Goal: Task Accomplishment & Management: Use online tool/utility

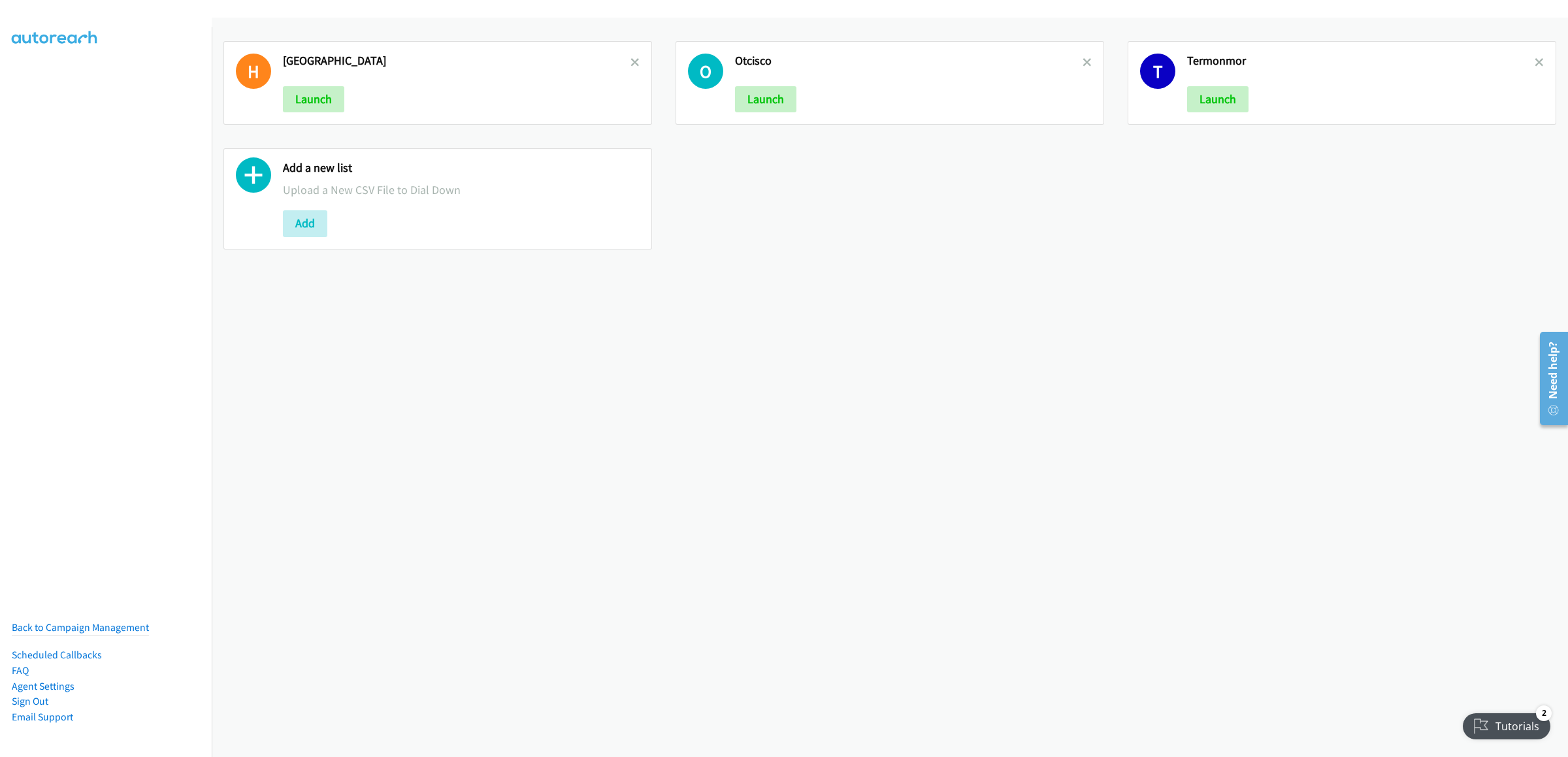
click at [631, 61] on icon at bounding box center [635, 63] width 9 height 9
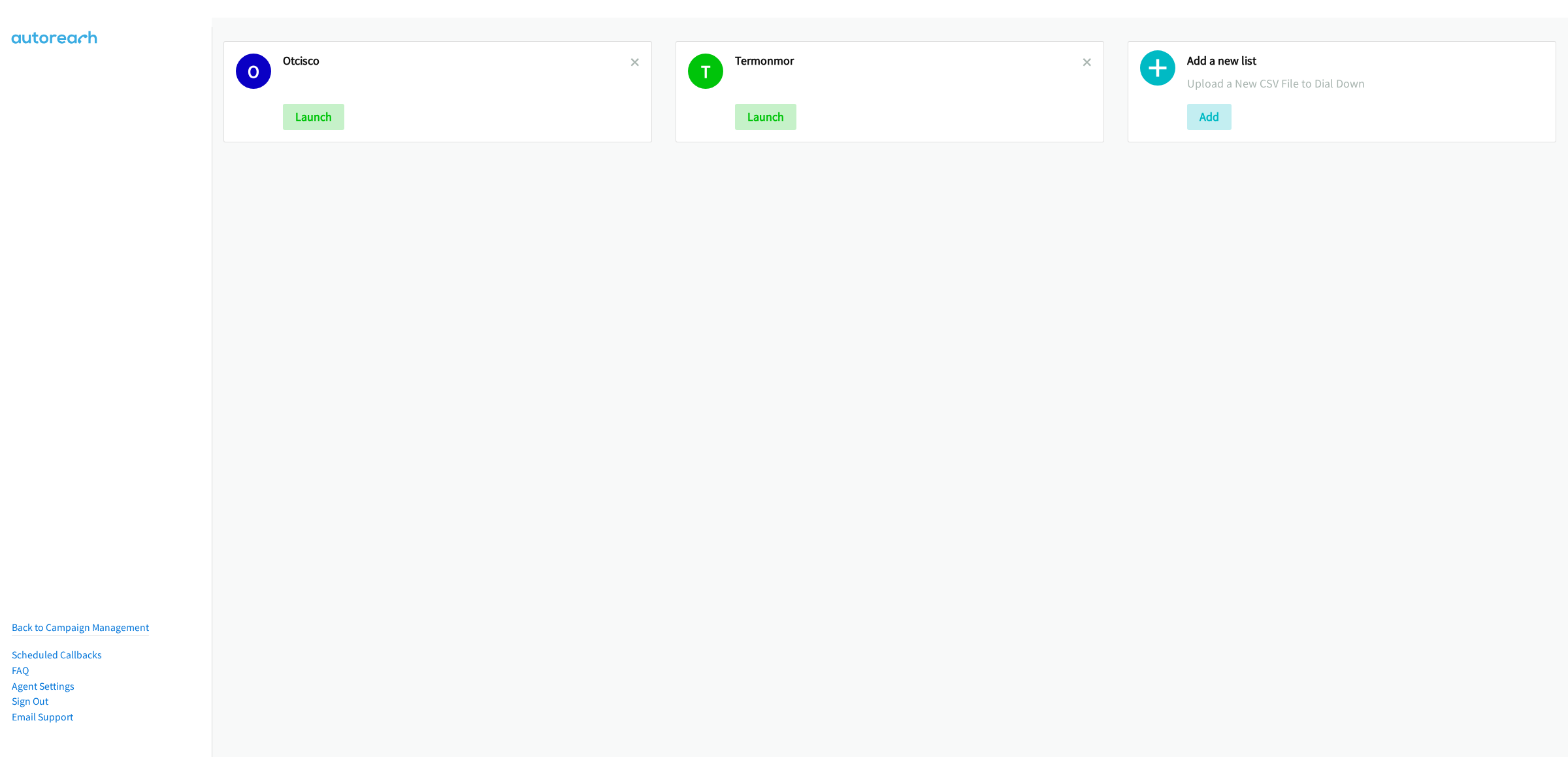
click at [631, 61] on icon at bounding box center [635, 63] width 9 height 9
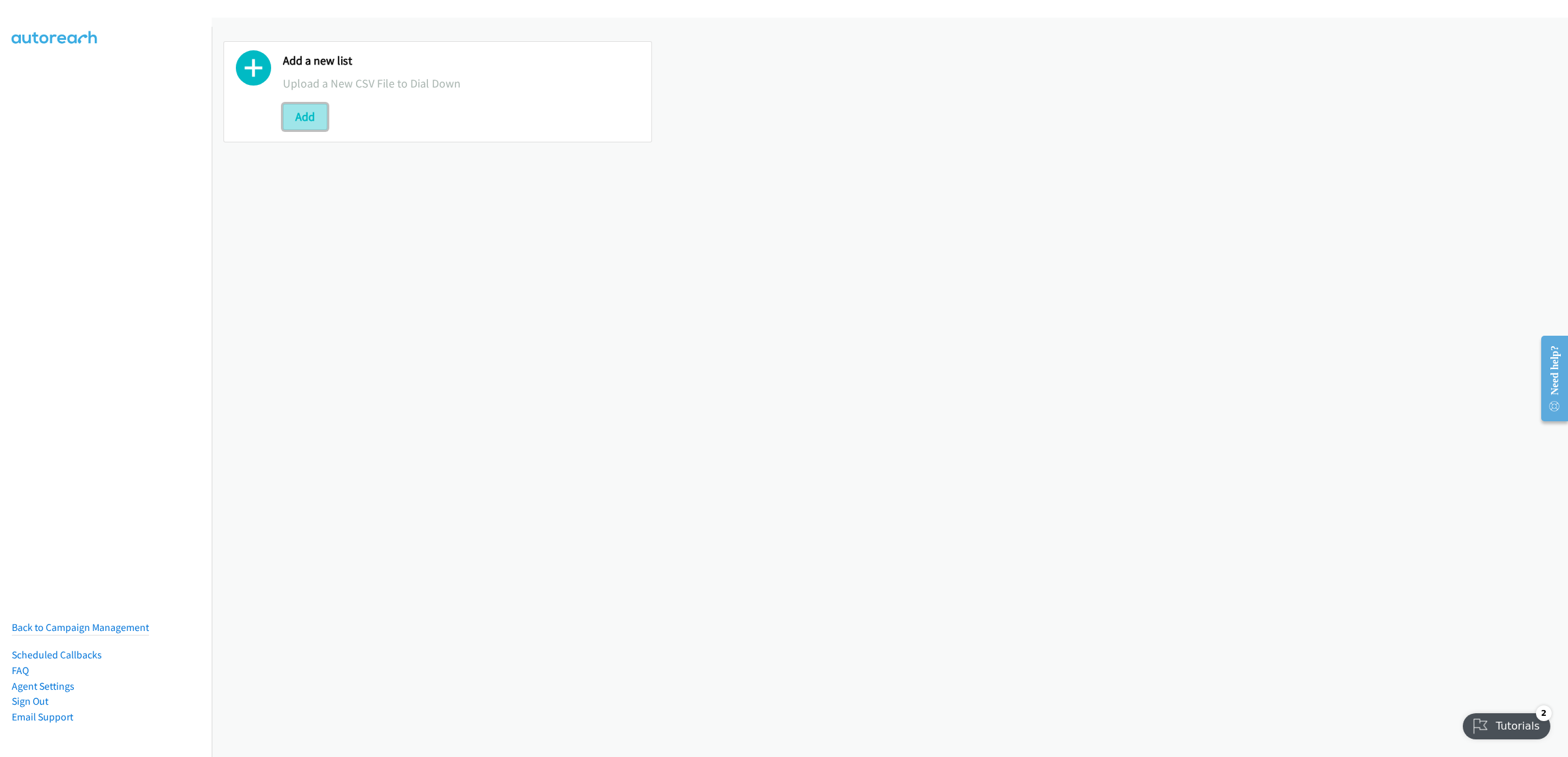
click at [297, 122] on button "Add" at bounding box center [305, 117] width 45 height 26
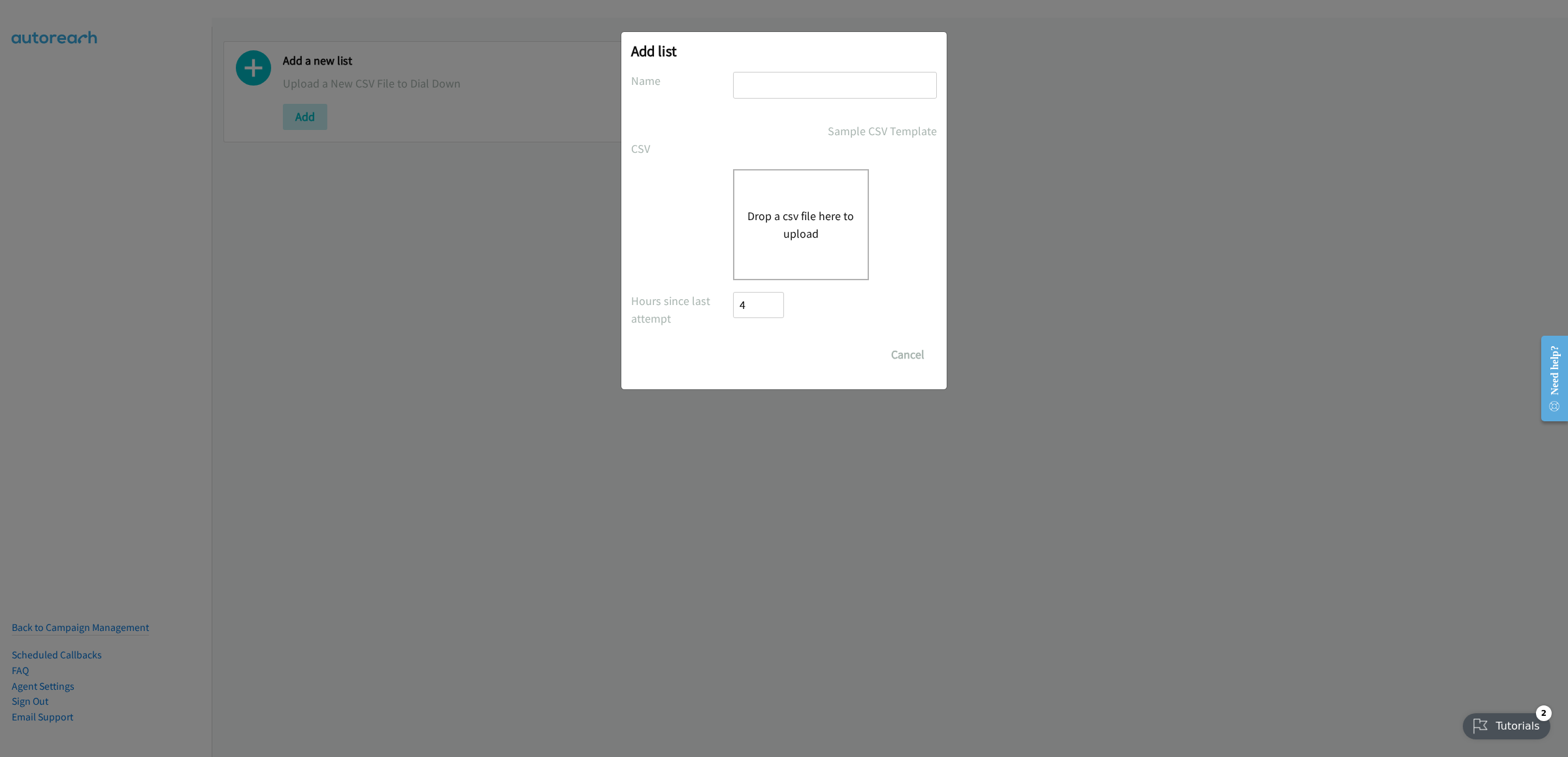
click at [795, 92] on input "text" at bounding box center [835, 85] width 204 height 26
type input "morning dell tuesday"
click at [839, 254] on div "Drop a csv file here to upload" at bounding box center [801, 224] width 136 height 111
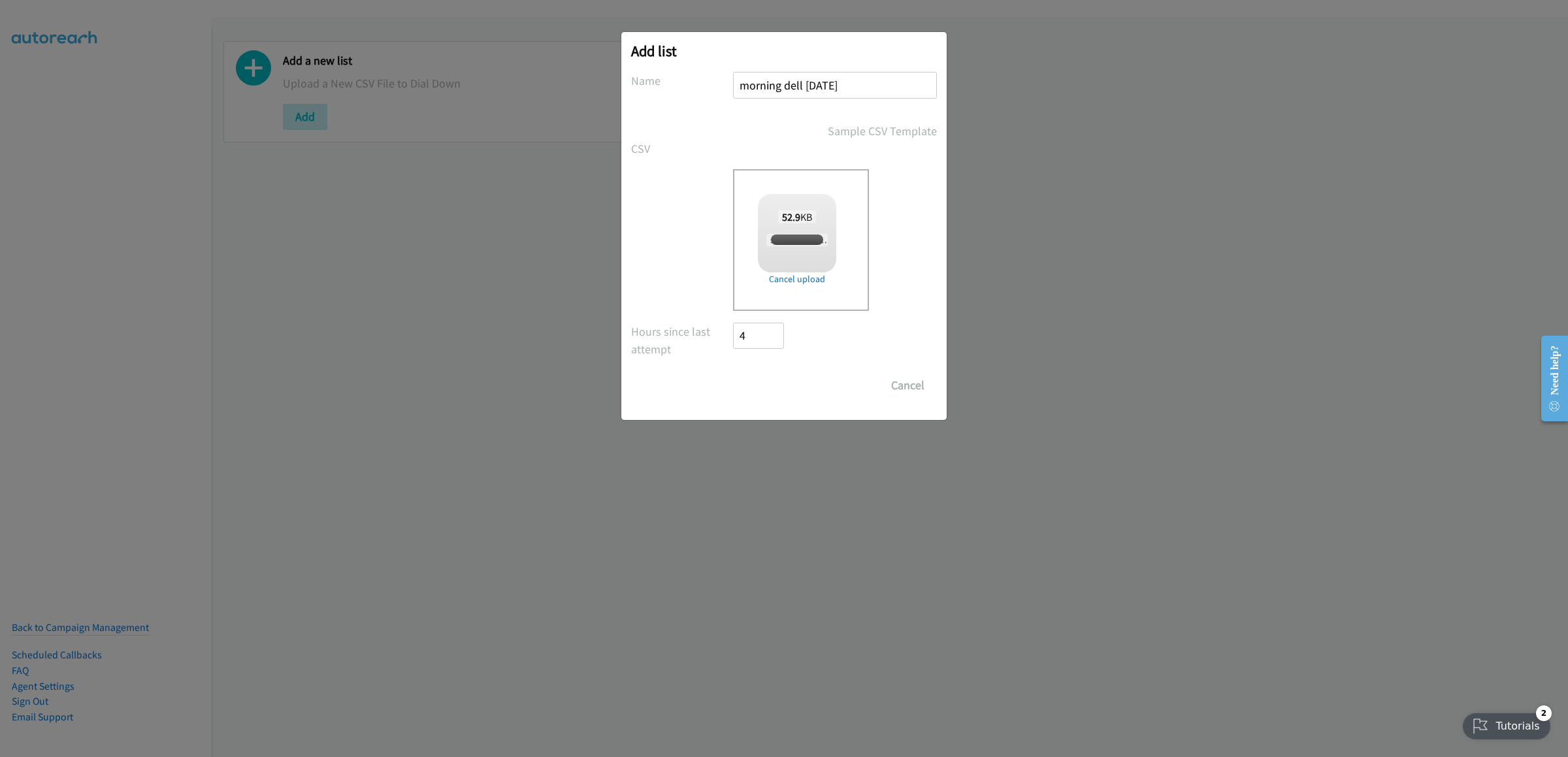
checkbox input "true"
click at [776, 393] on input "Save List" at bounding box center [767, 385] width 69 height 26
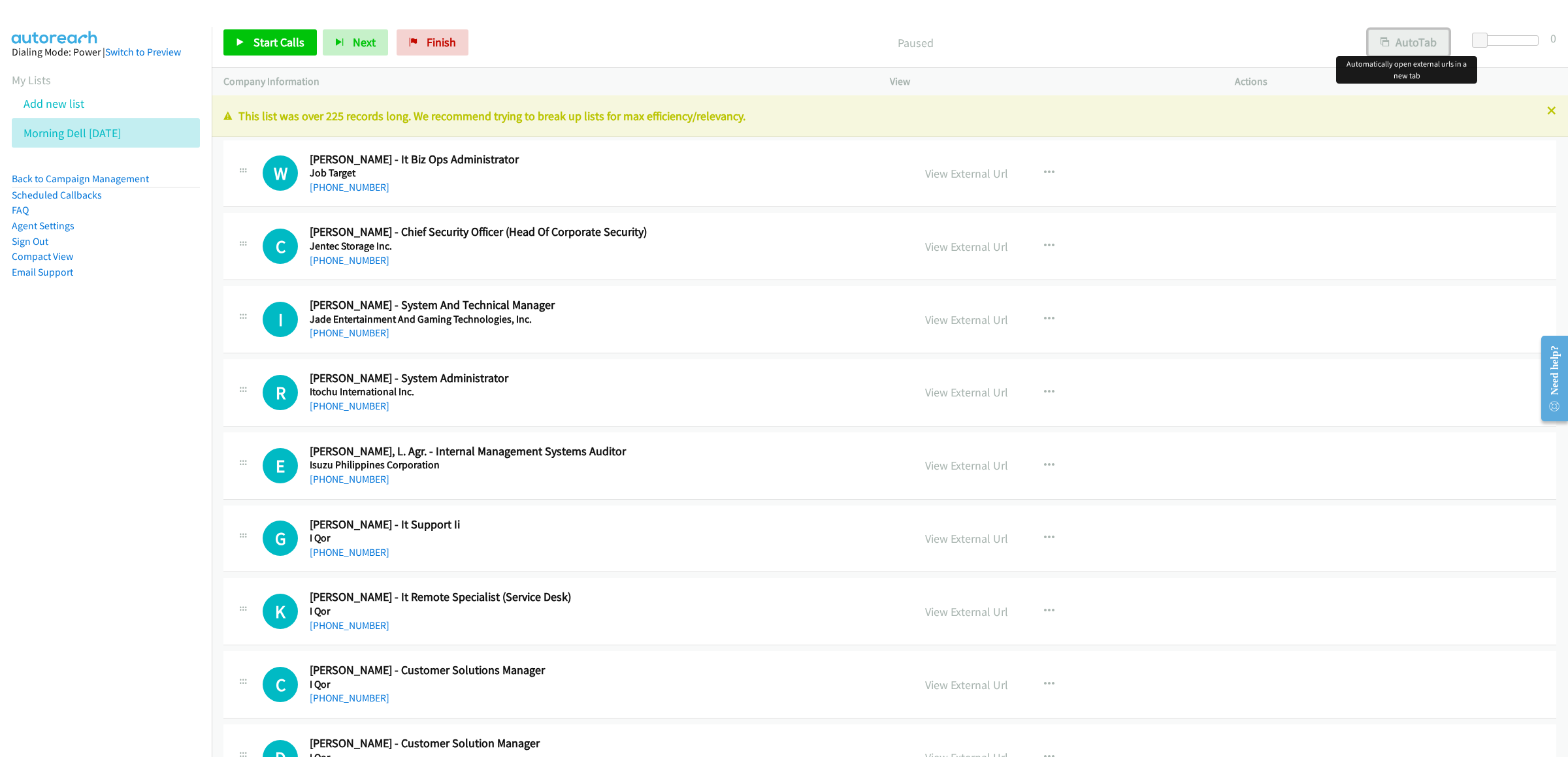
click at [1417, 44] on button "AutoTab" at bounding box center [1408, 42] width 81 height 26
click at [288, 33] on link "Start Calls" at bounding box center [270, 42] width 94 height 26
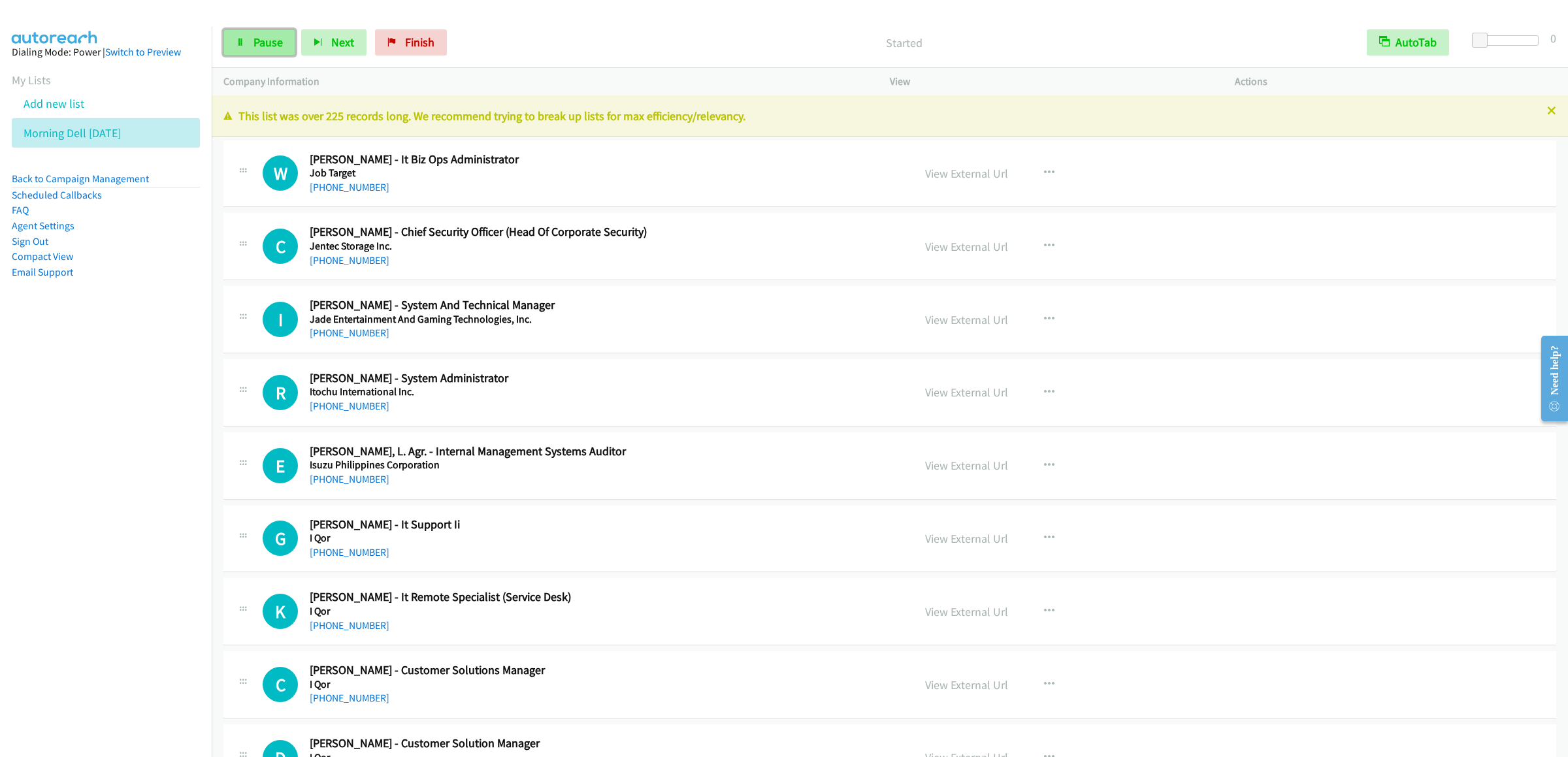
click at [270, 48] on span "Pause" at bounding box center [268, 42] width 29 height 15
click at [245, 33] on link "Start Calls" at bounding box center [270, 42] width 94 height 26
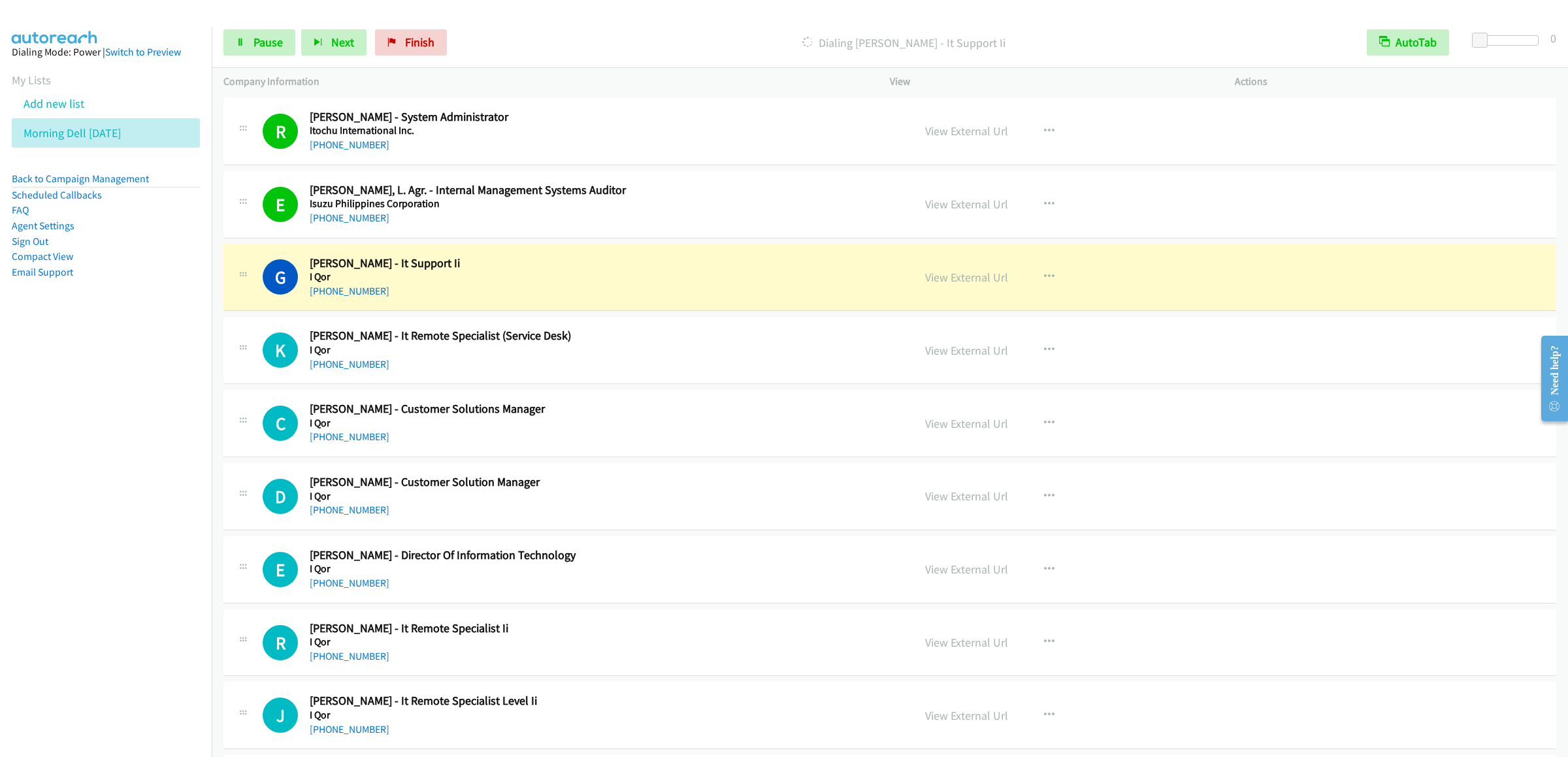
scroll to position [392, 0]
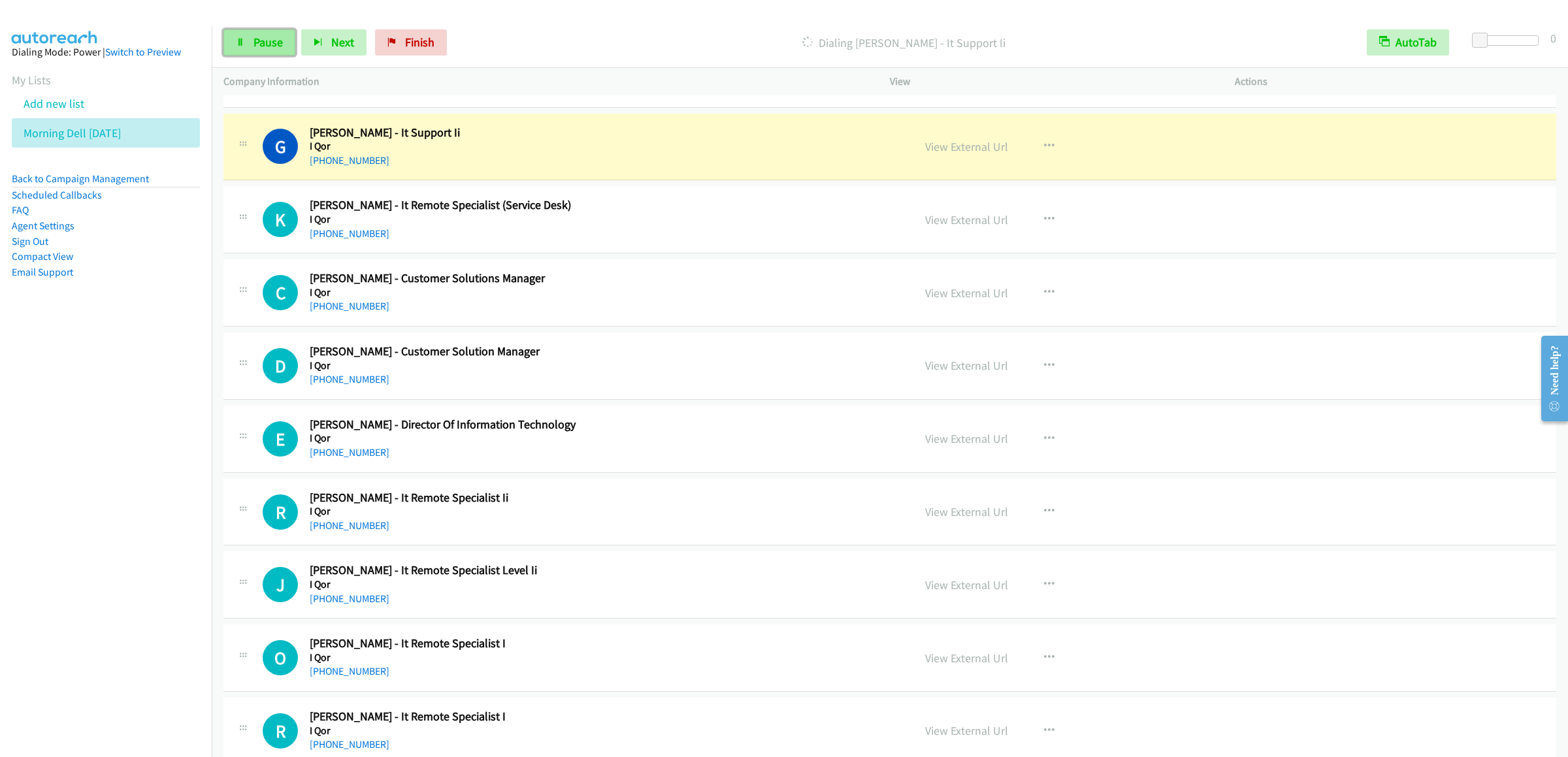
click at [249, 40] on link "Pause" at bounding box center [259, 42] width 72 height 26
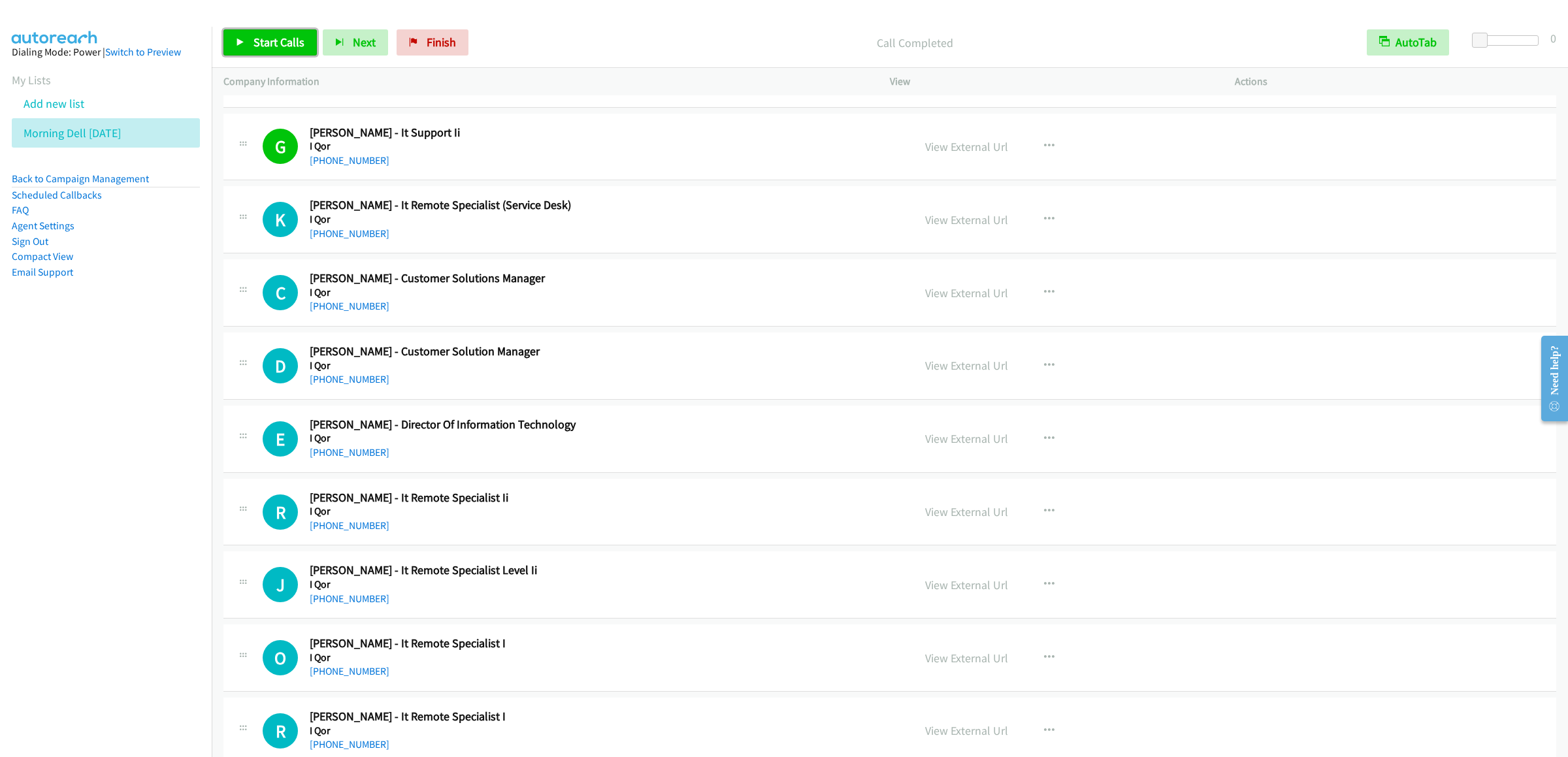
click at [280, 54] on link "Start Calls" at bounding box center [270, 42] width 94 height 26
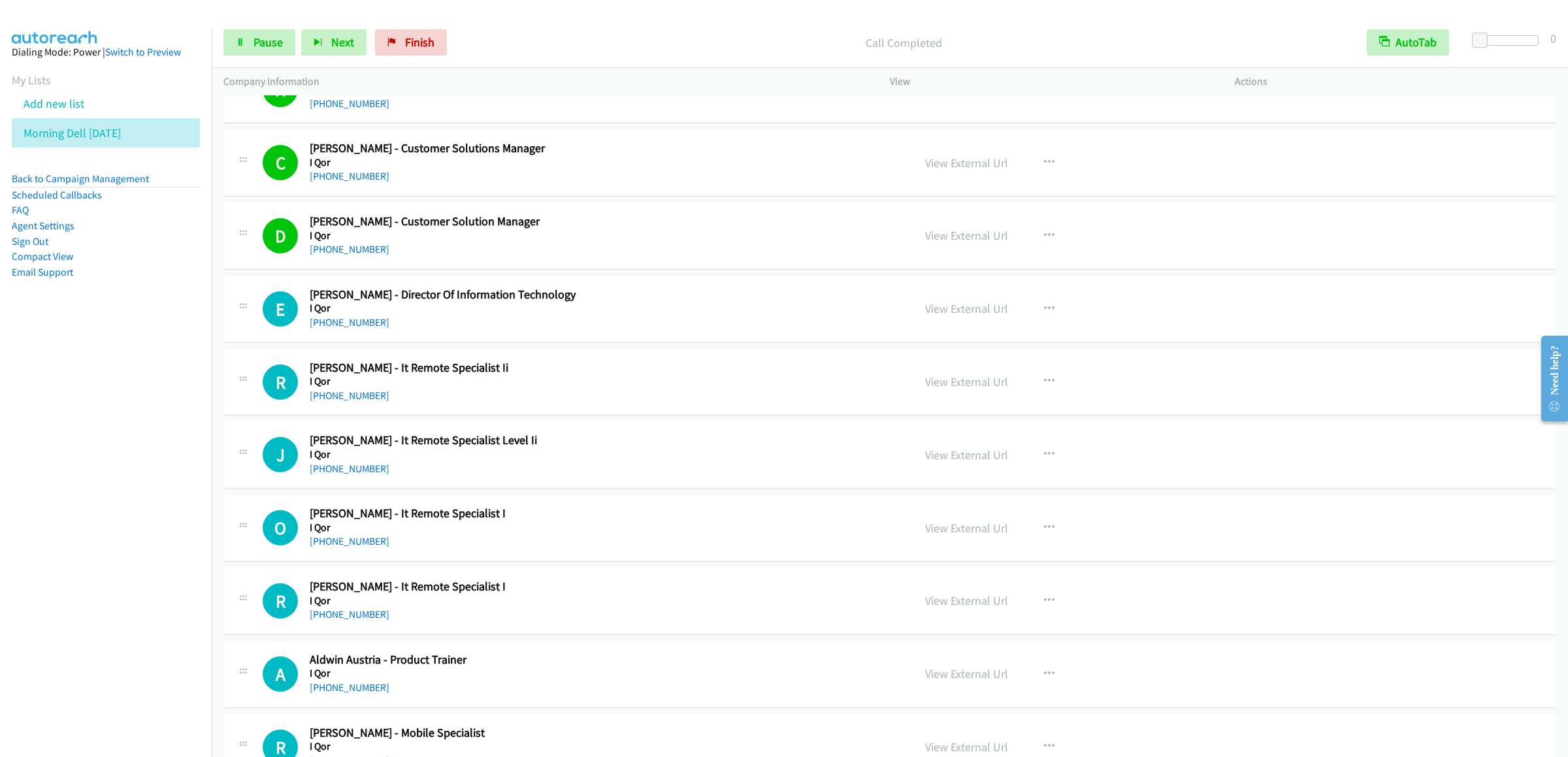
scroll to position [653, 0]
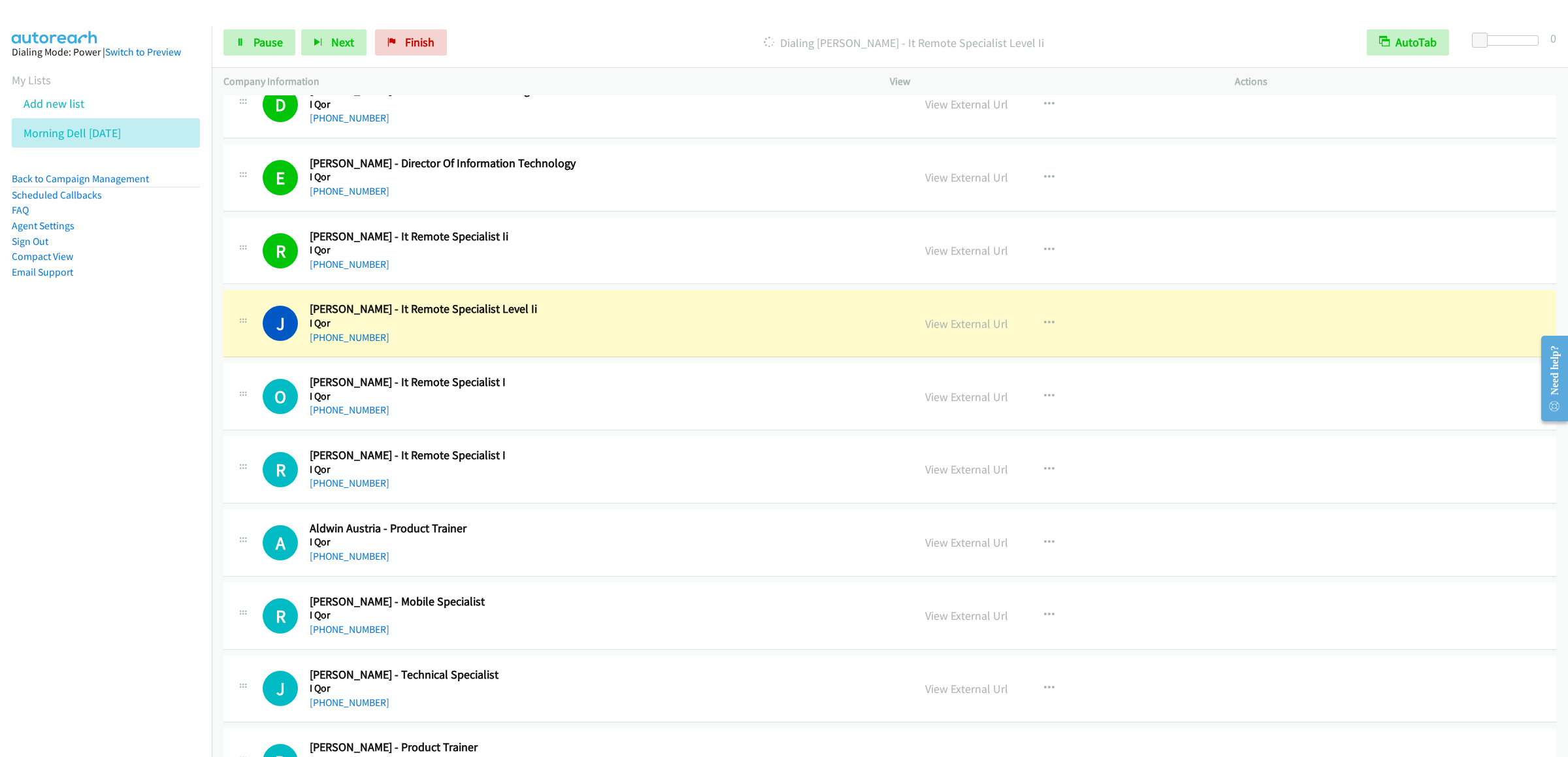
click at [212, 48] on div "Start Calls Pause Next Finish Dialing [PERSON_NAME] - It Remote Specialist Leve…" at bounding box center [890, 42] width 1357 height 51
click at [243, 46] on icon at bounding box center [240, 43] width 9 height 9
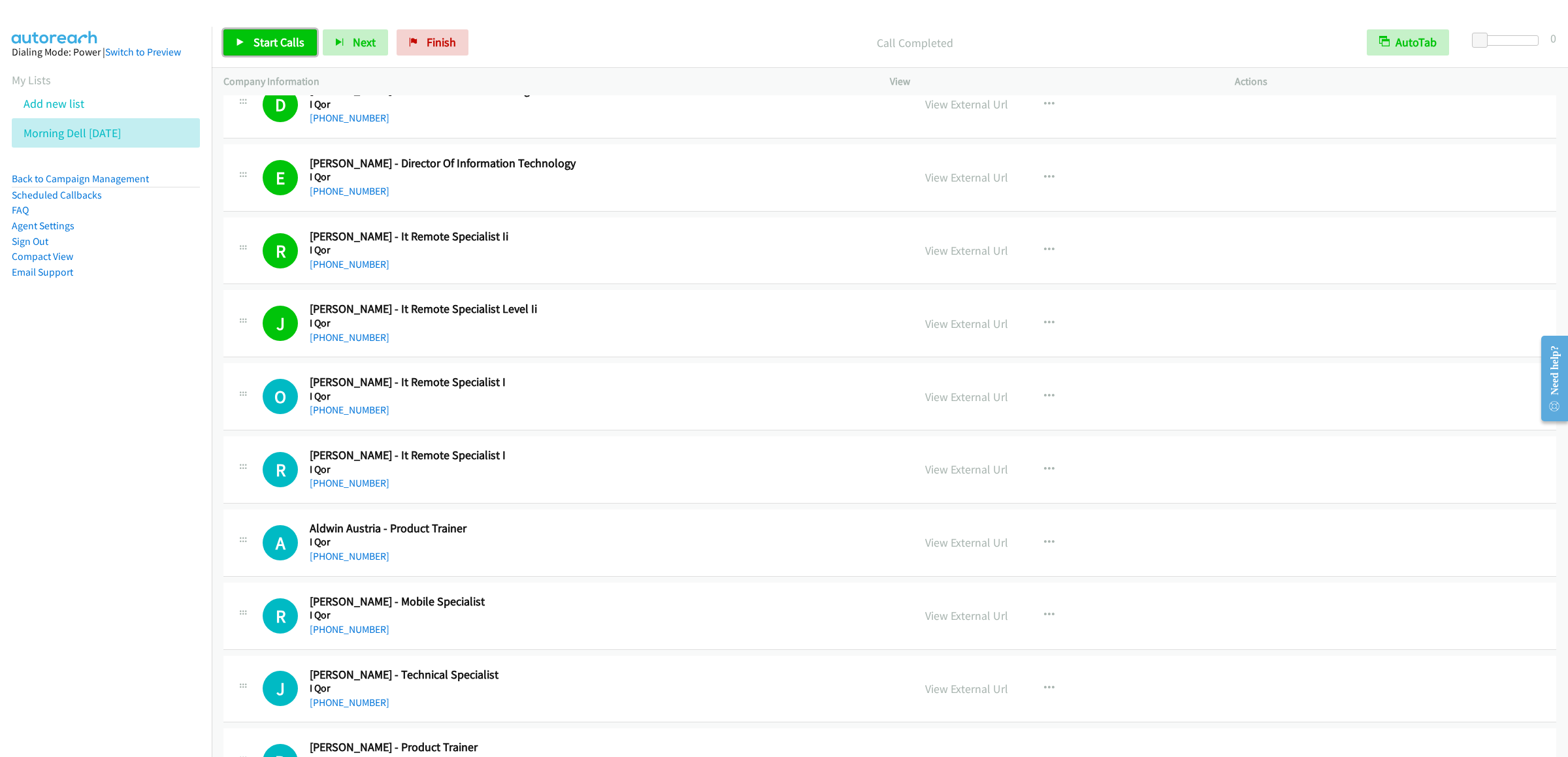
click at [264, 36] on span "Start Calls" at bounding box center [279, 42] width 51 height 15
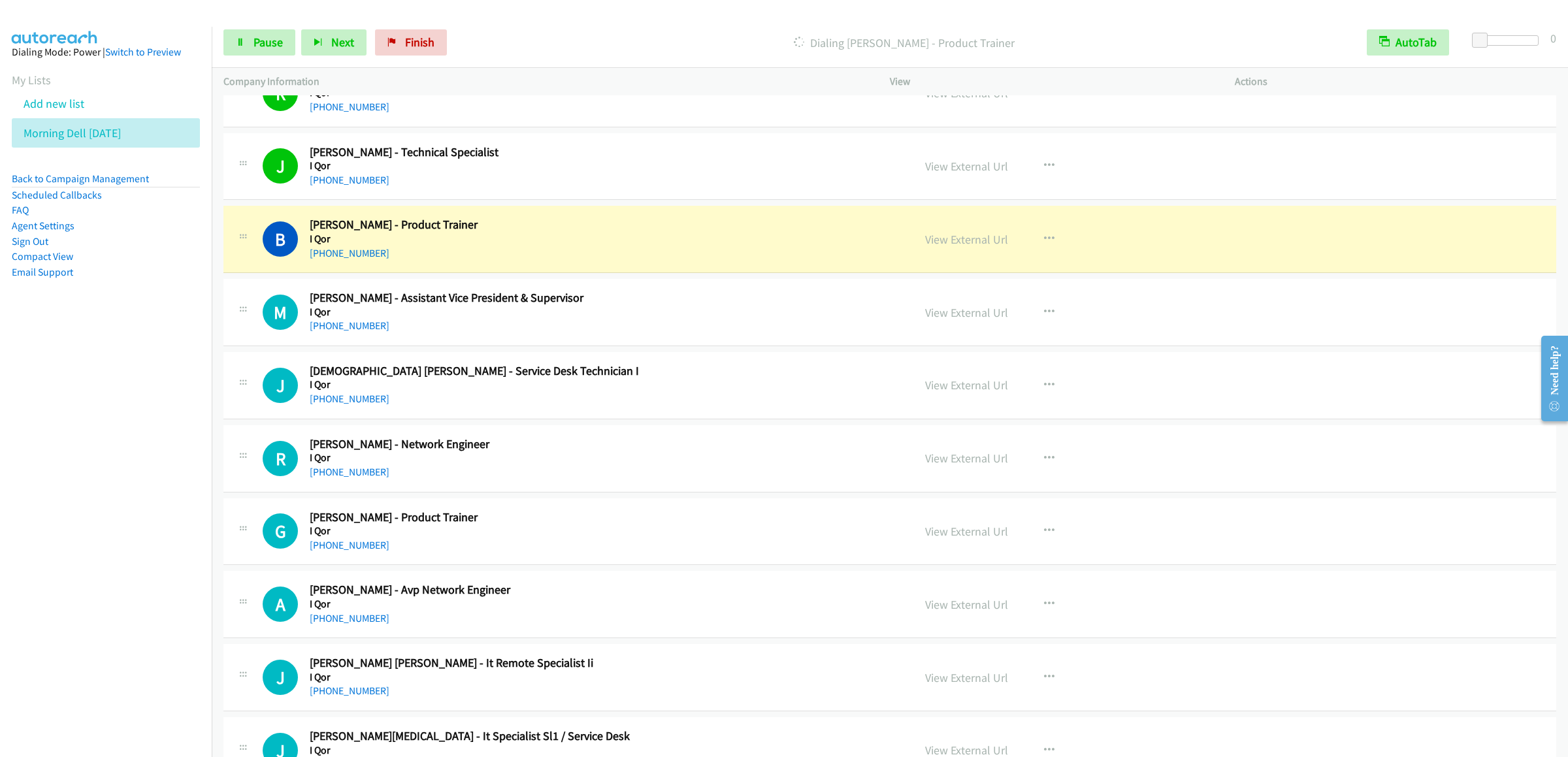
scroll to position [1306, 0]
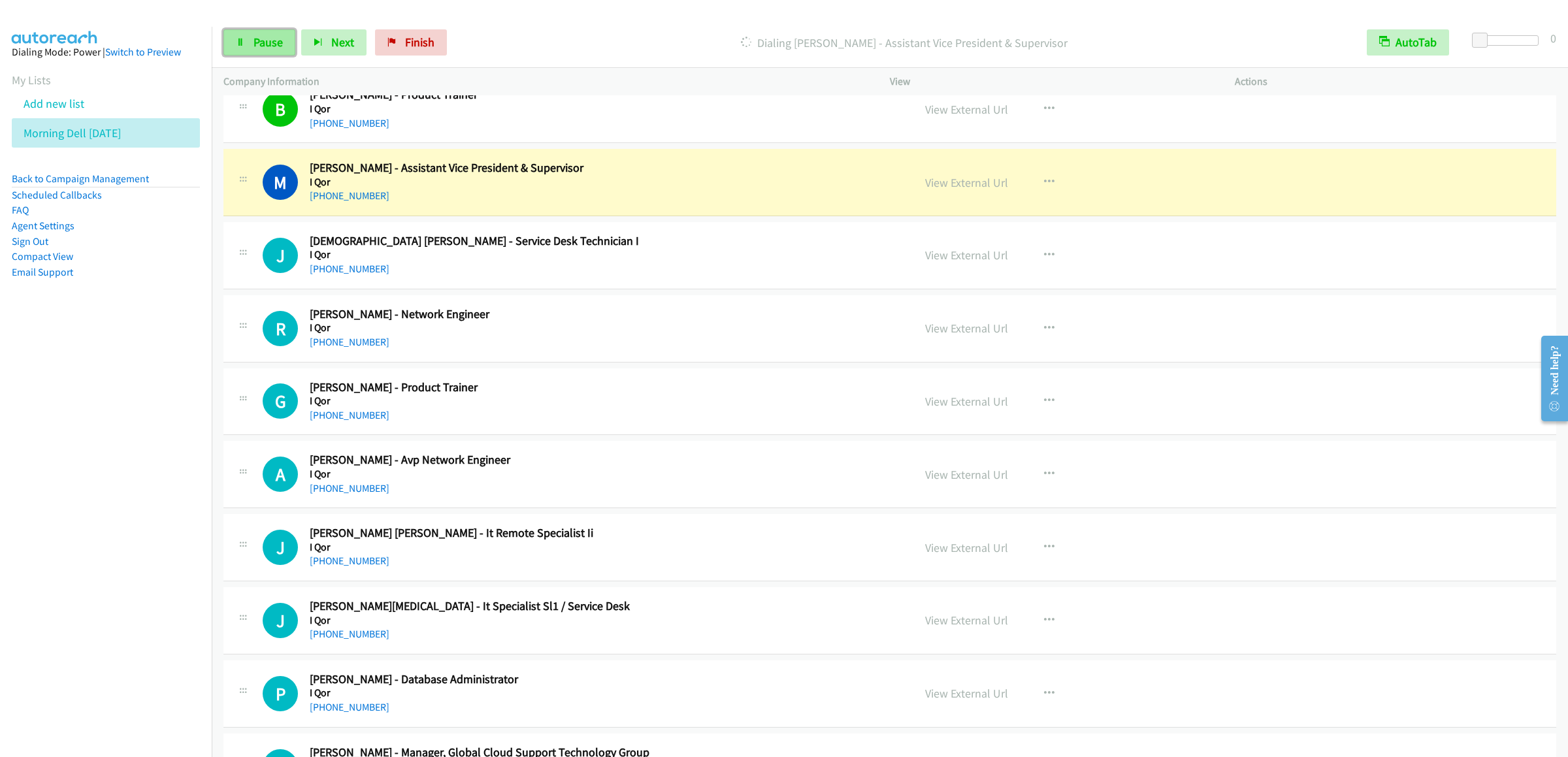
click at [257, 29] on link "Pause" at bounding box center [259, 42] width 72 height 26
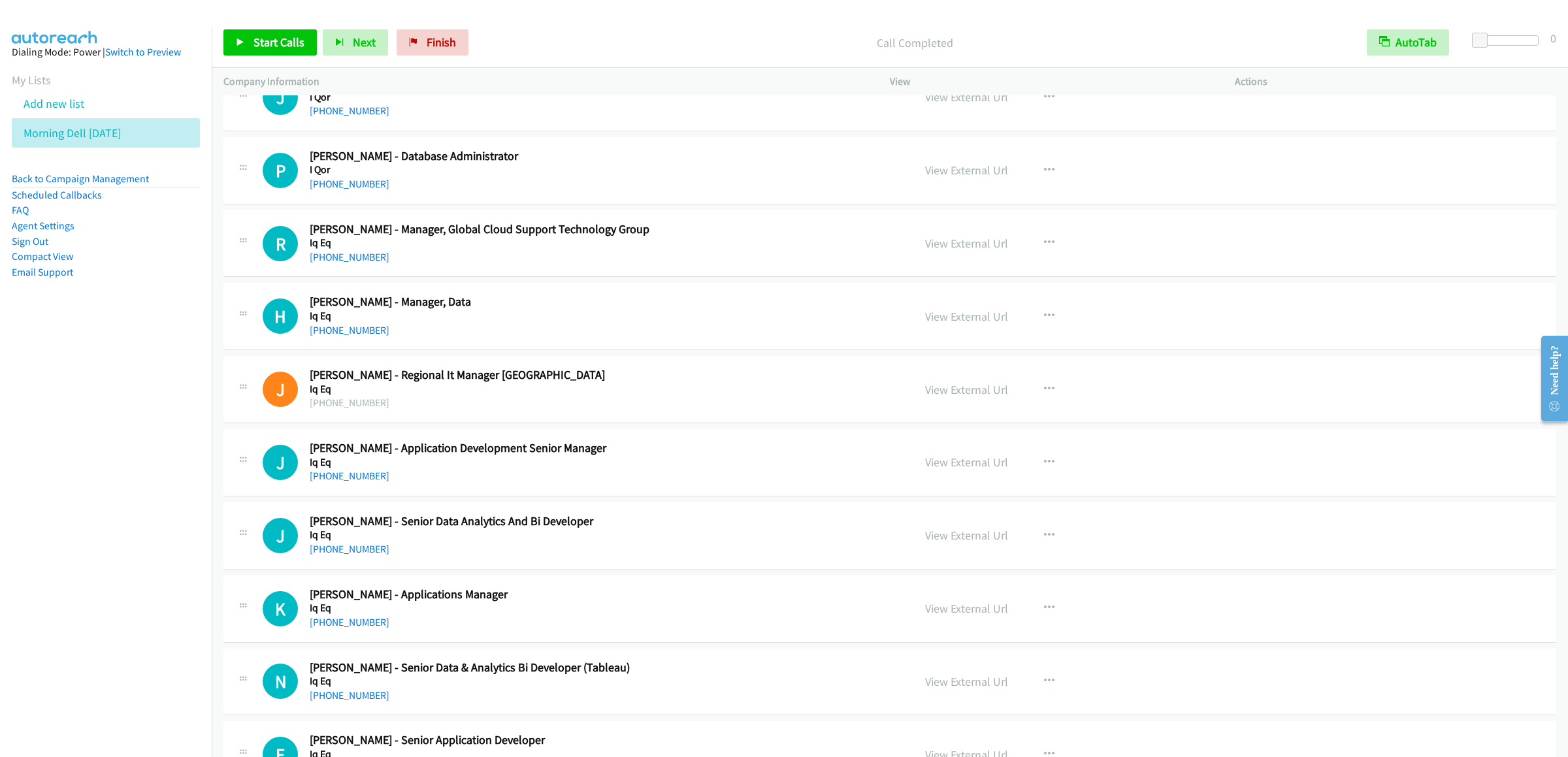
scroll to position [1698, 0]
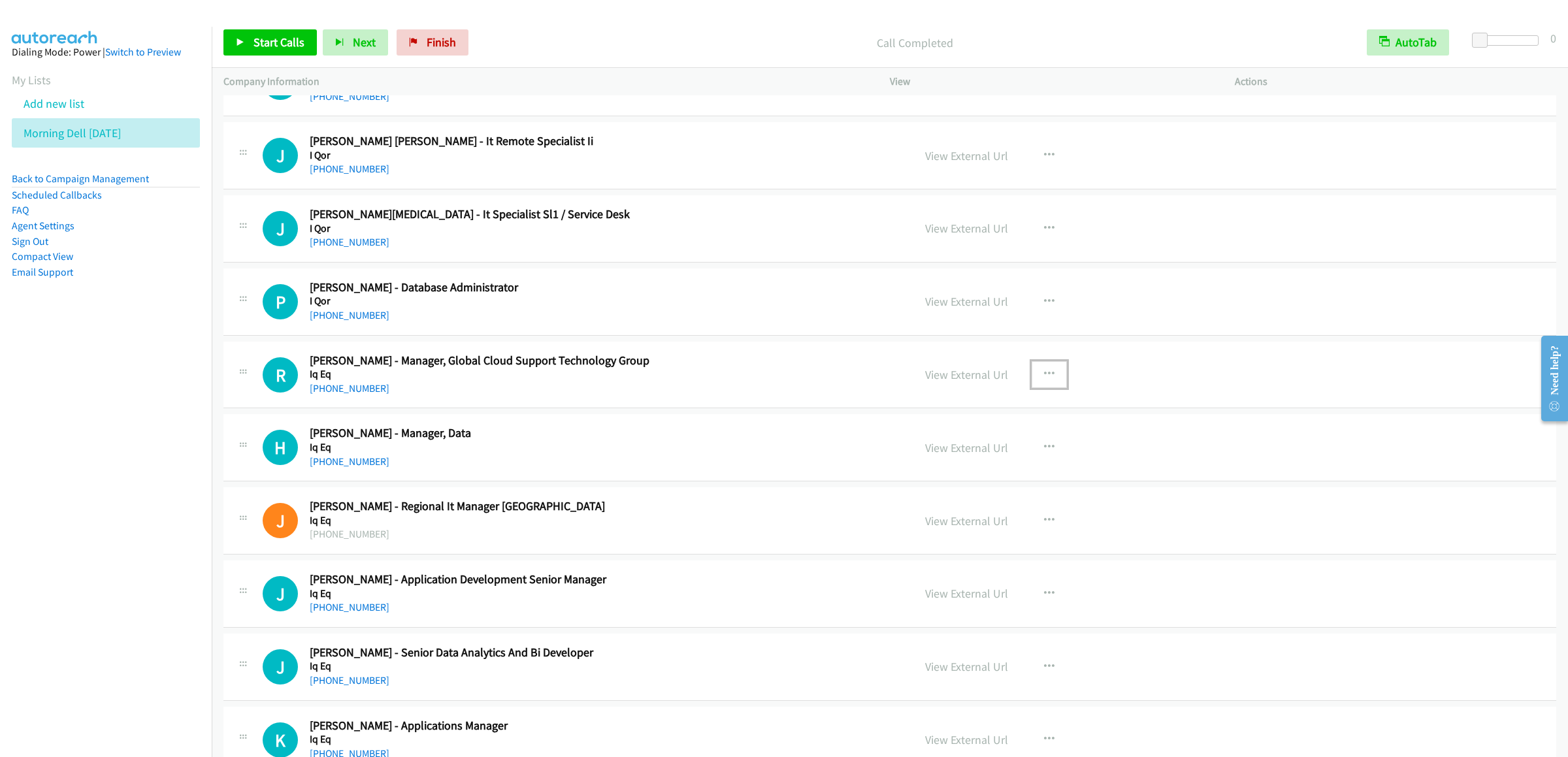
click at [1044, 380] on icon "button" at bounding box center [1049, 375] width 11 height 11
click at [952, 469] on link "Start Calls Here" at bounding box center [979, 460] width 174 height 26
click at [251, 41] on link "Start Calls" at bounding box center [270, 42] width 94 height 26
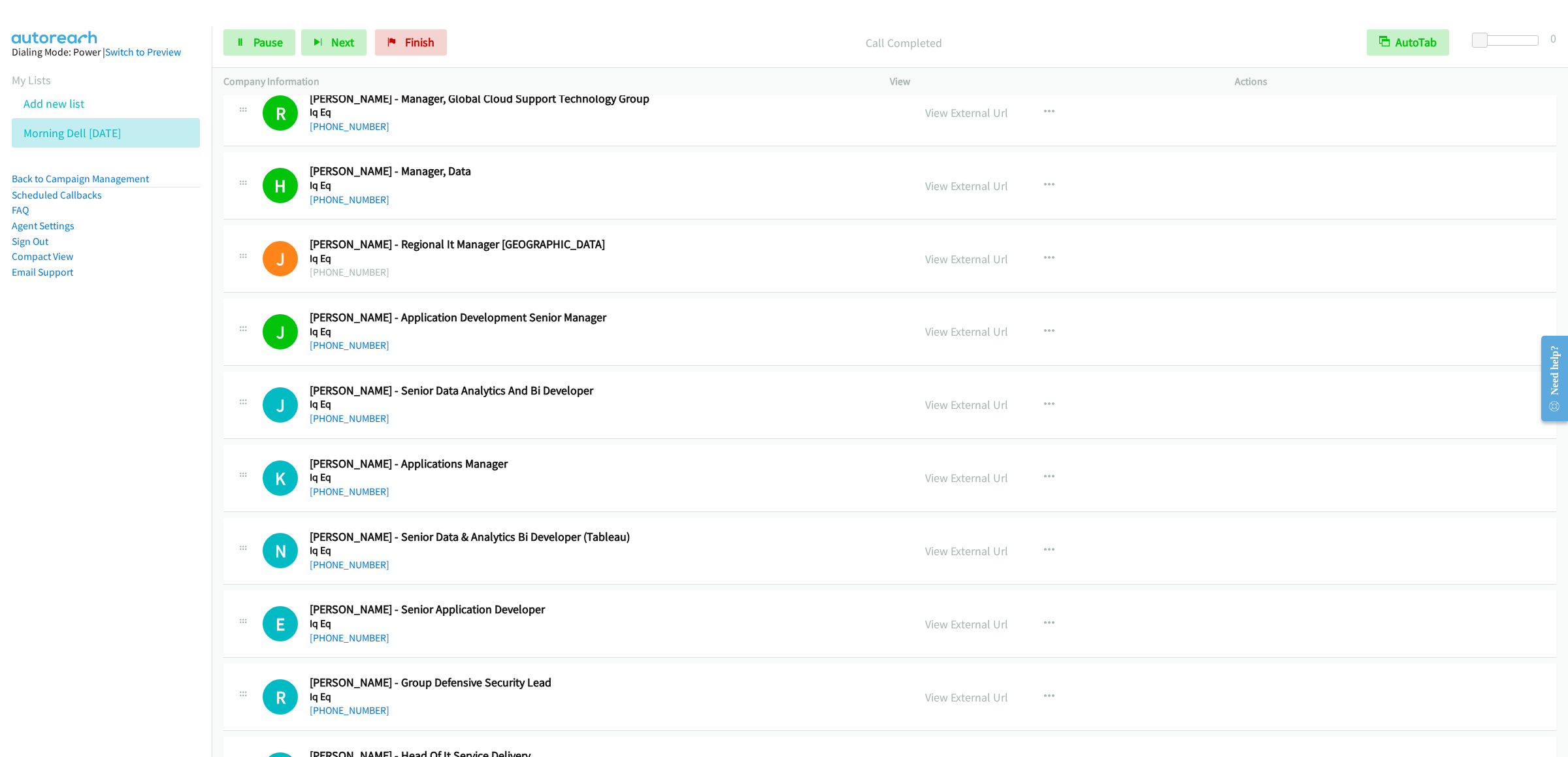
scroll to position [2090, 0]
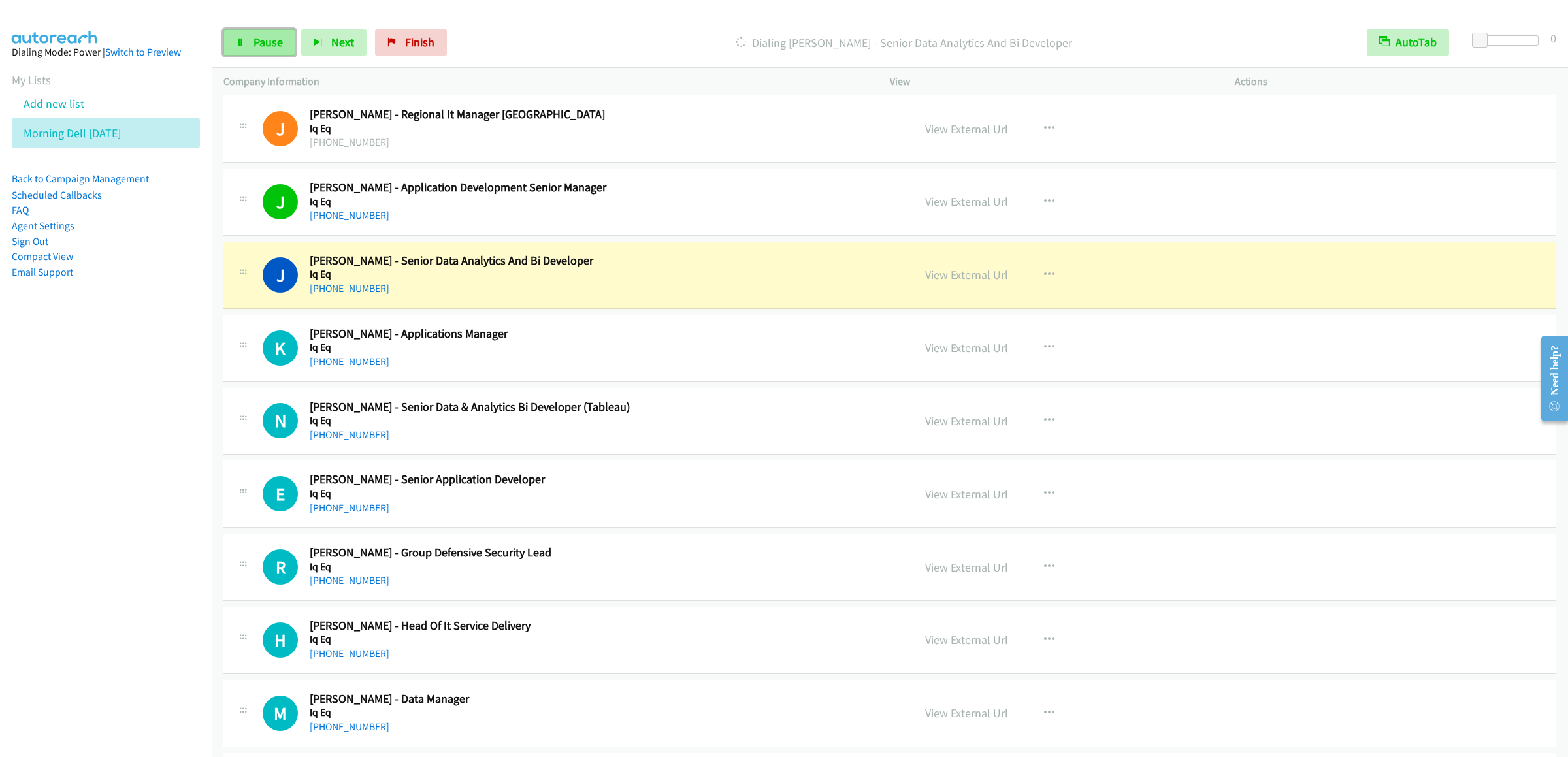
click at [261, 43] on span "Pause" at bounding box center [268, 42] width 29 height 15
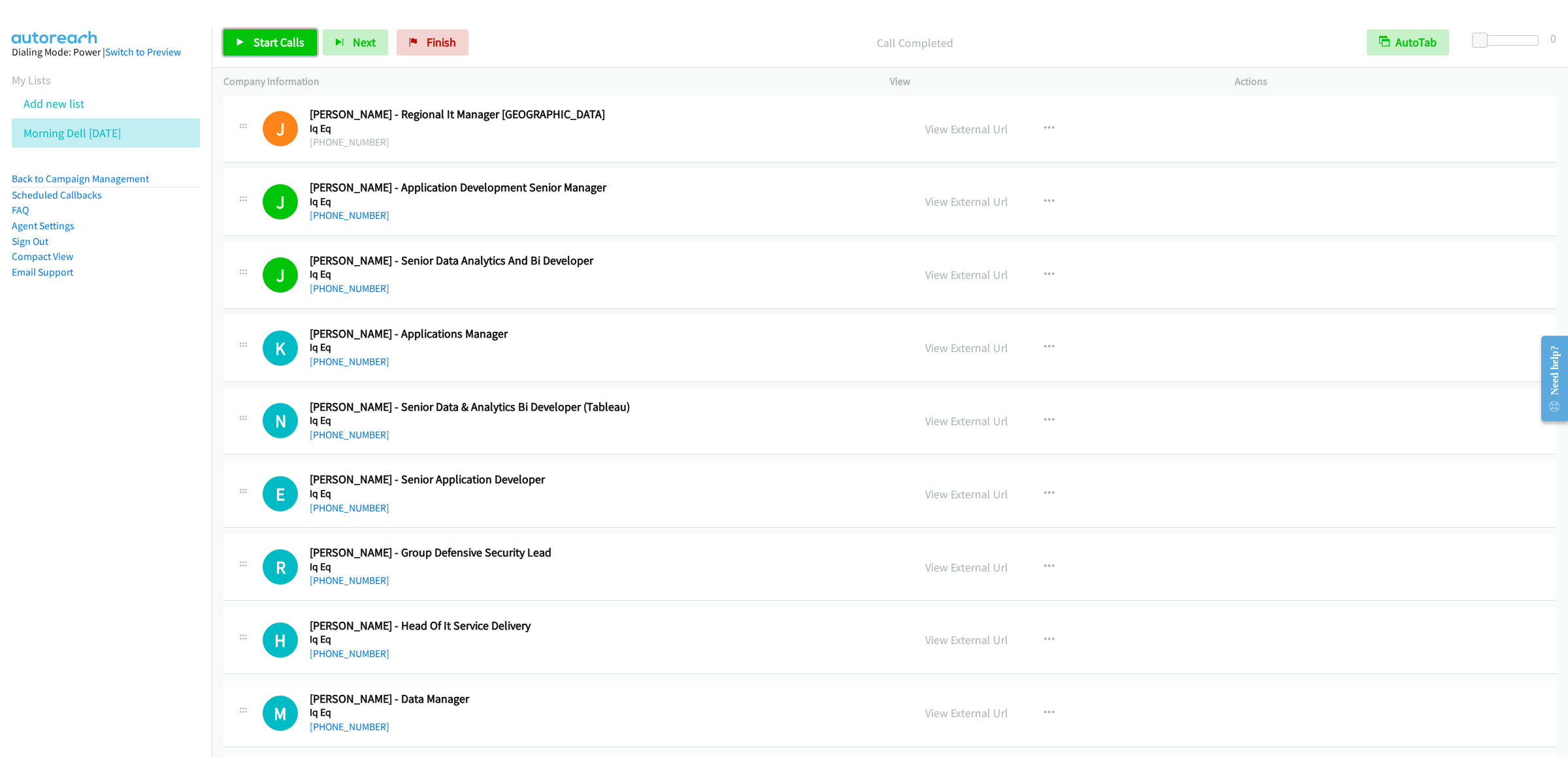
click at [269, 32] on link "Start Calls" at bounding box center [270, 42] width 94 height 26
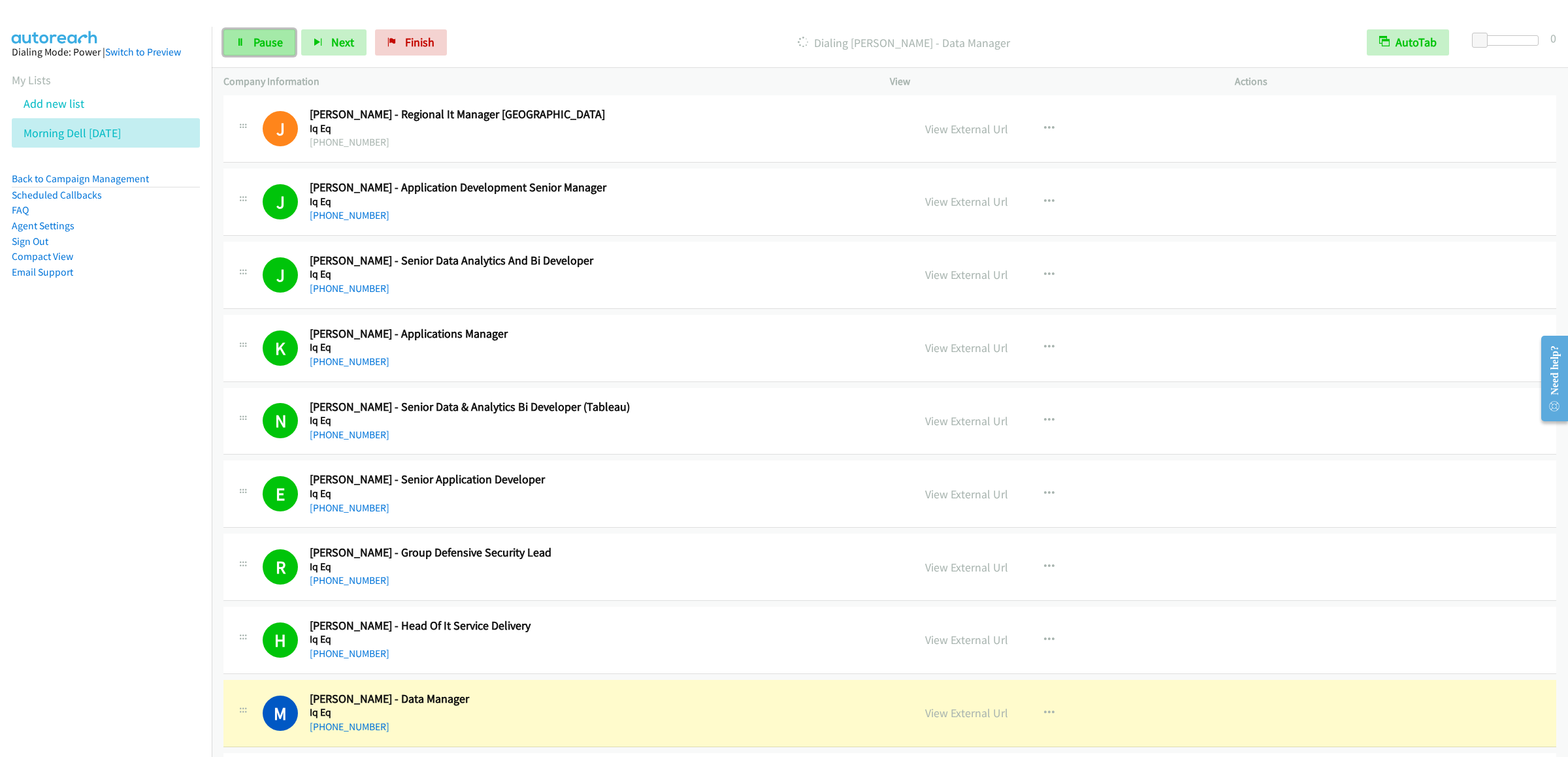
click at [267, 30] on link "Pause" at bounding box center [259, 42] width 72 height 26
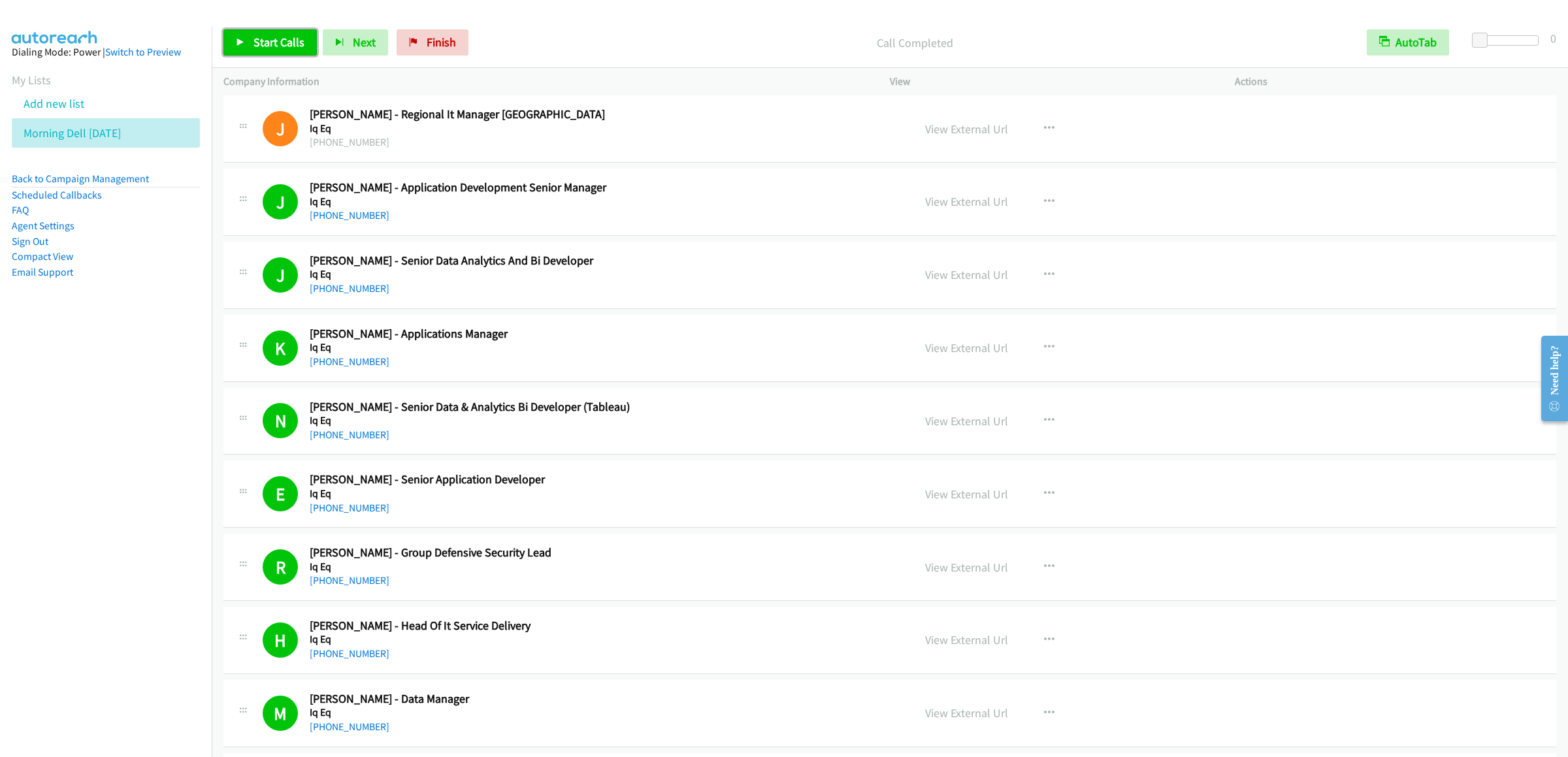
click at [281, 44] on span "Start Calls" at bounding box center [279, 42] width 51 height 15
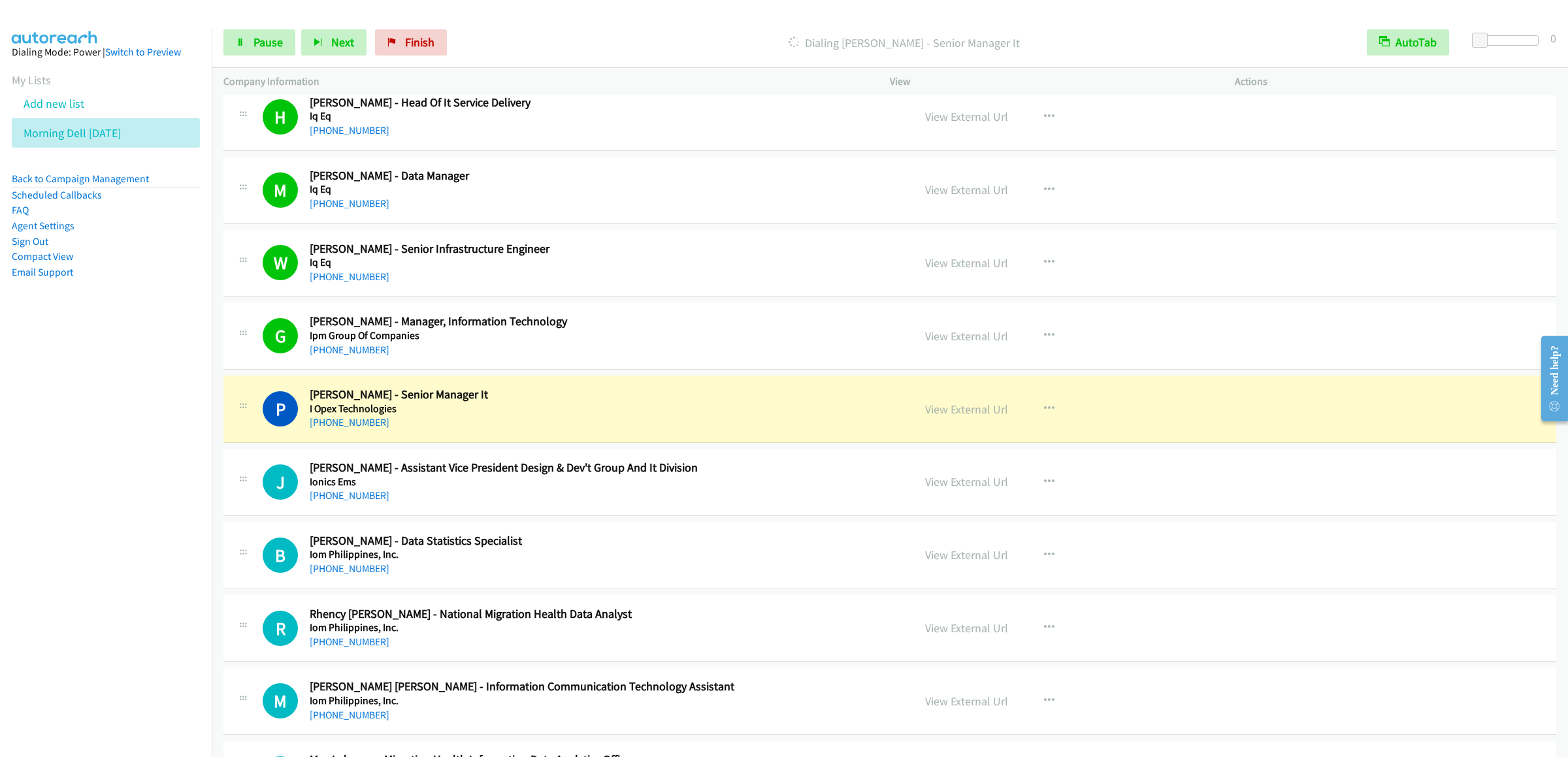
scroll to position [2875, 0]
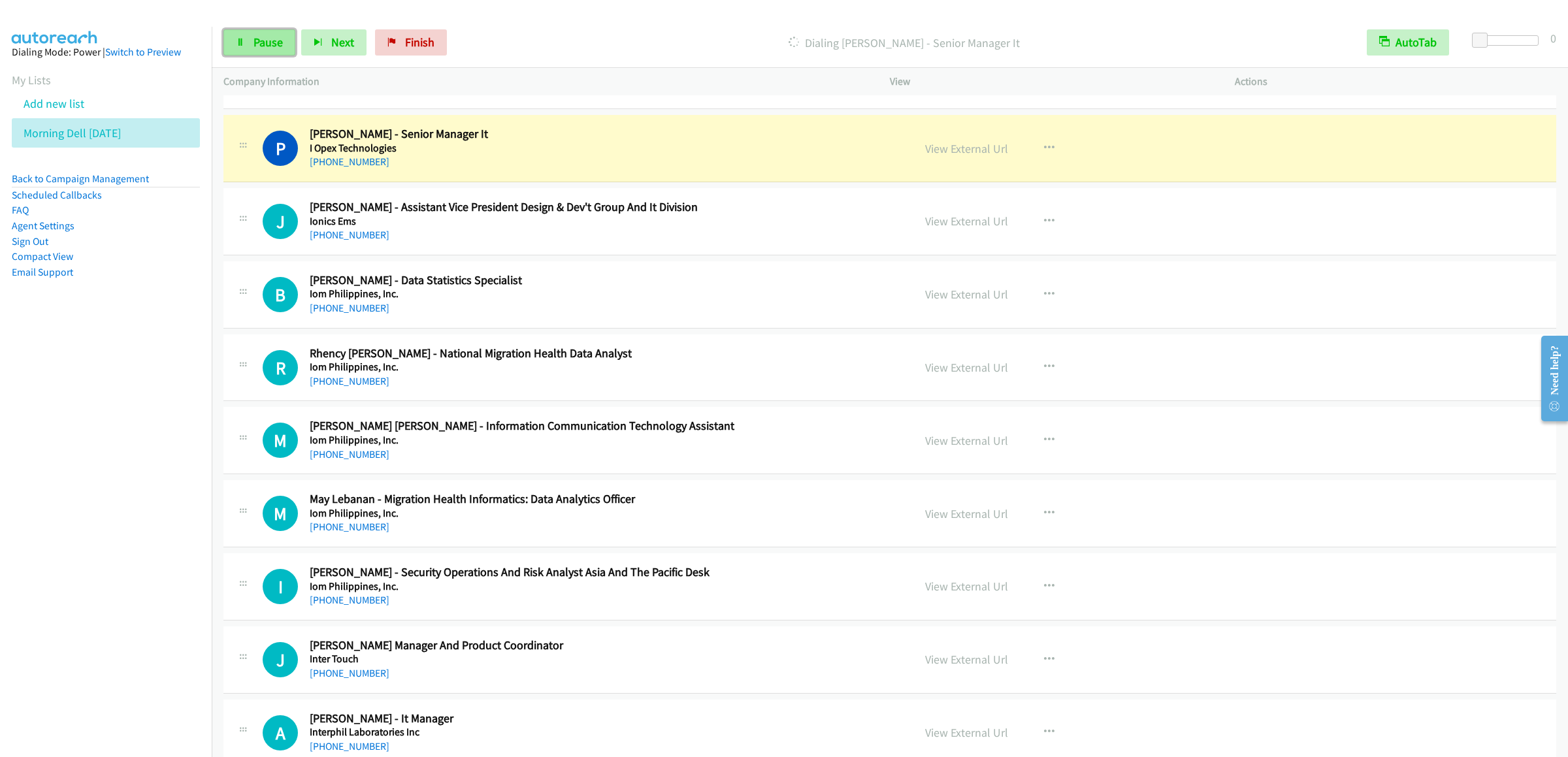
click at [267, 36] on span "Pause" at bounding box center [268, 42] width 29 height 15
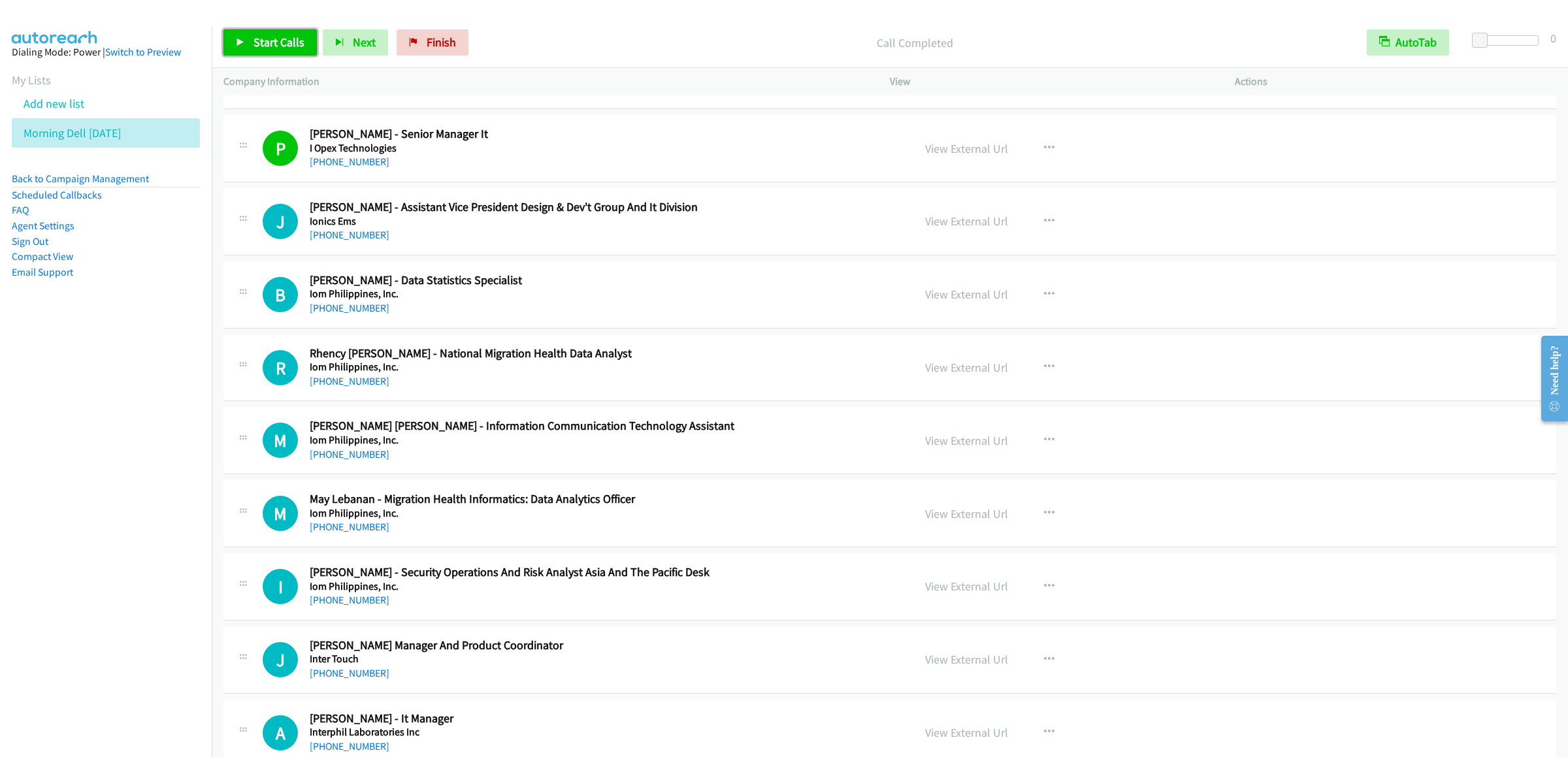
drag, startPoint x: 294, startPoint y: 44, endPoint x: 898, endPoint y: 48, distance: 604.0
click at [294, 44] on span "Start Calls" at bounding box center [279, 42] width 51 height 15
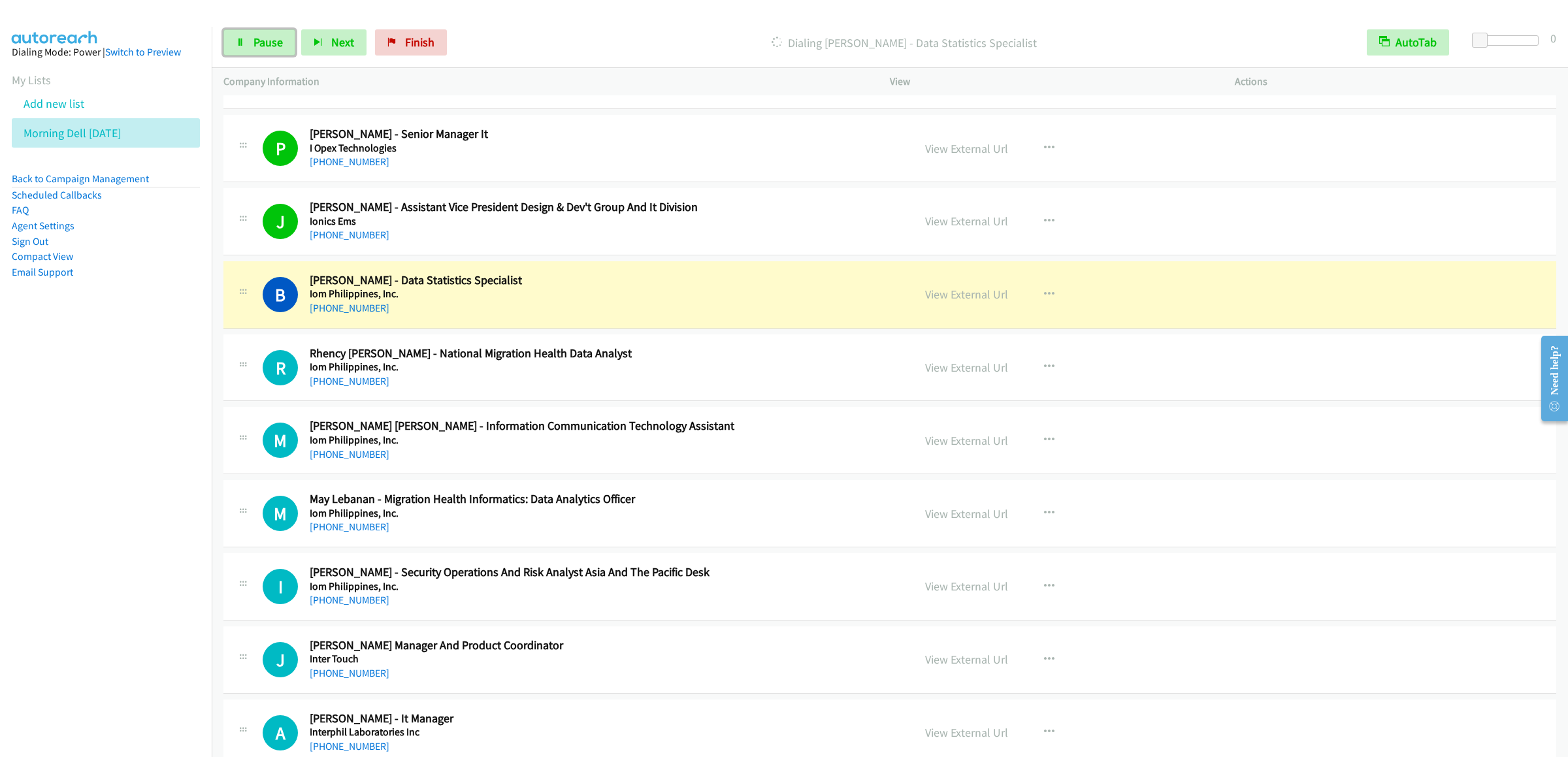
drag, startPoint x: 270, startPoint y: 43, endPoint x: 326, endPoint y: 7, distance: 66.6
click at [270, 43] on span "Pause" at bounding box center [268, 42] width 29 height 15
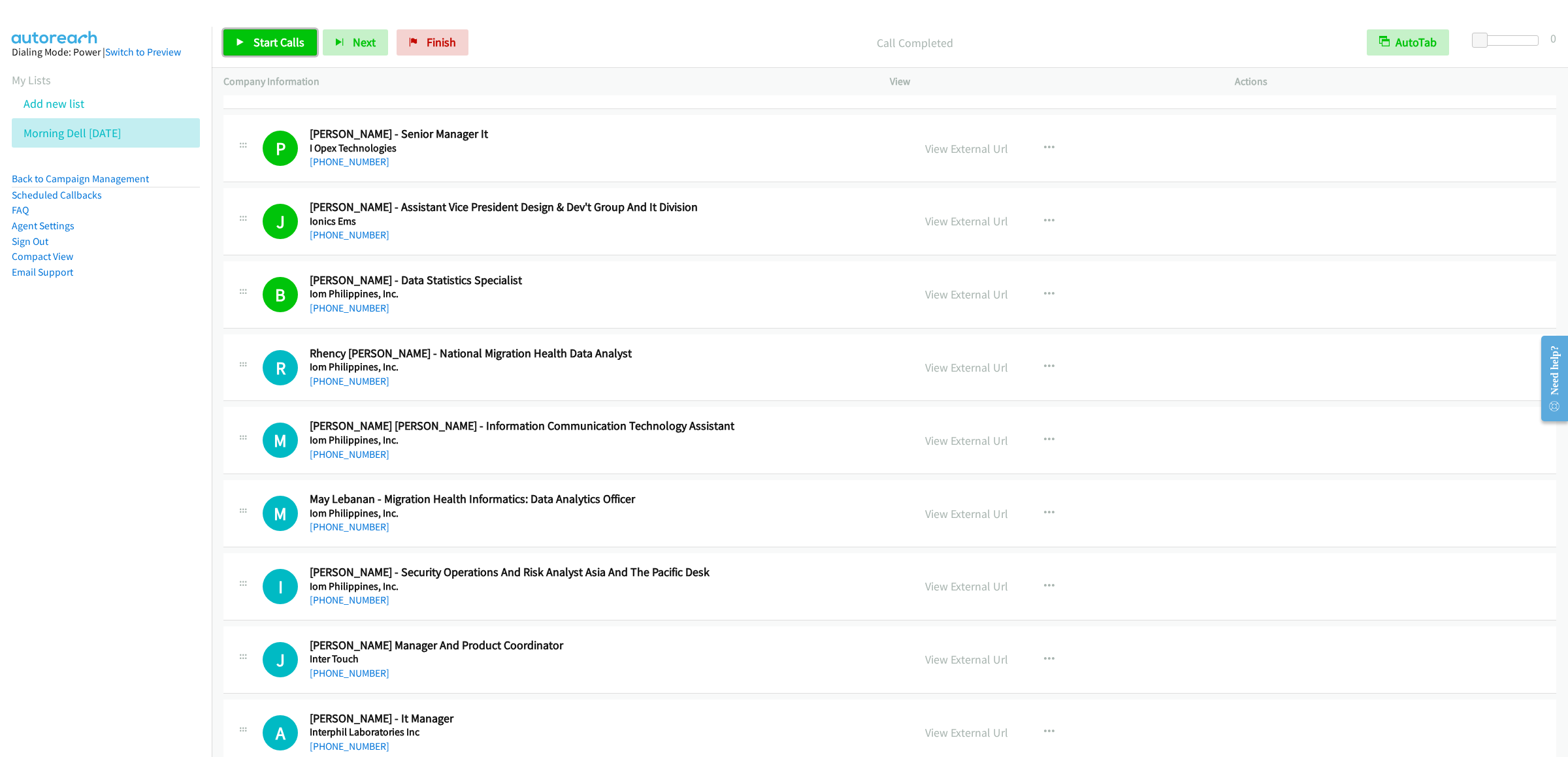
click at [265, 40] on span "Start Calls" at bounding box center [279, 42] width 51 height 15
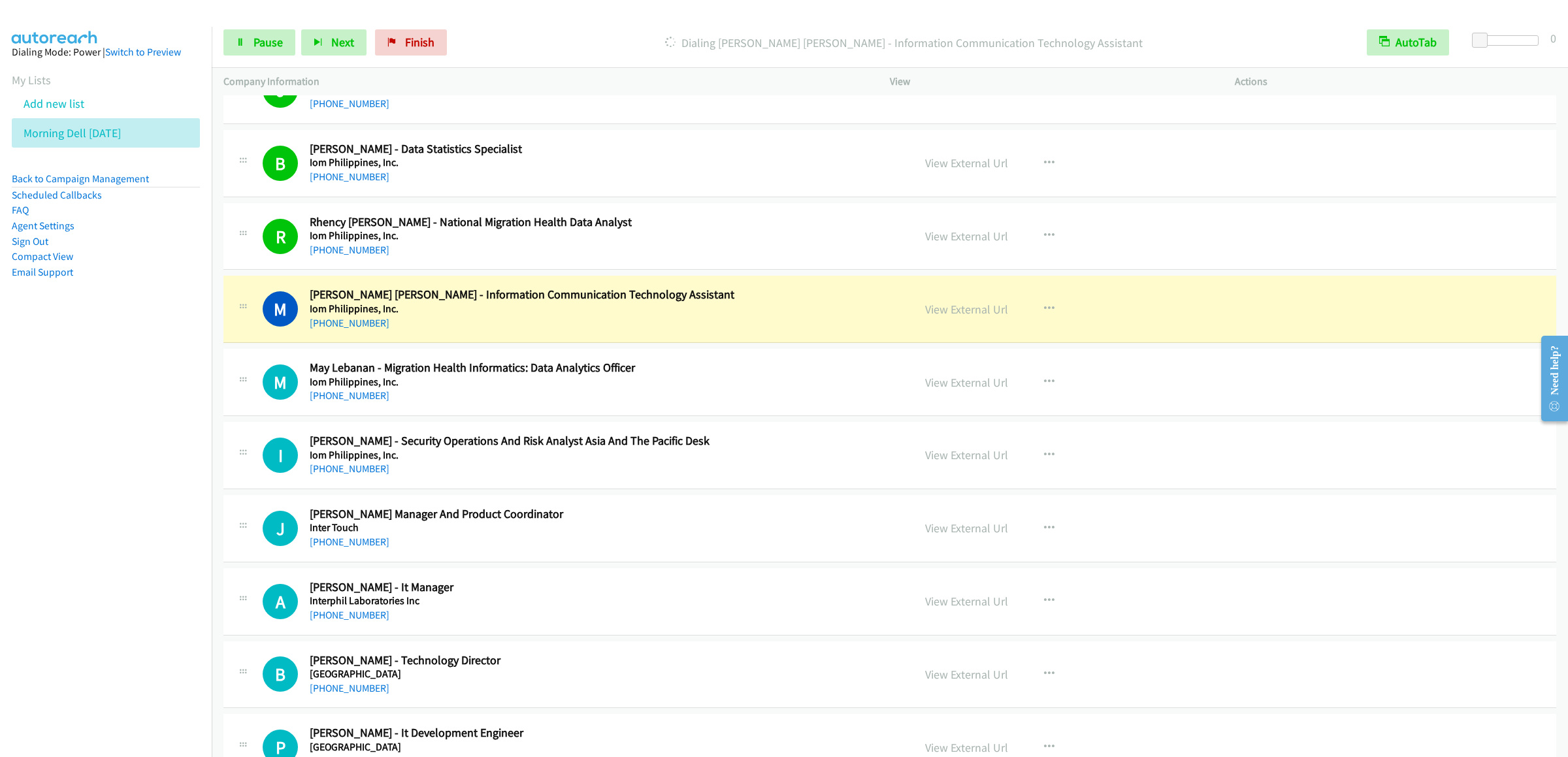
scroll to position [3137, 0]
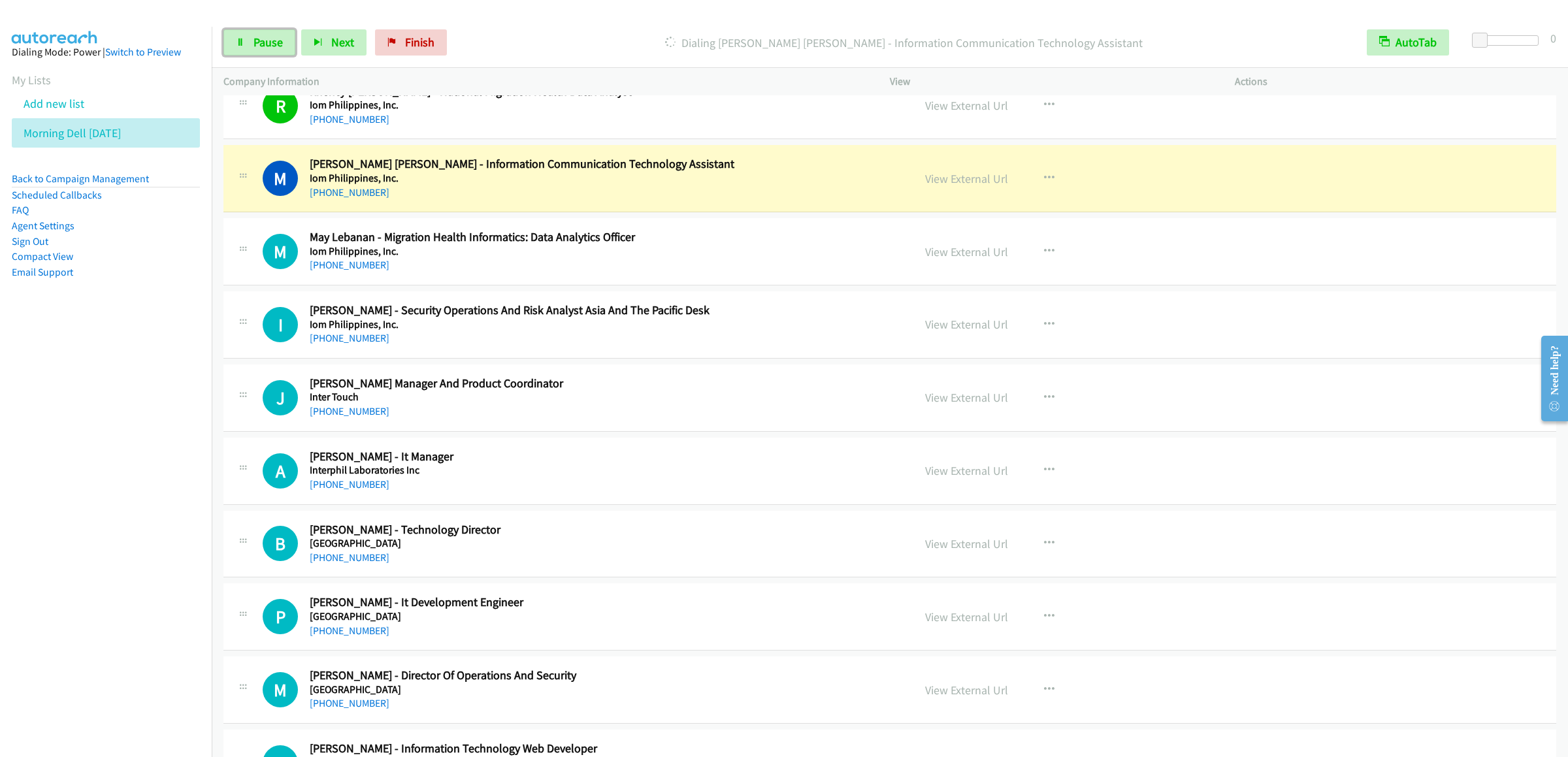
drag, startPoint x: 255, startPoint y: 48, endPoint x: 387, endPoint y: 6, distance: 138.5
click at [255, 48] on span "Pause" at bounding box center [268, 42] width 29 height 15
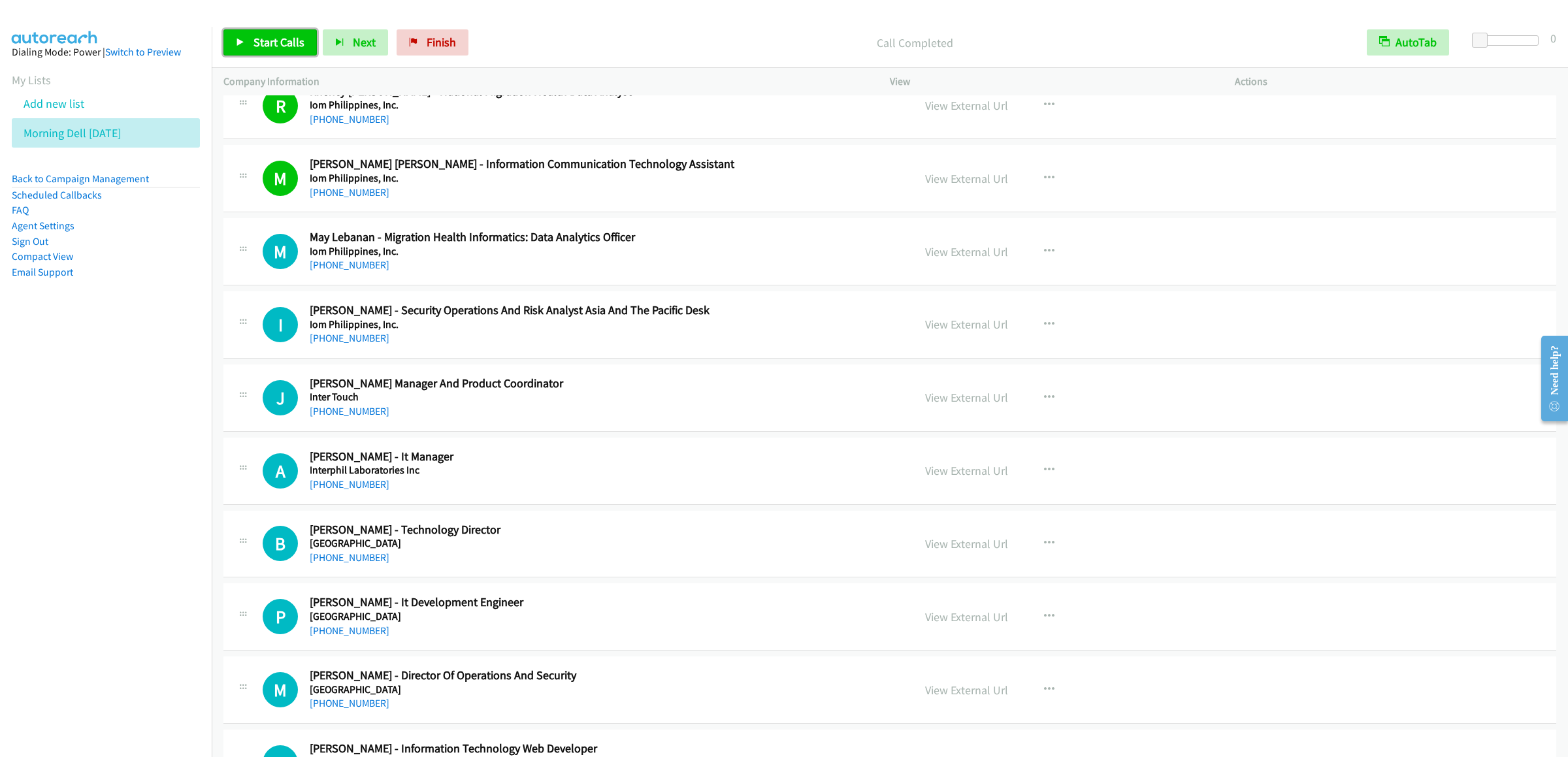
click at [268, 39] on span "Start Calls" at bounding box center [279, 42] width 51 height 15
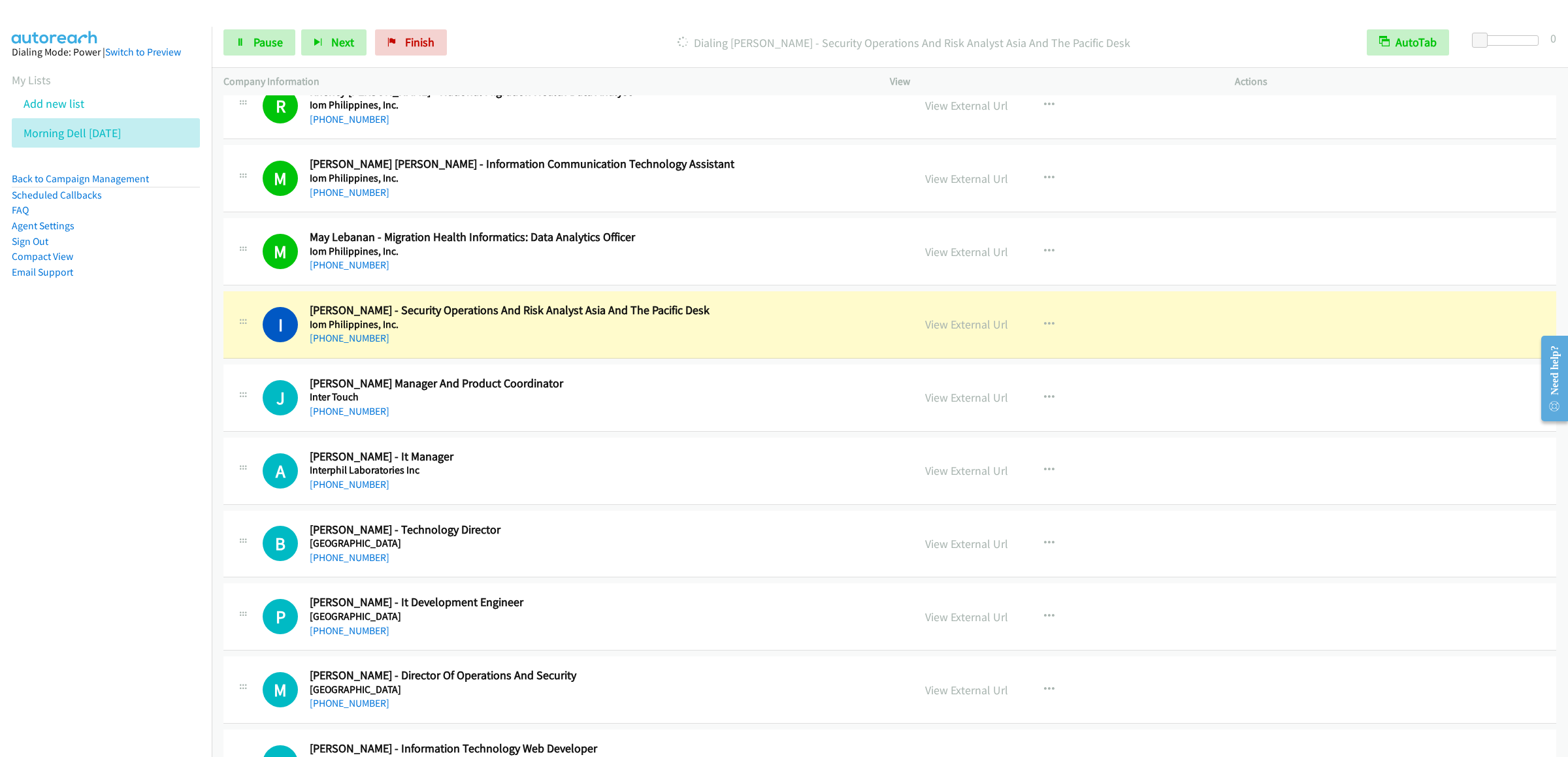
click at [235, 20] on div "Start Calls Pause Next Finish Dialing [PERSON_NAME] - Security Operations And R…" at bounding box center [890, 42] width 1357 height 51
click at [247, 42] on link "Pause" at bounding box center [259, 42] width 72 height 26
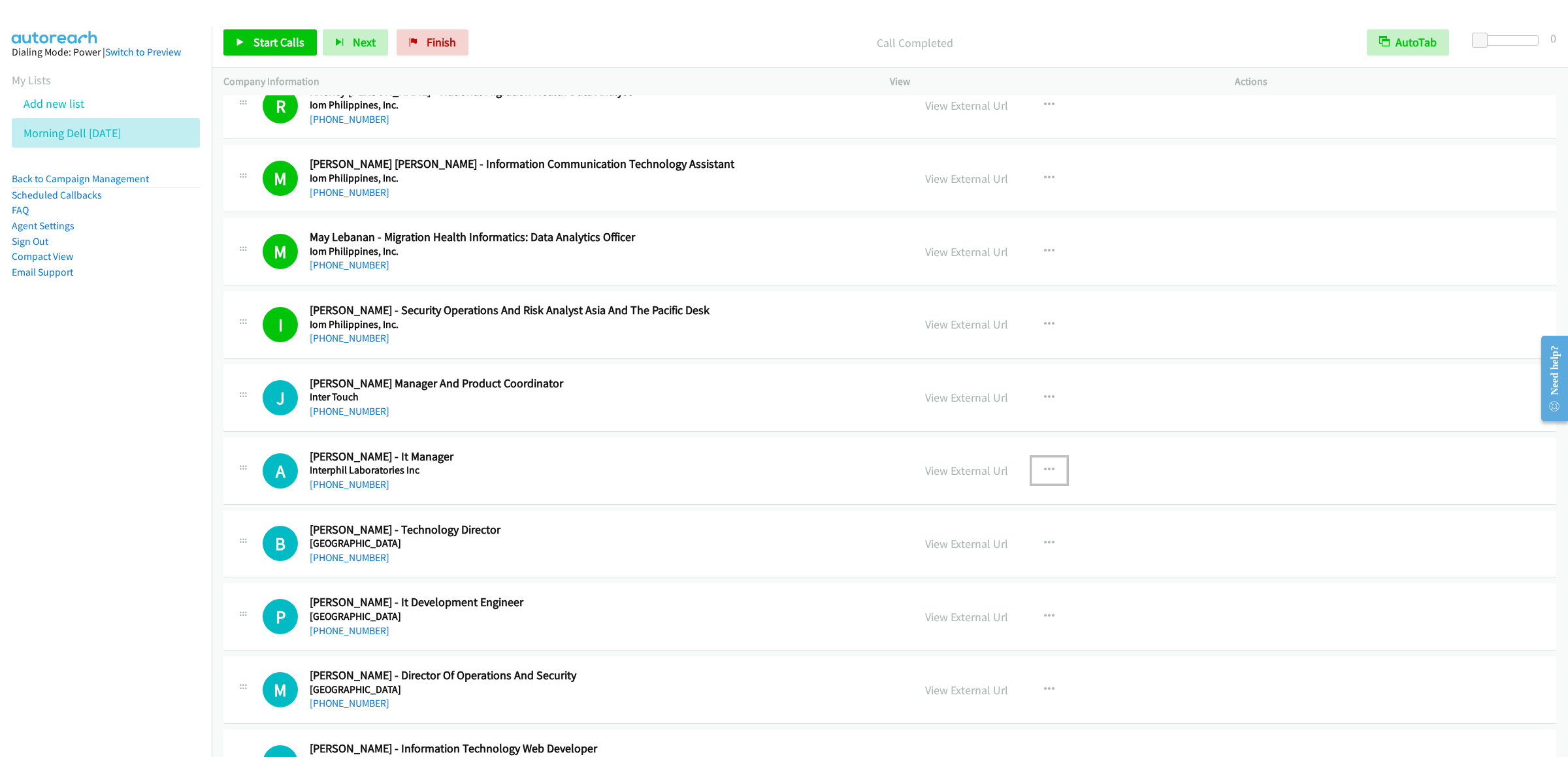
click at [1044, 476] on icon "button" at bounding box center [1049, 471] width 11 height 11
click at [965, 569] on link "Start Calls Here" at bounding box center [979, 556] width 174 height 26
click at [264, 43] on span "Start Calls" at bounding box center [279, 42] width 51 height 15
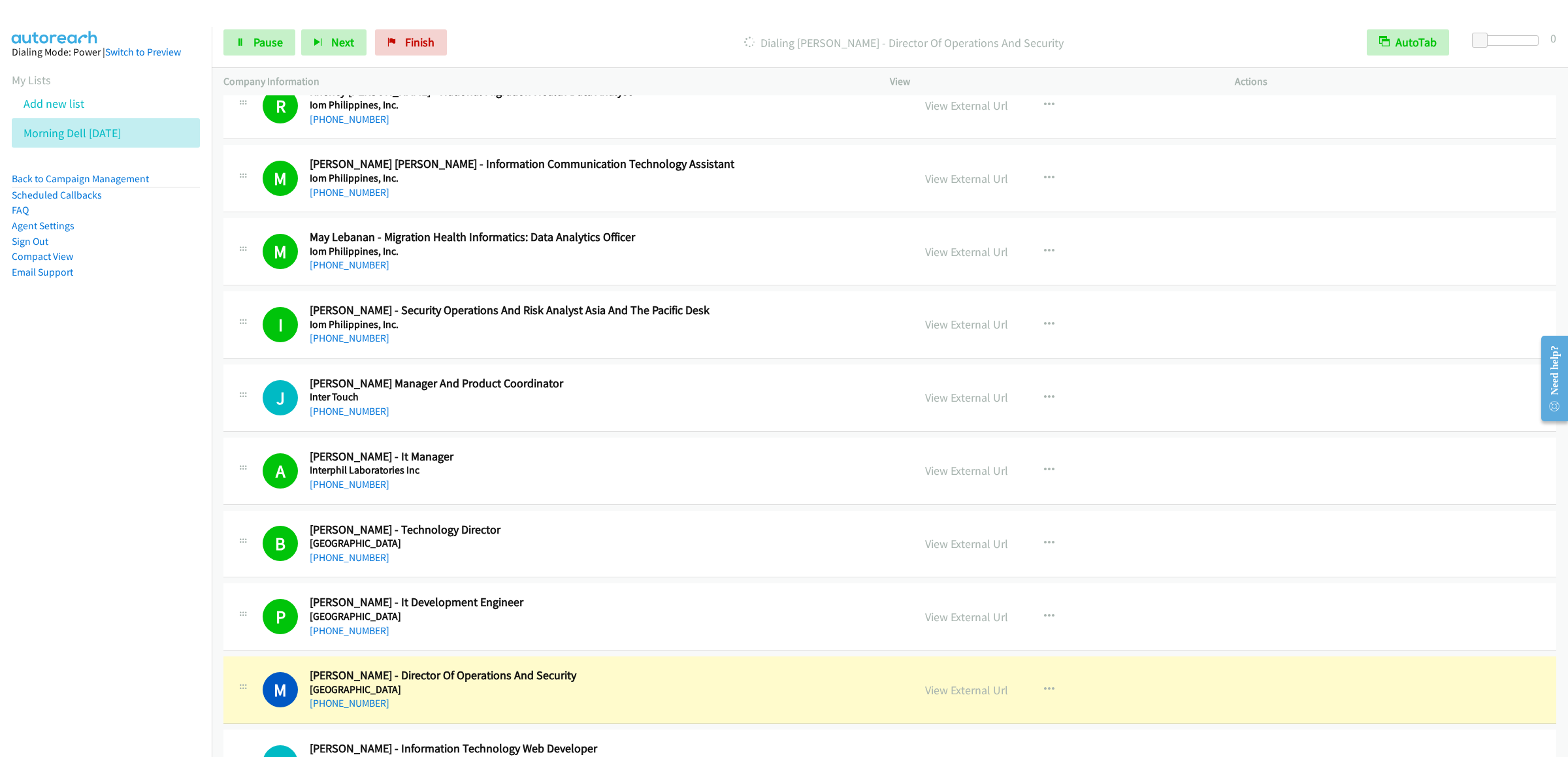
scroll to position [3398, 0]
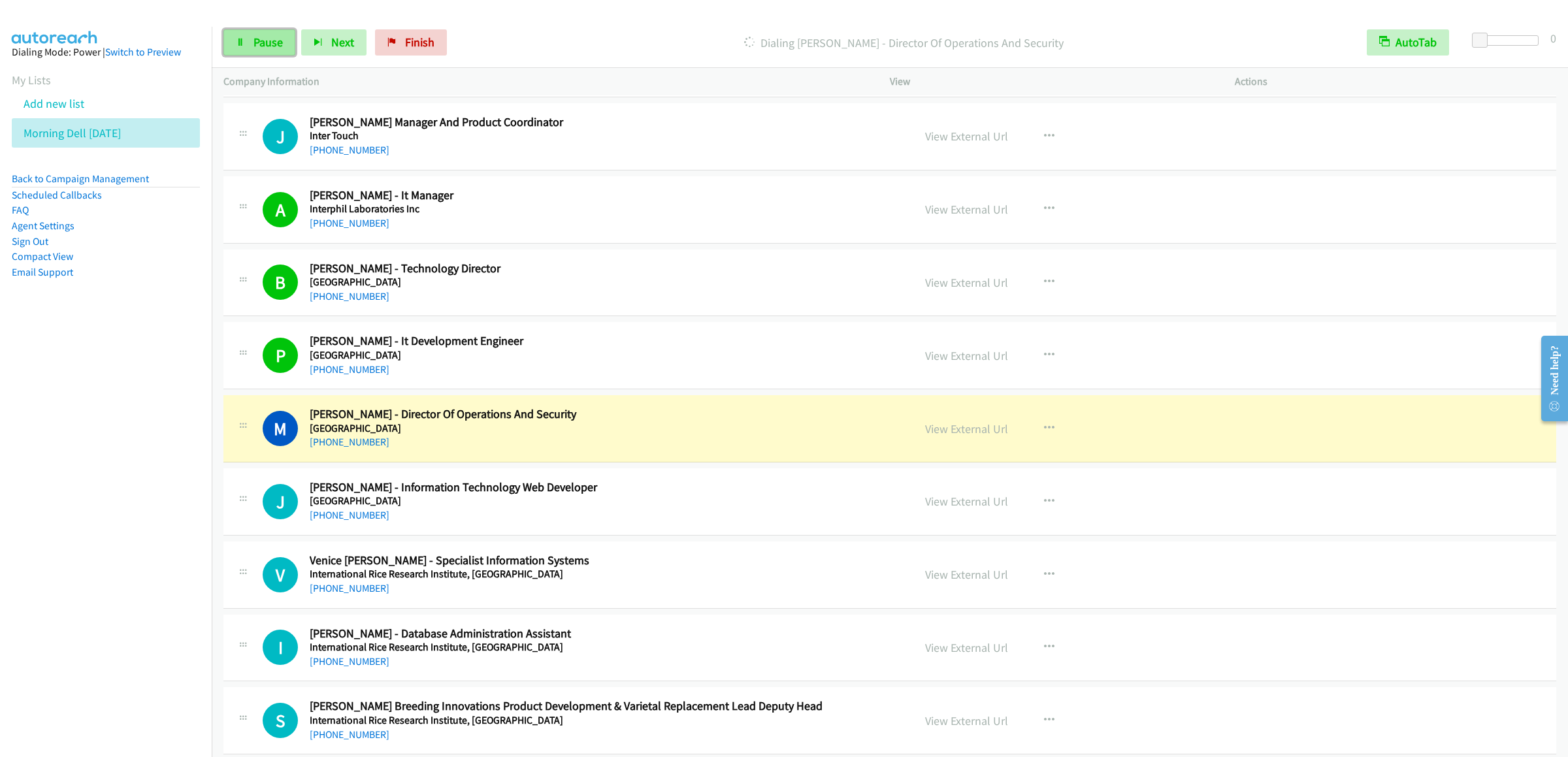
click at [273, 47] on span "Pause" at bounding box center [268, 42] width 29 height 15
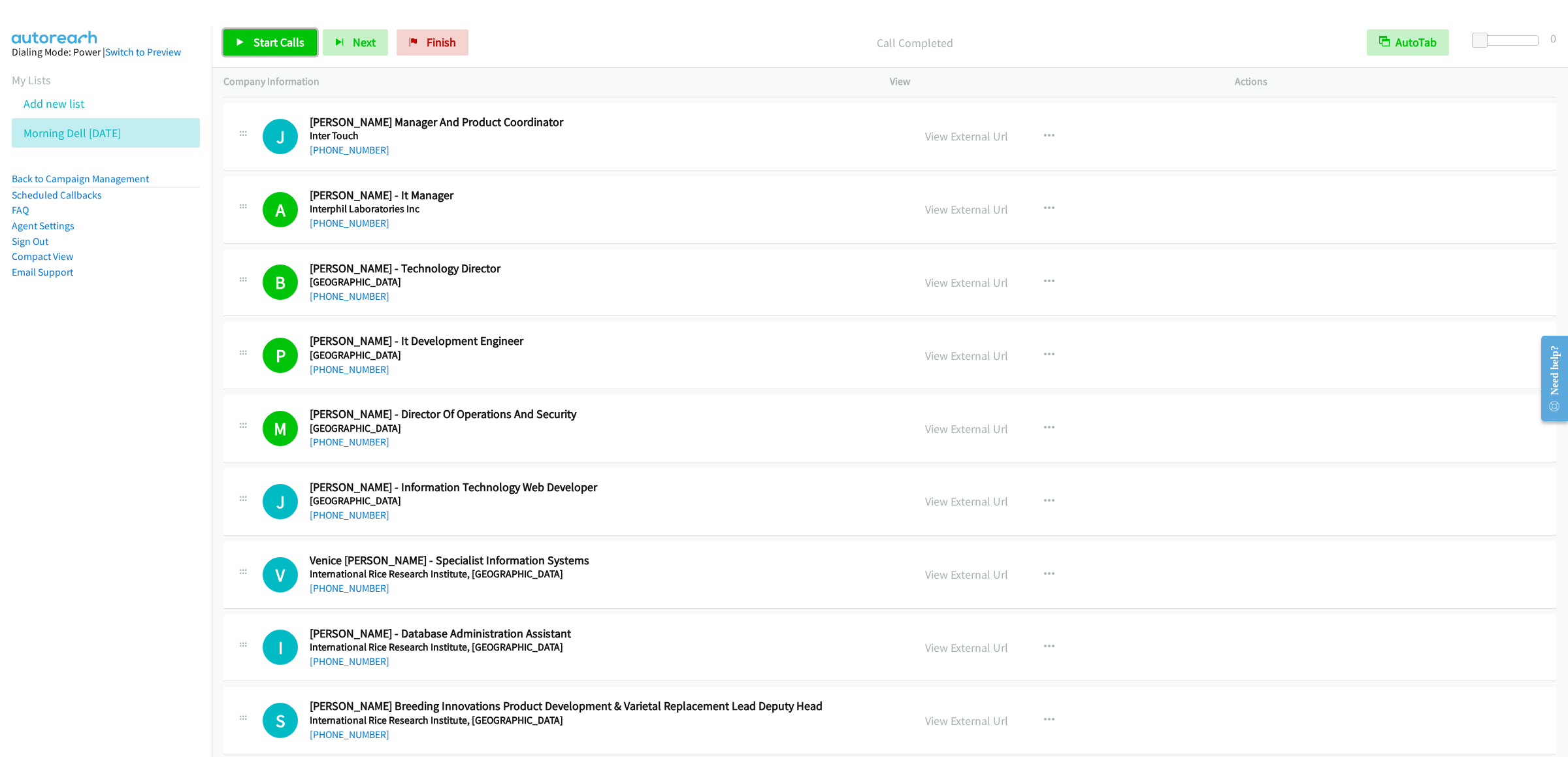
click at [264, 32] on link "Start Calls" at bounding box center [270, 42] width 94 height 26
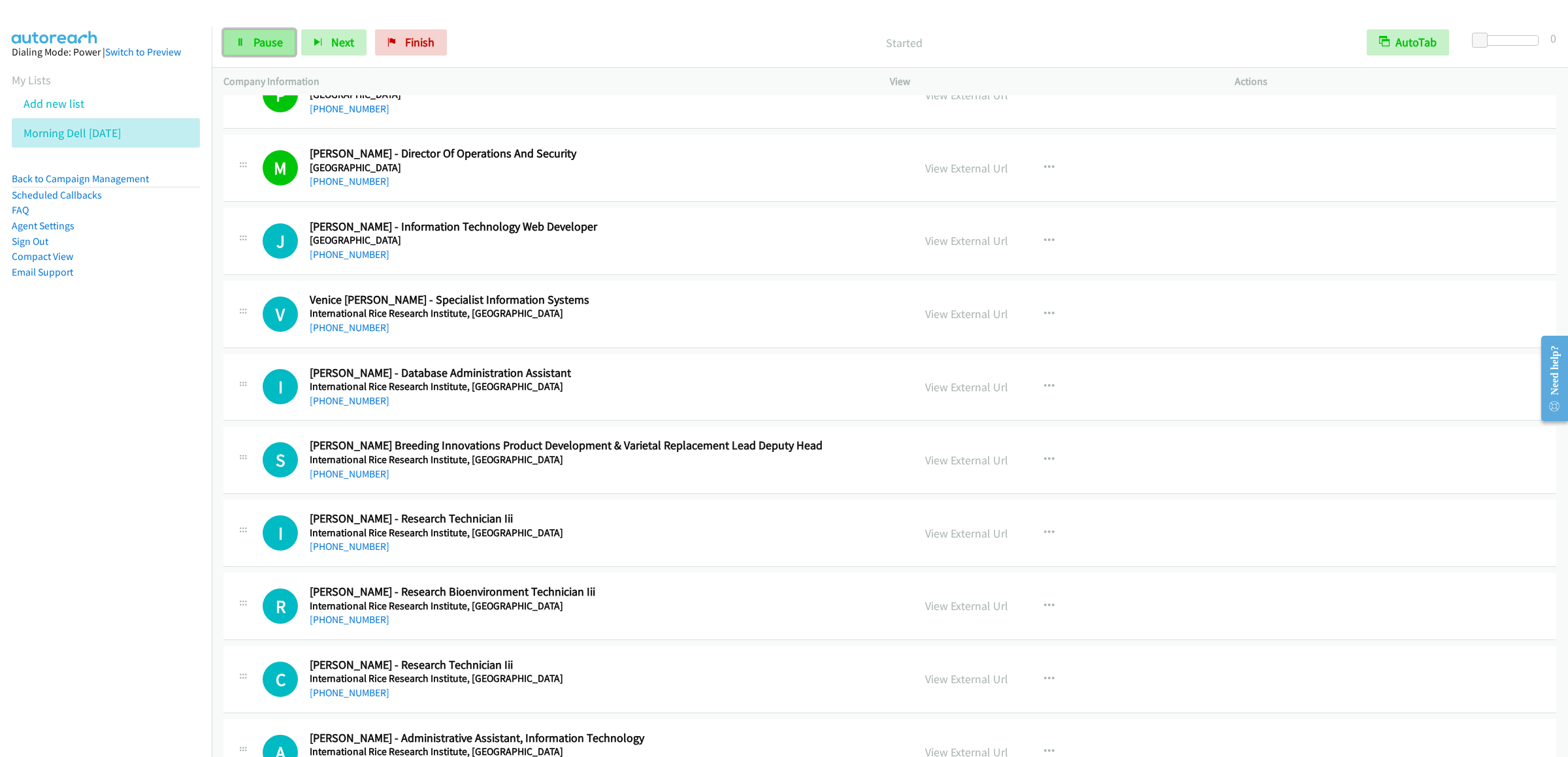
click at [232, 43] on link "Pause" at bounding box center [259, 42] width 72 height 26
click at [1047, 254] on button "button" at bounding box center [1049, 241] width 35 height 26
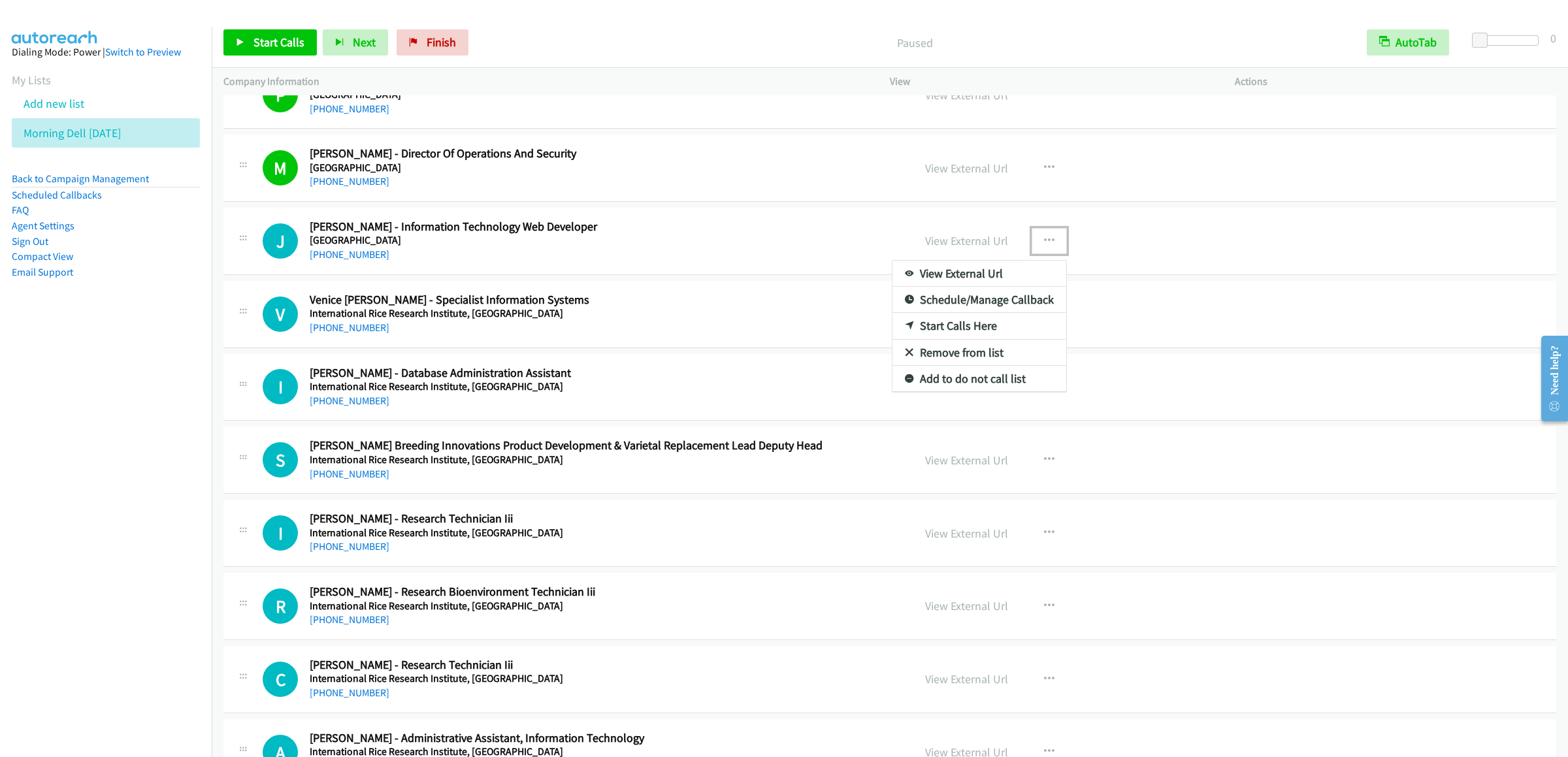
click at [949, 339] on link "Start Calls Here" at bounding box center [979, 326] width 174 height 26
click at [259, 47] on span "Start Calls" at bounding box center [279, 42] width 51 height 15
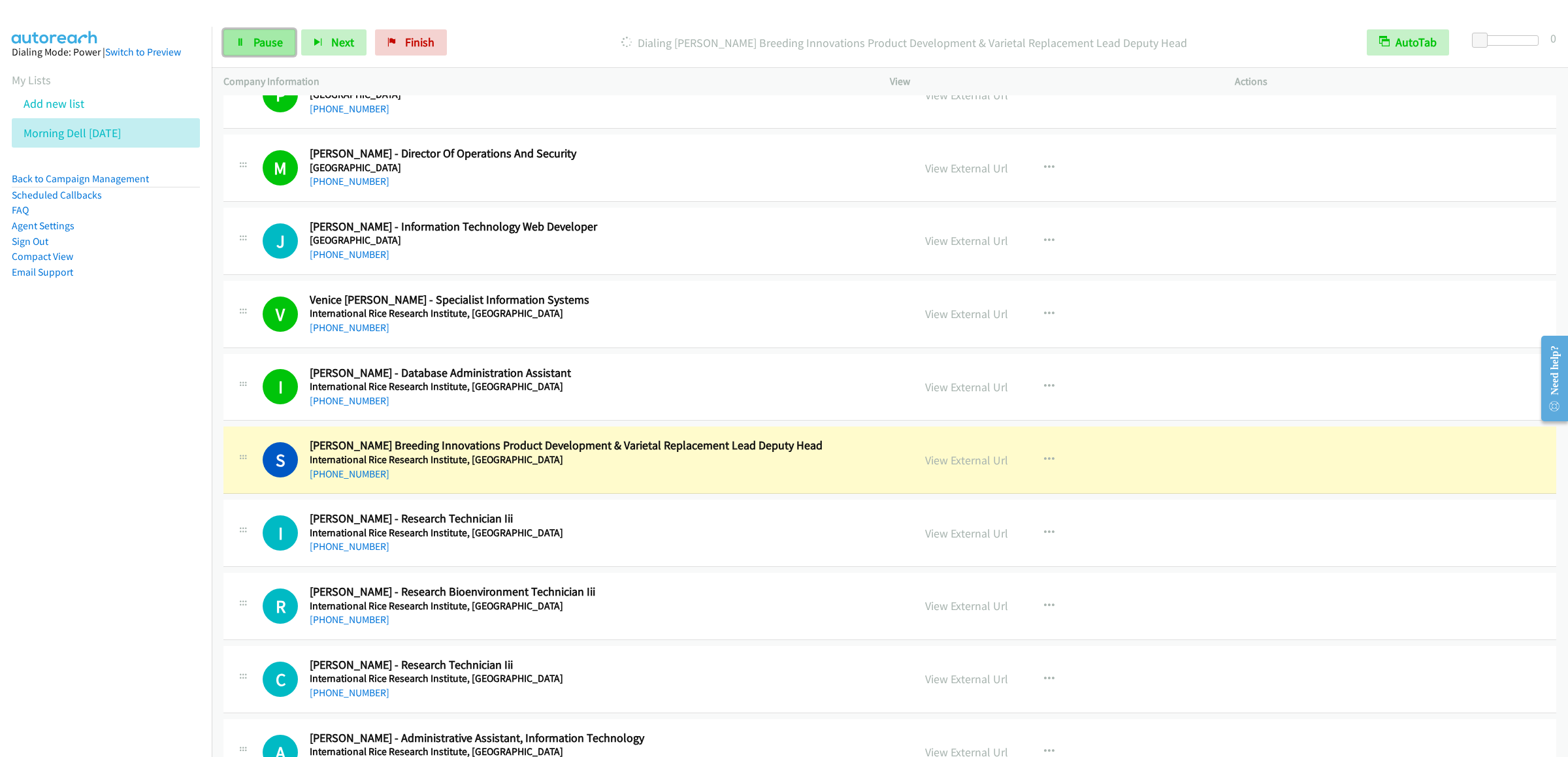
click at [264, 51] on link "Pause" at bounding box center [259, 42] width 72 height 26
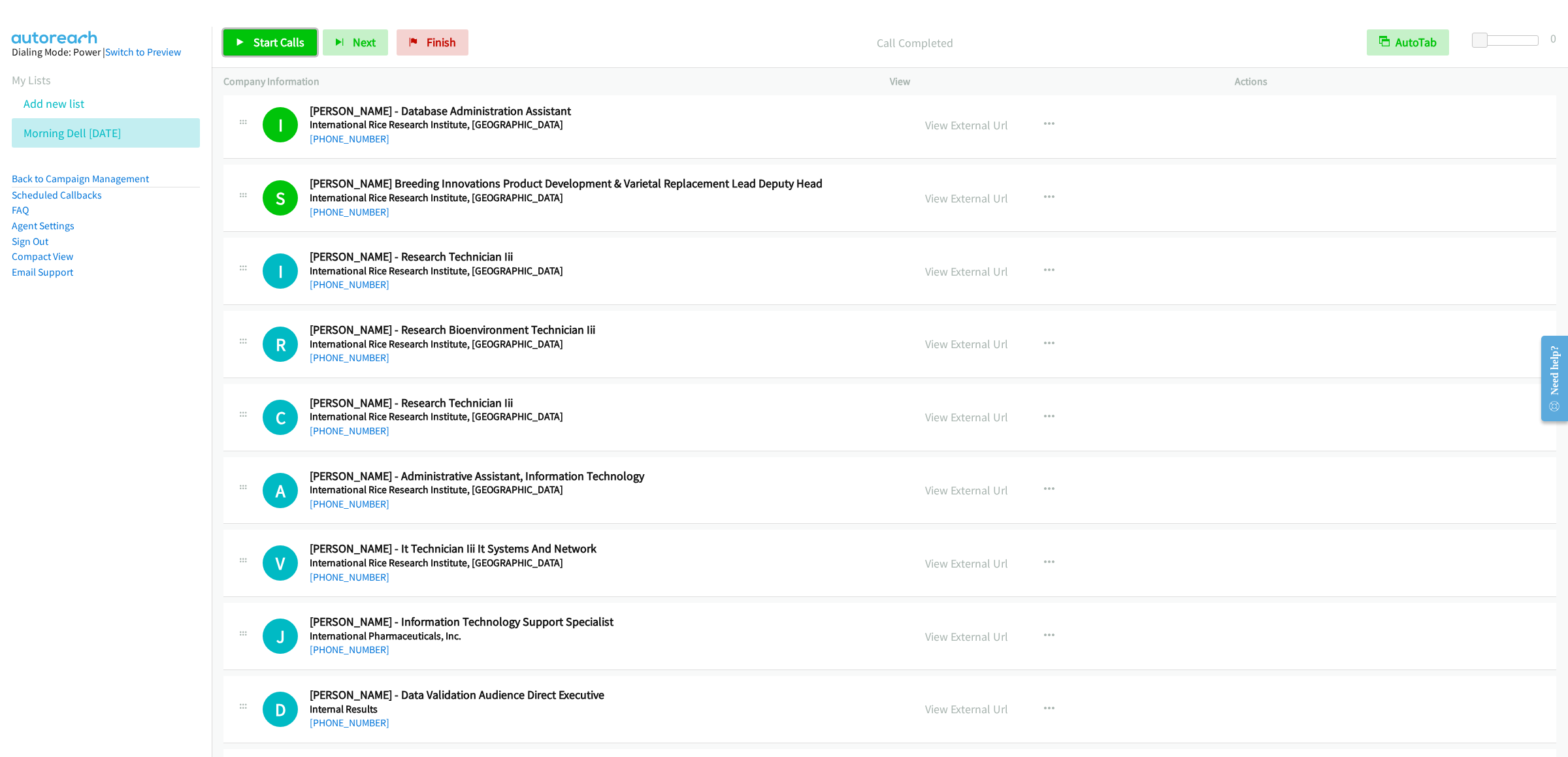
click at [276, 38] on span "Start Calls" at bounding box center [279, 42] width 51 height 15
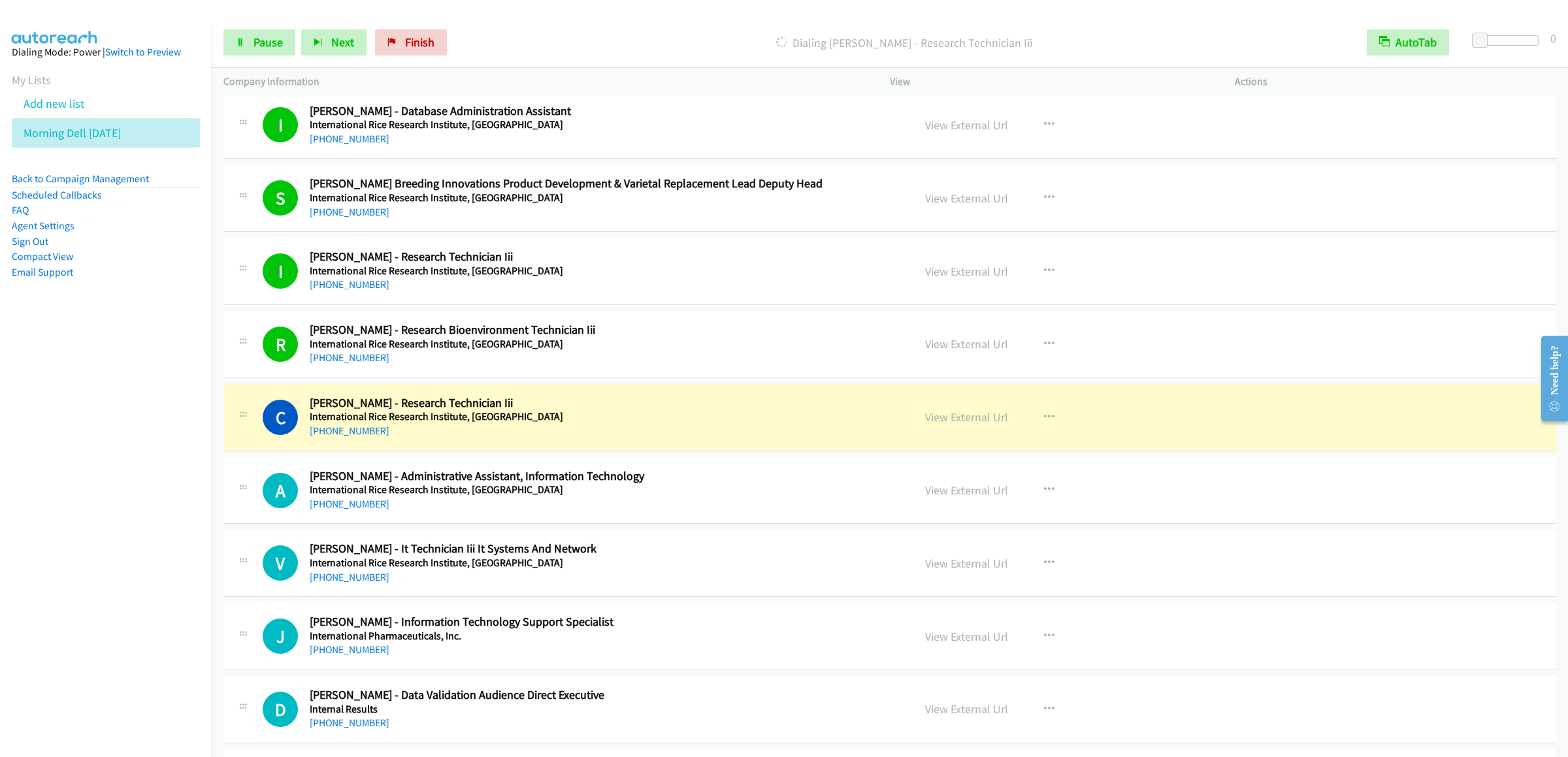
scroll to position [4182, 0]
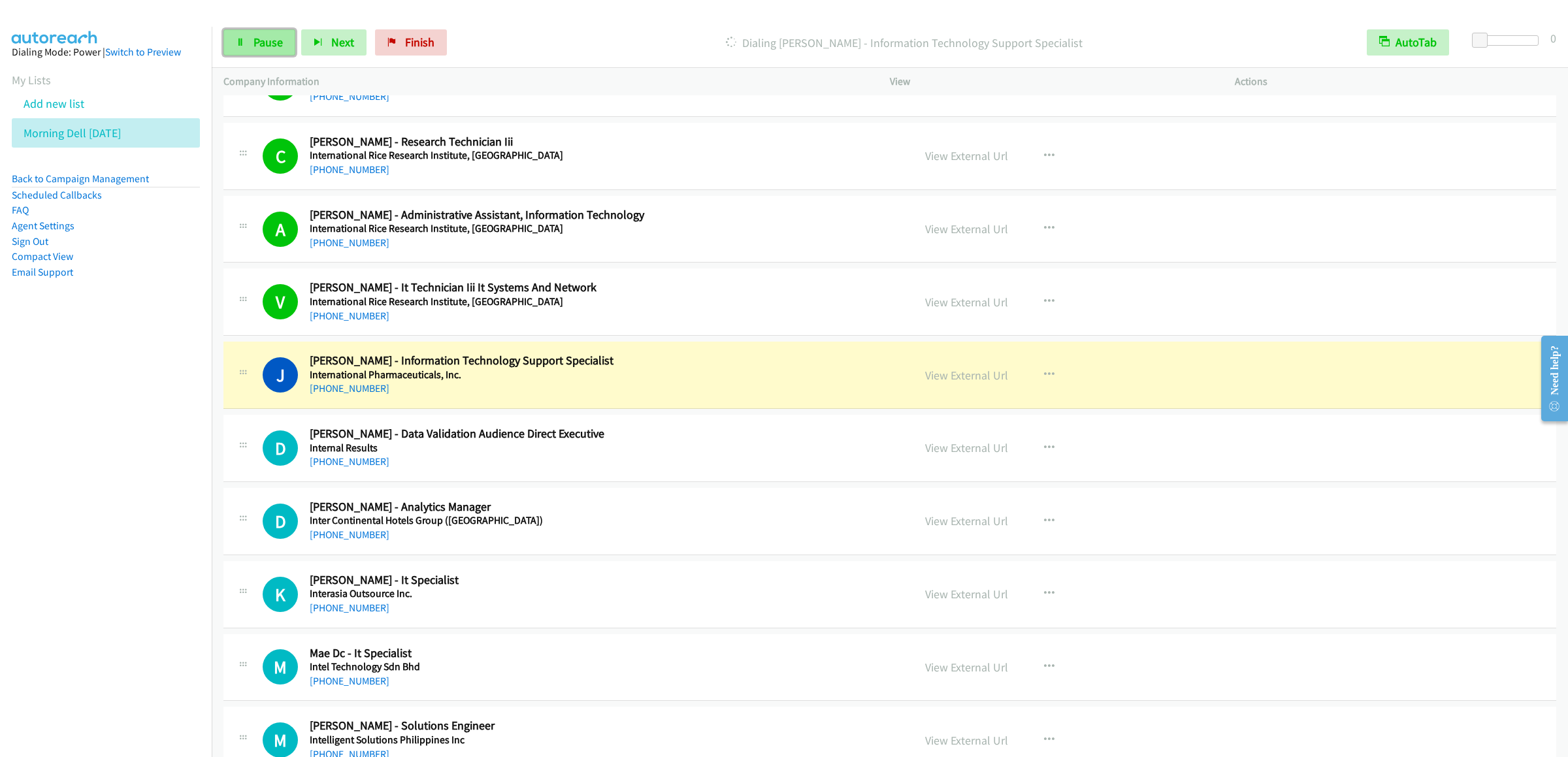
click at [268, 43] on span "Pause" at bounding box center [268, 42] width 29 height 15
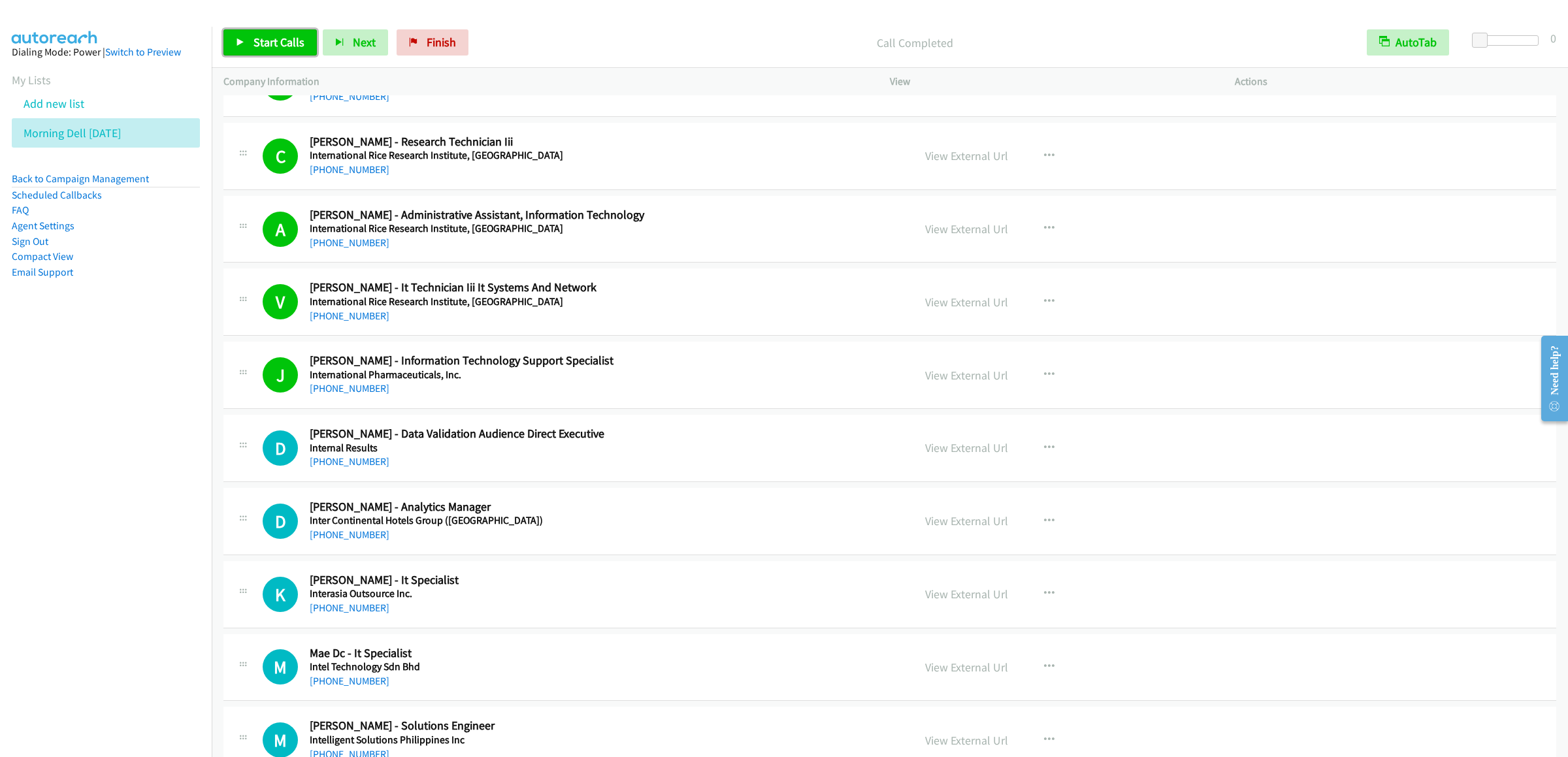
click at [277, 51] on link "Start Calls" at bounding box center [270, 42] width 94 height 26
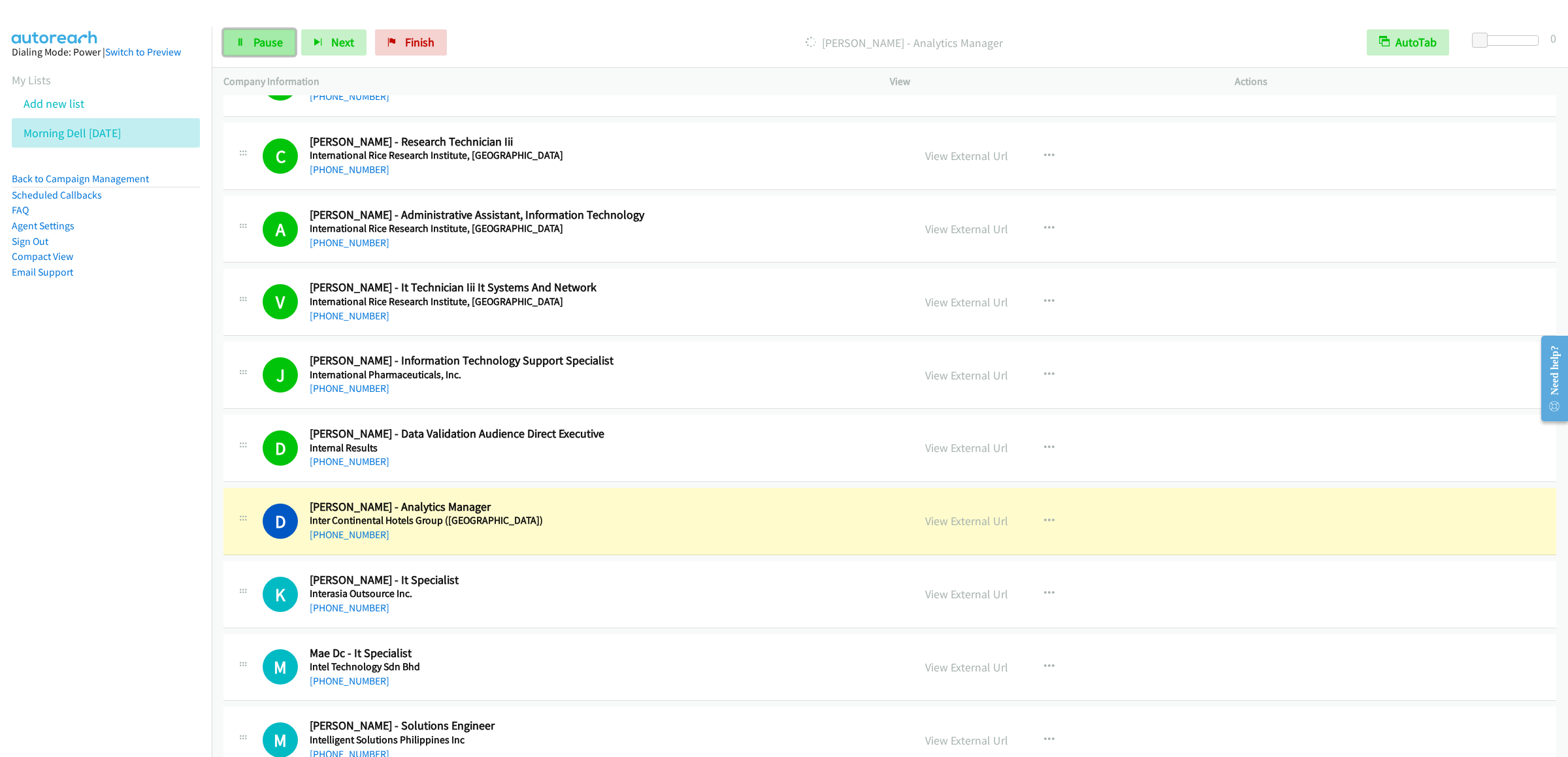
click at [265, 42] on span "Pause" at bounding box center [268, 42] width 29 height 15
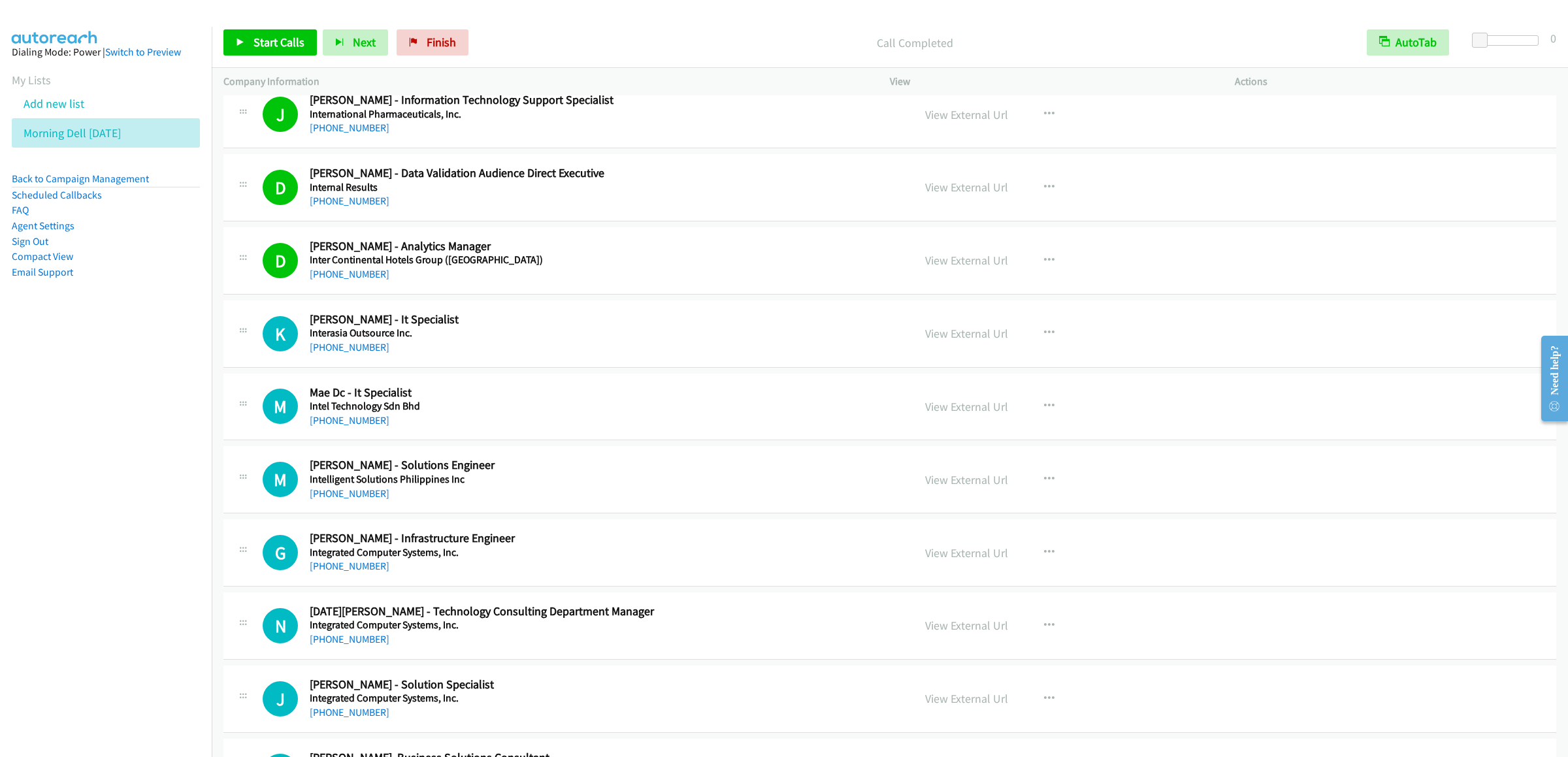
scroll to position [4574, 0]
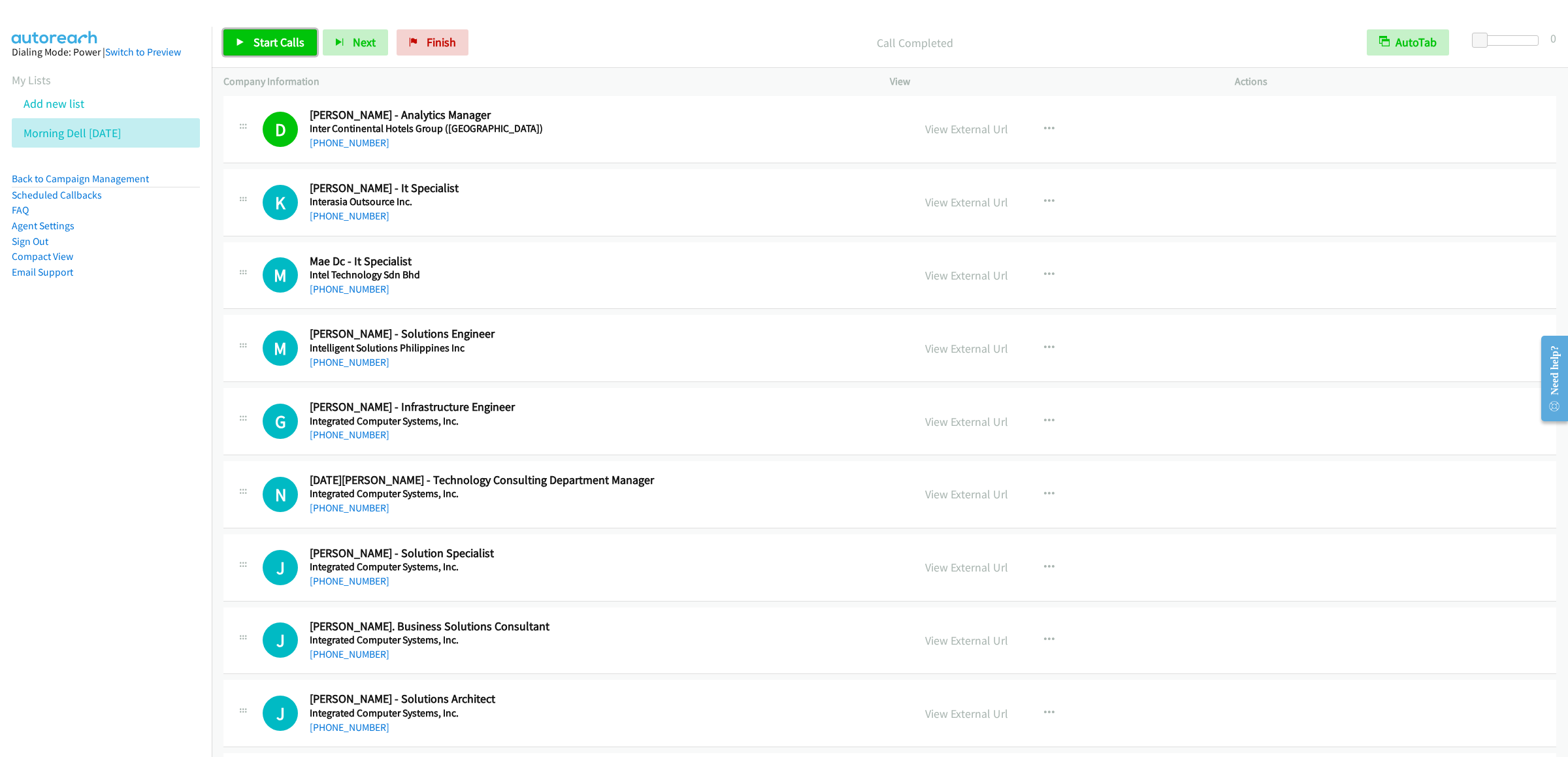
click at [267, 51] on link "Start Calls" at bounding box center [270, 42] width 94 height 26
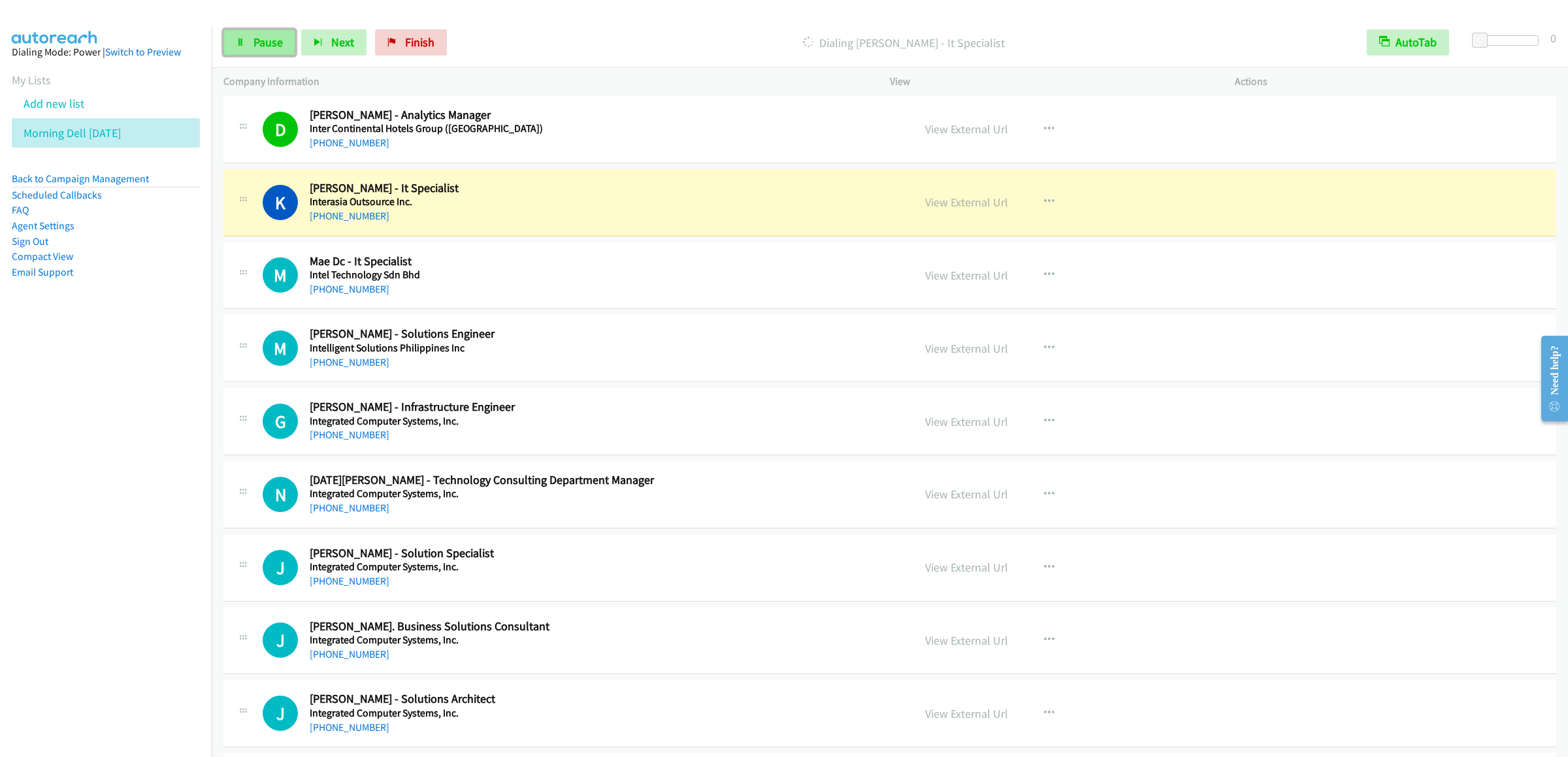
click at [252, 32] on link "Pause" at bounding box center [259, 42] width 72 height 26
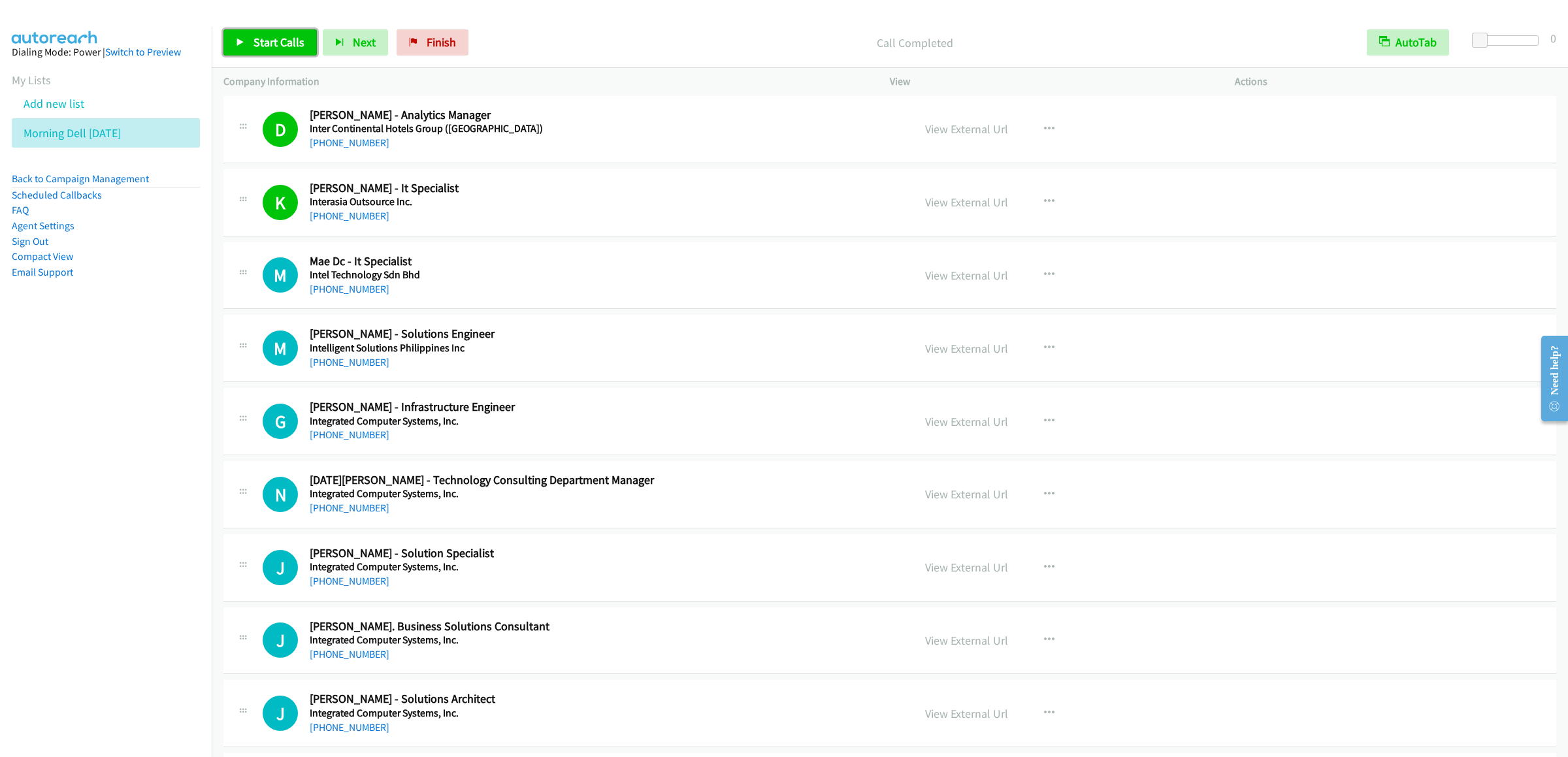
click at [292, 41] on span "Start Calls" at bounding box center [279, 42] width 51 height 15
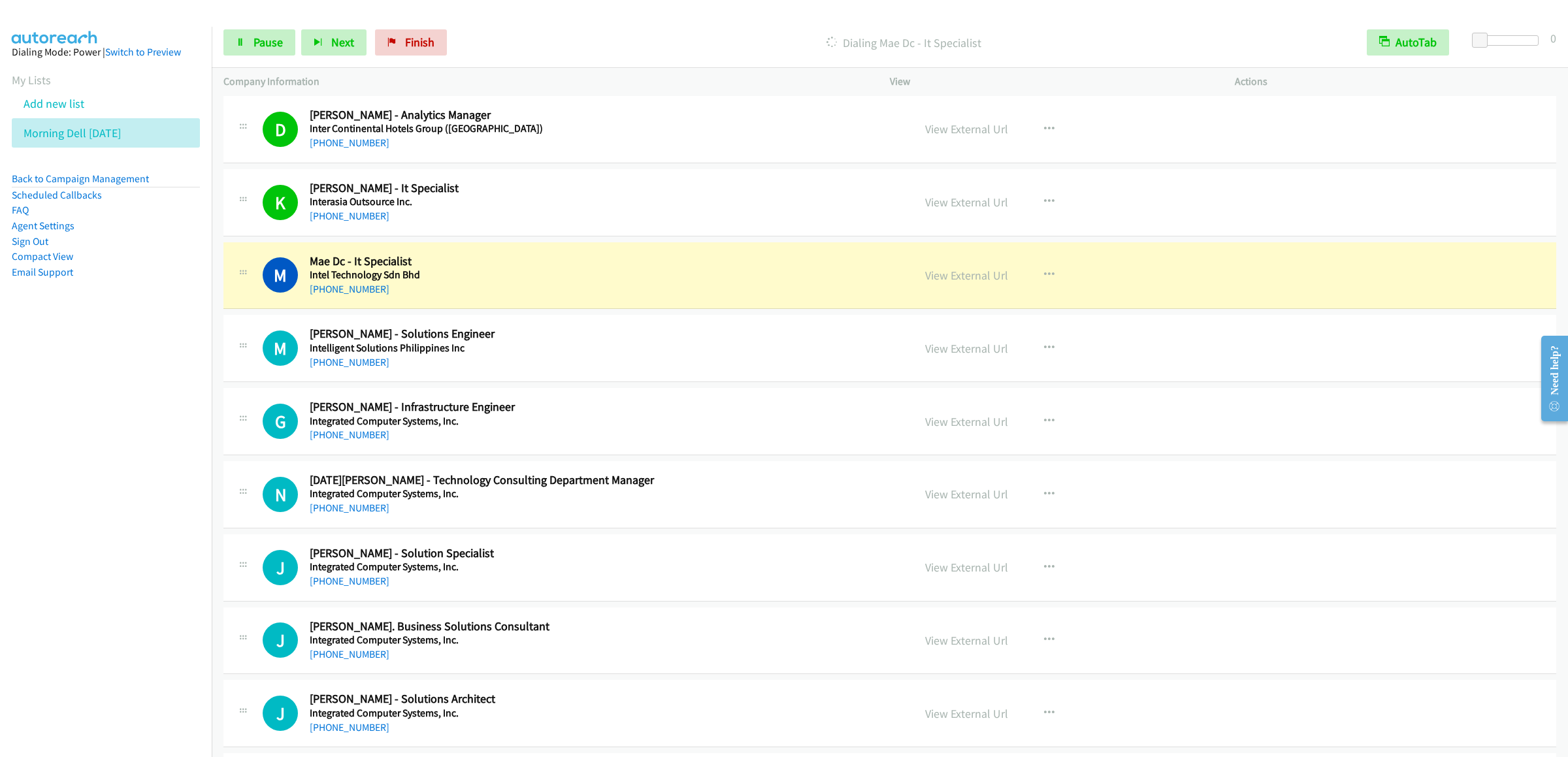
scroll to position [4704, 0]
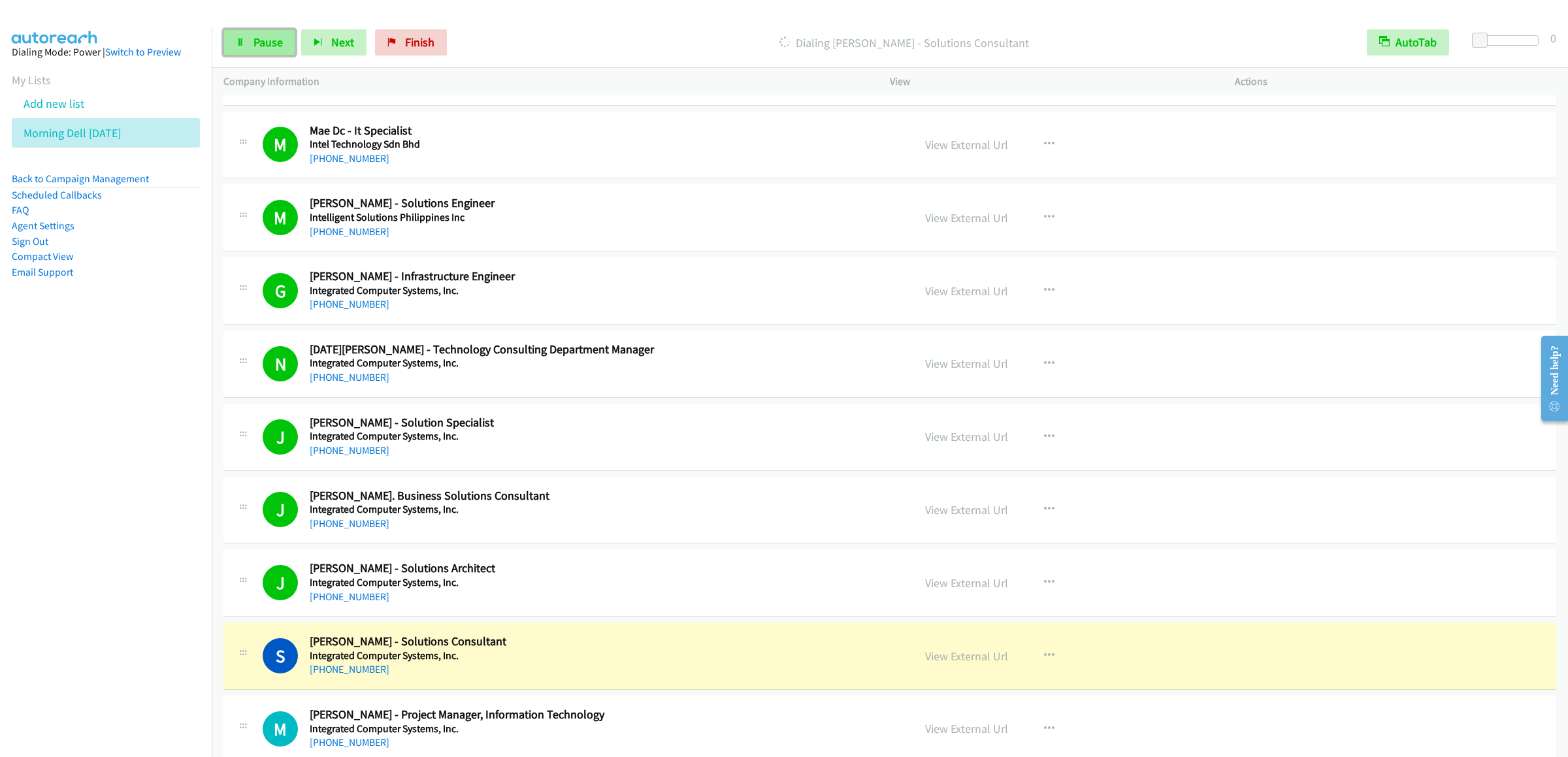
click at [263, 45] on span "Pause" at bounding box center [268, 42] width 29 height 15
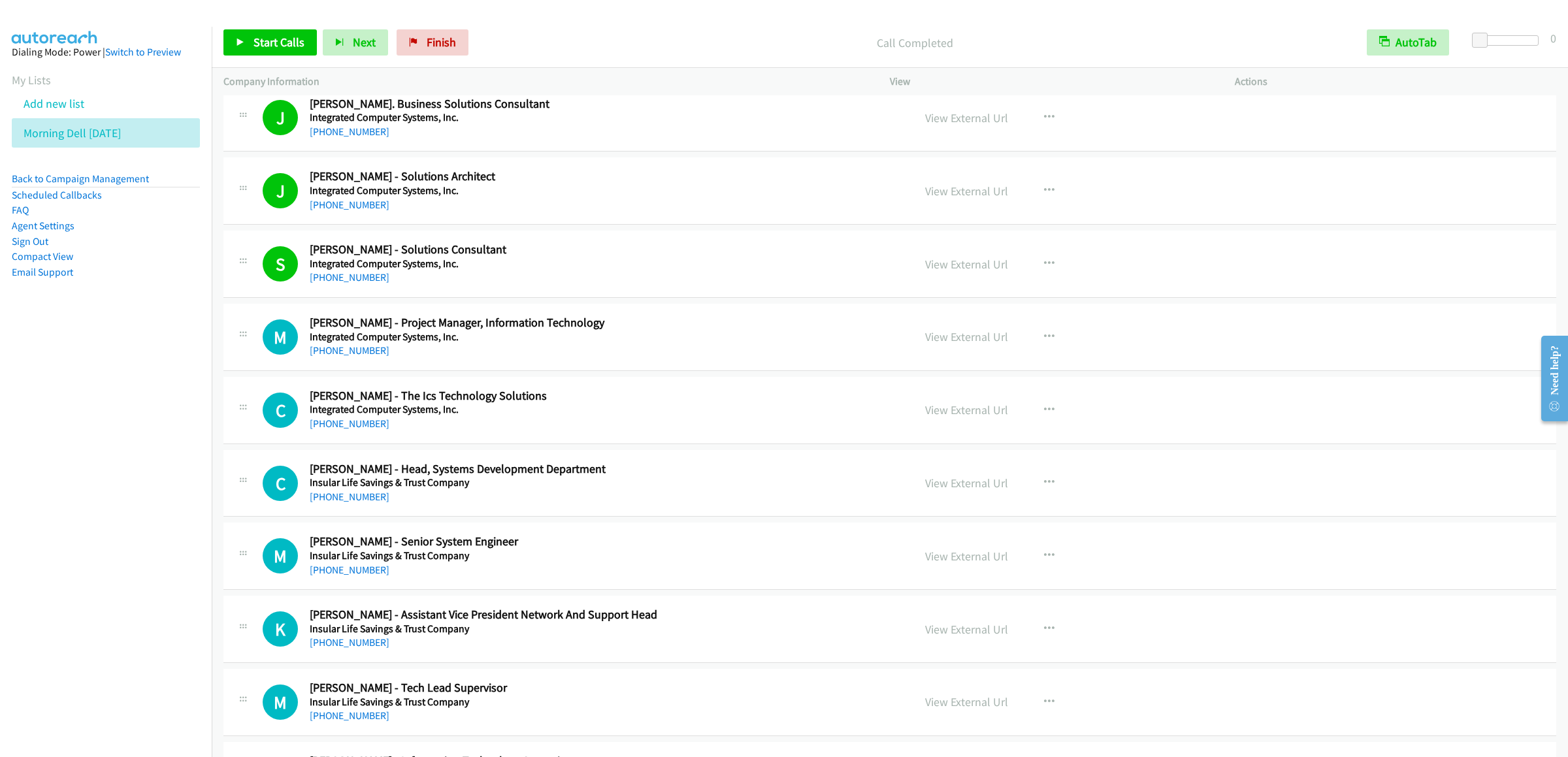
click at [263, 24] on div "Start Calls Pause Next Finish Call Completed AutoTab AutoTab 0" at bounding box center [890, 42] width 1357 height 51
click at [264, 36] on span "Start Calls" at bounding box center [279, 42] width 51 height 15
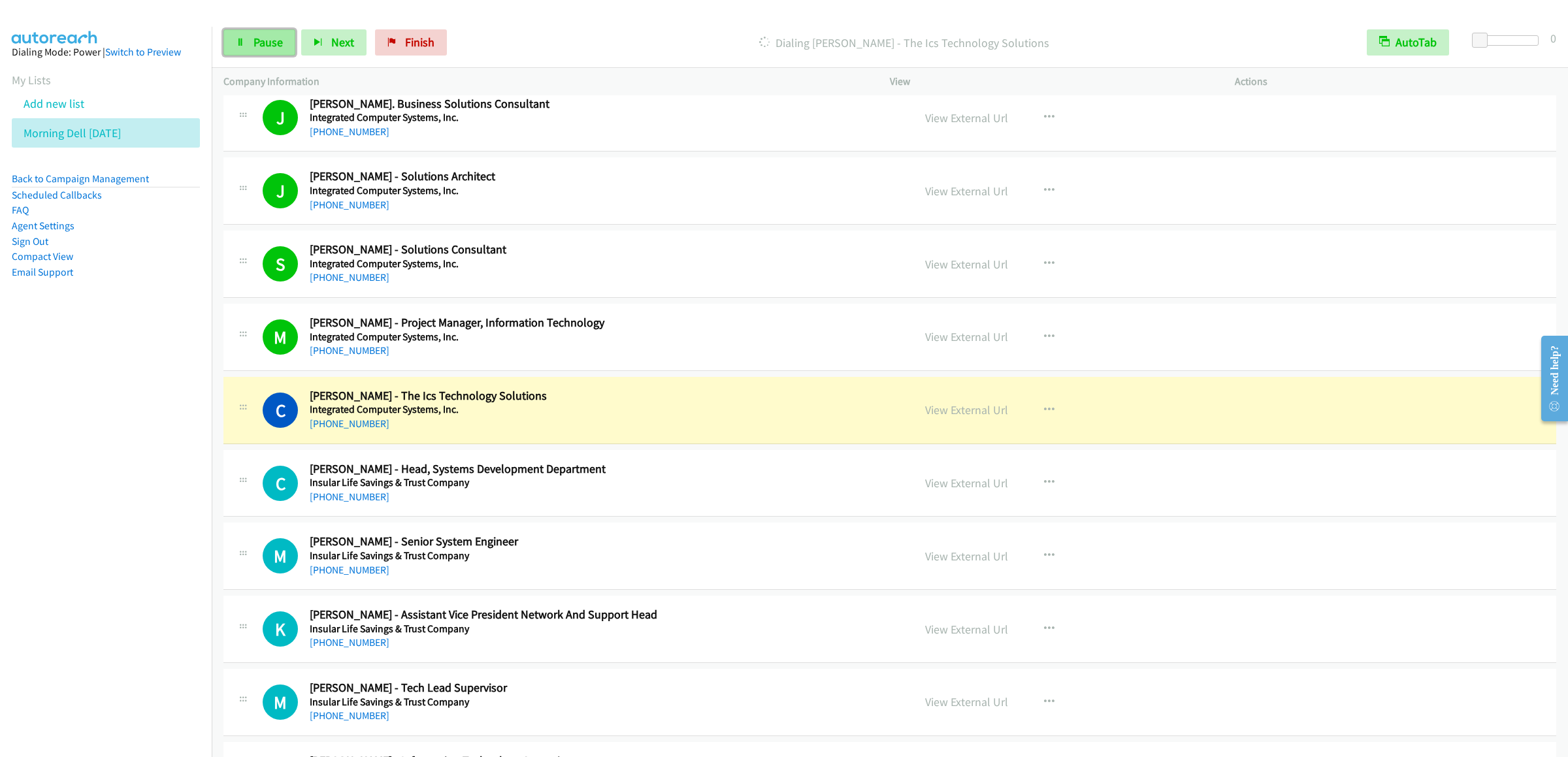
click at [258, 47] on span "Pause" at bounding box center [268, 42] width 29 height 15
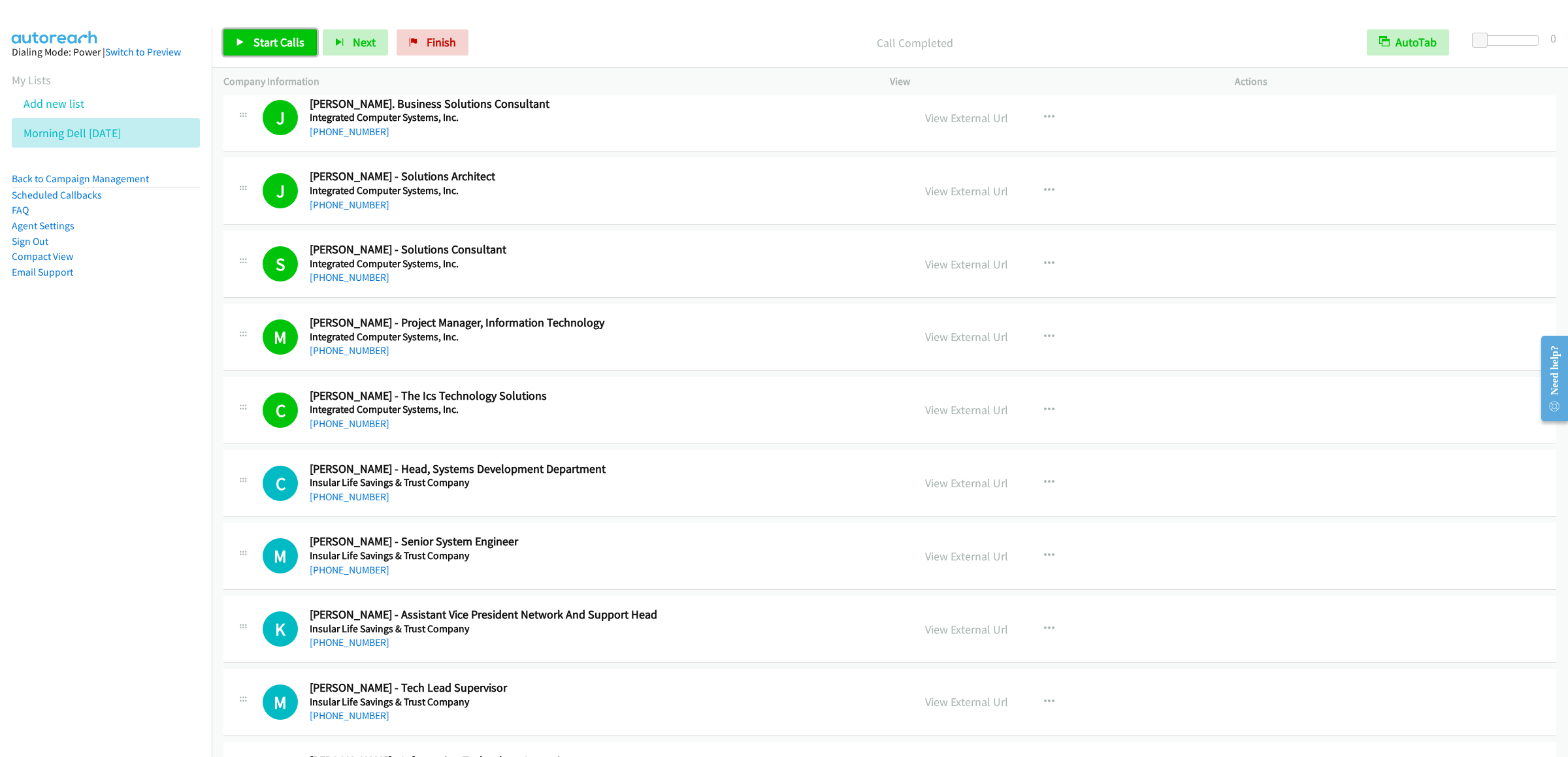
click at [263, 37] on span "Start Calls" at bounding box center [279, 42] width 51 height 15
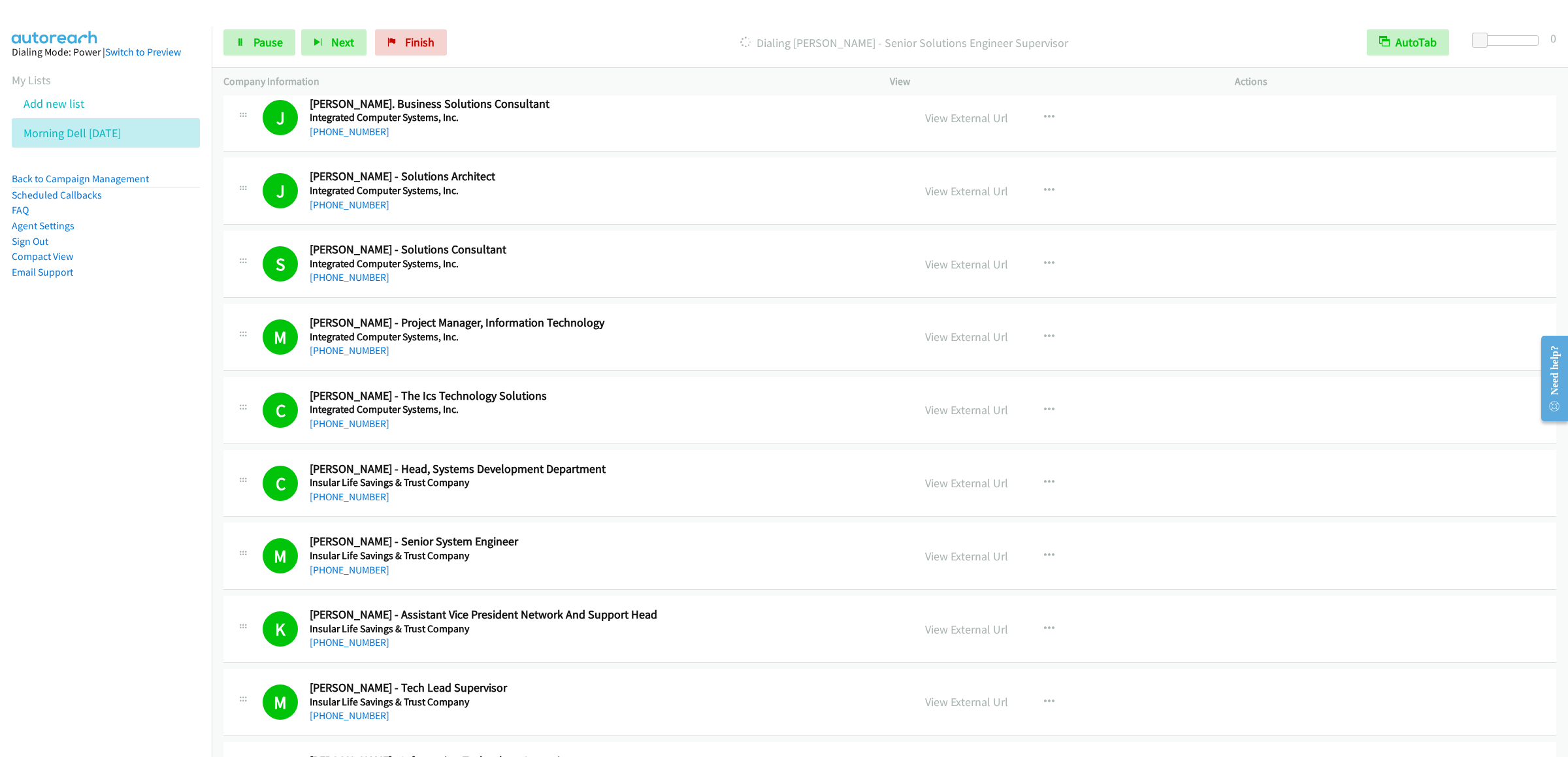
scroll to position [5750, 0]
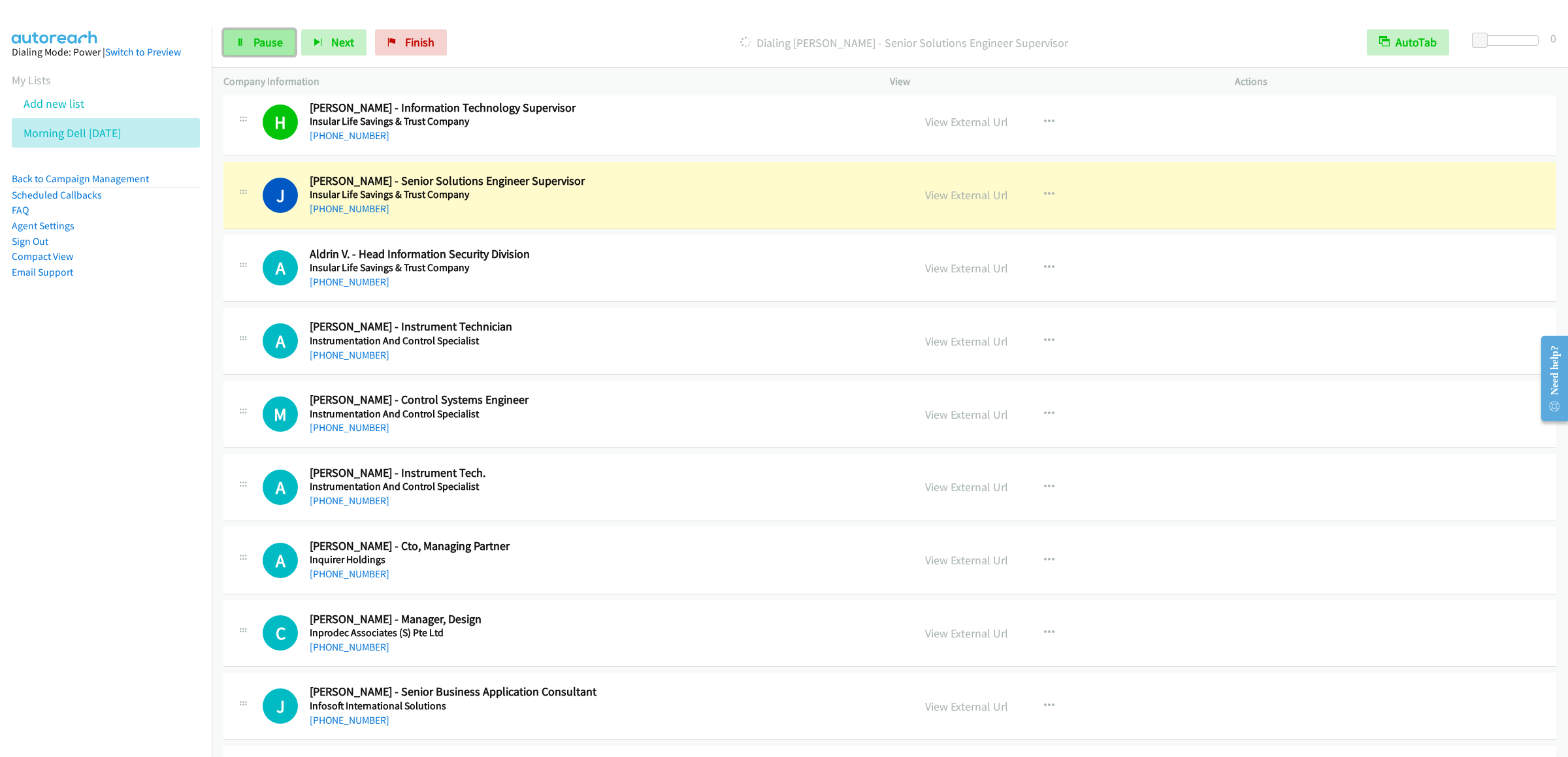
click at [241, 39] on icon at bounding box center [240, 43] width 9 height 9
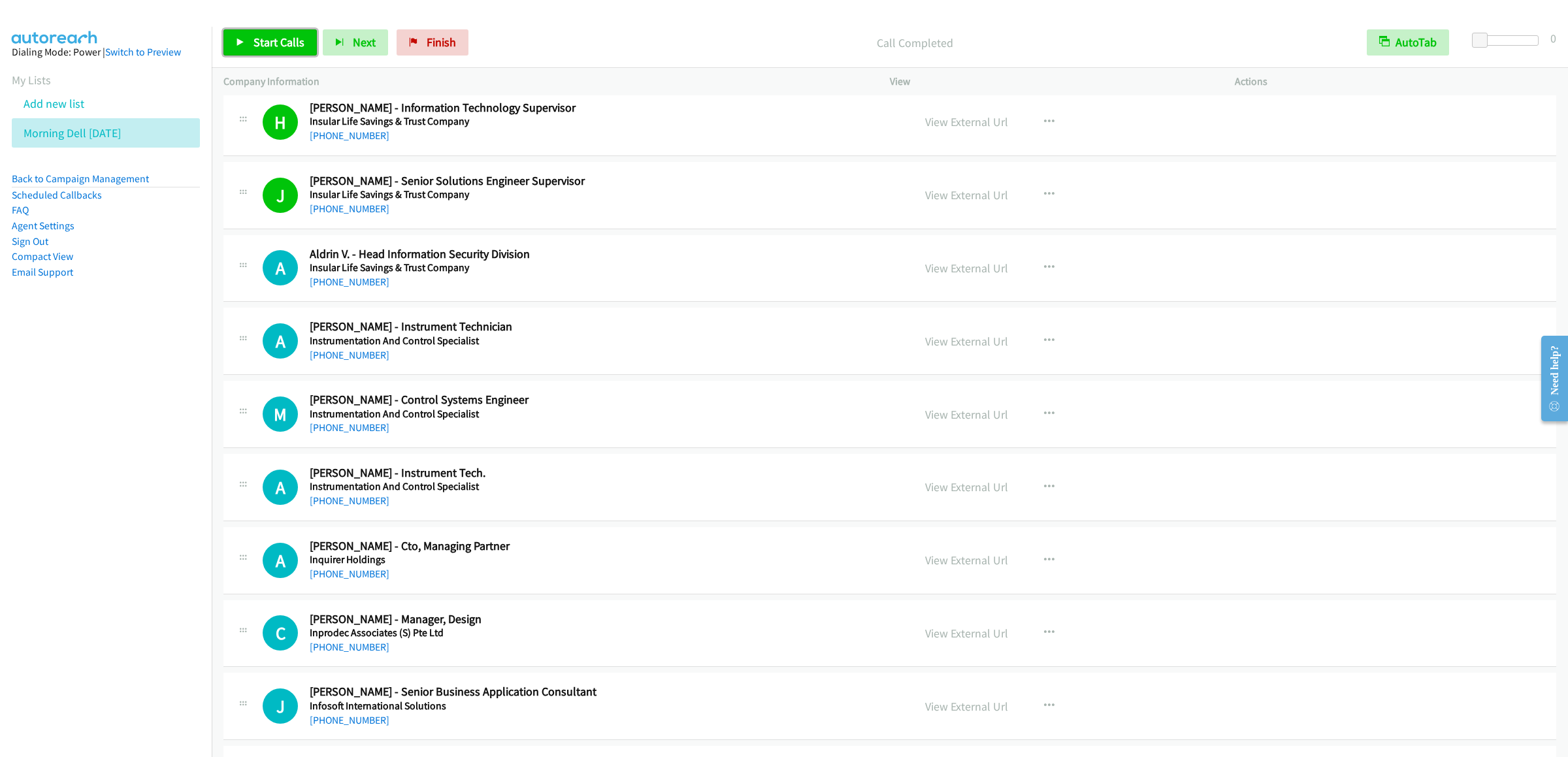
click at [264, 51] on link "Start Calls" at bounding box center [270, 42] width 94 height 26
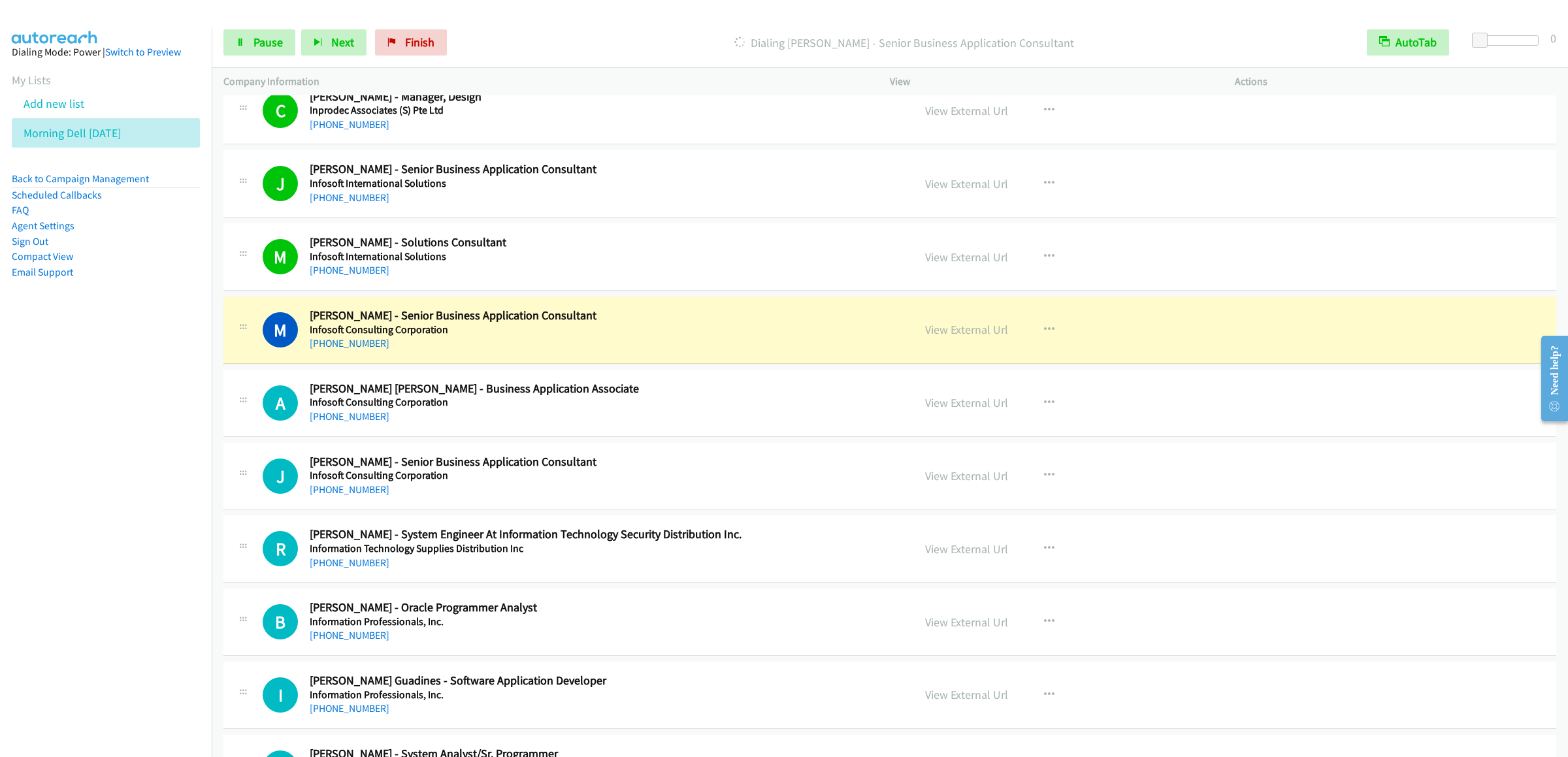
scroll to position [6403, 0]
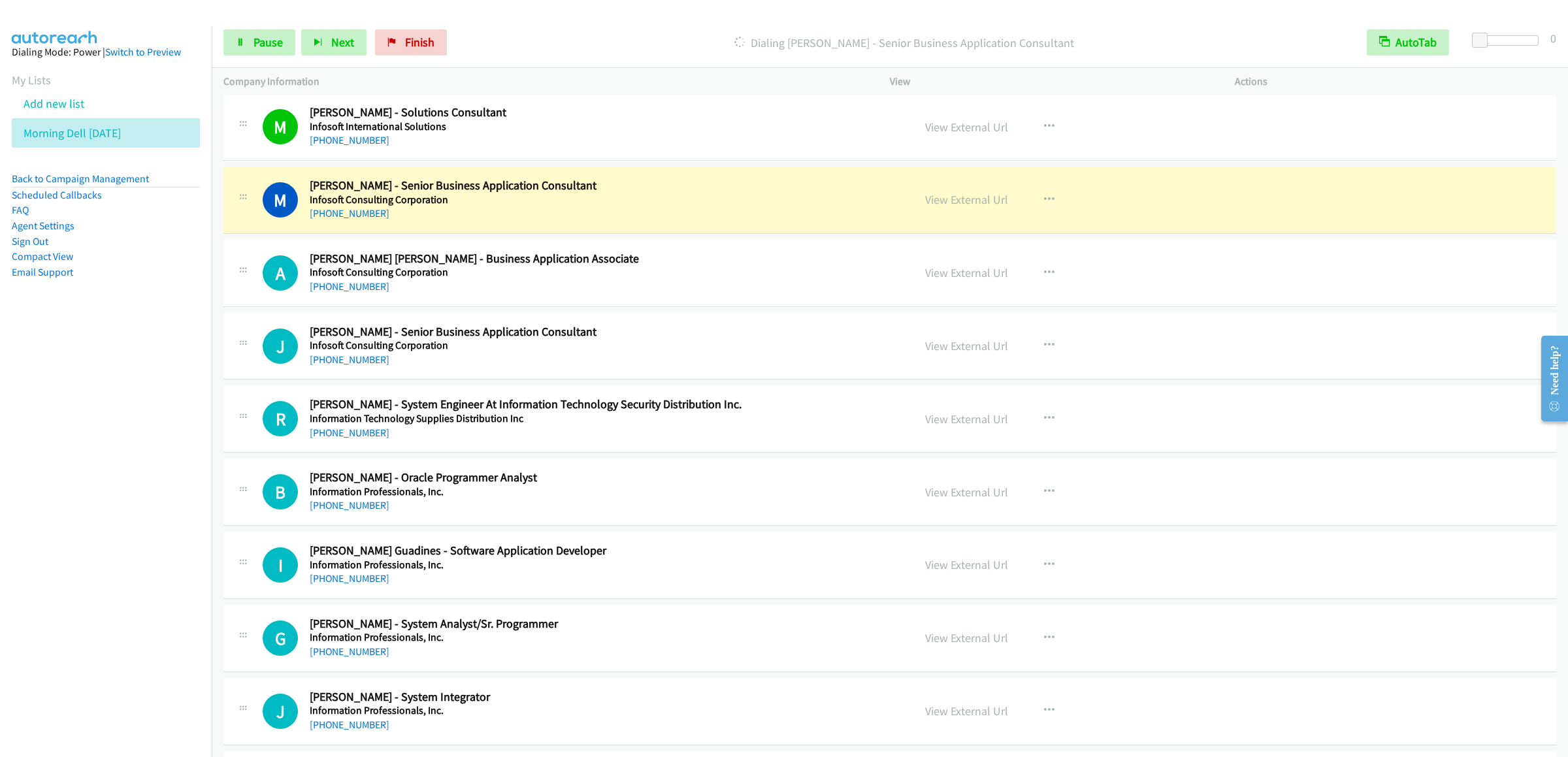
click at [264, 61] on div "Start Calls Pause Next Finish Dialing [PERSON_NAME] - Senior Business Applicati…" at bounding box center [890, 42] width 1357 height 51
click at [261, 51] on link "Pause" at bounding box center [259, 42] width 72 height 26
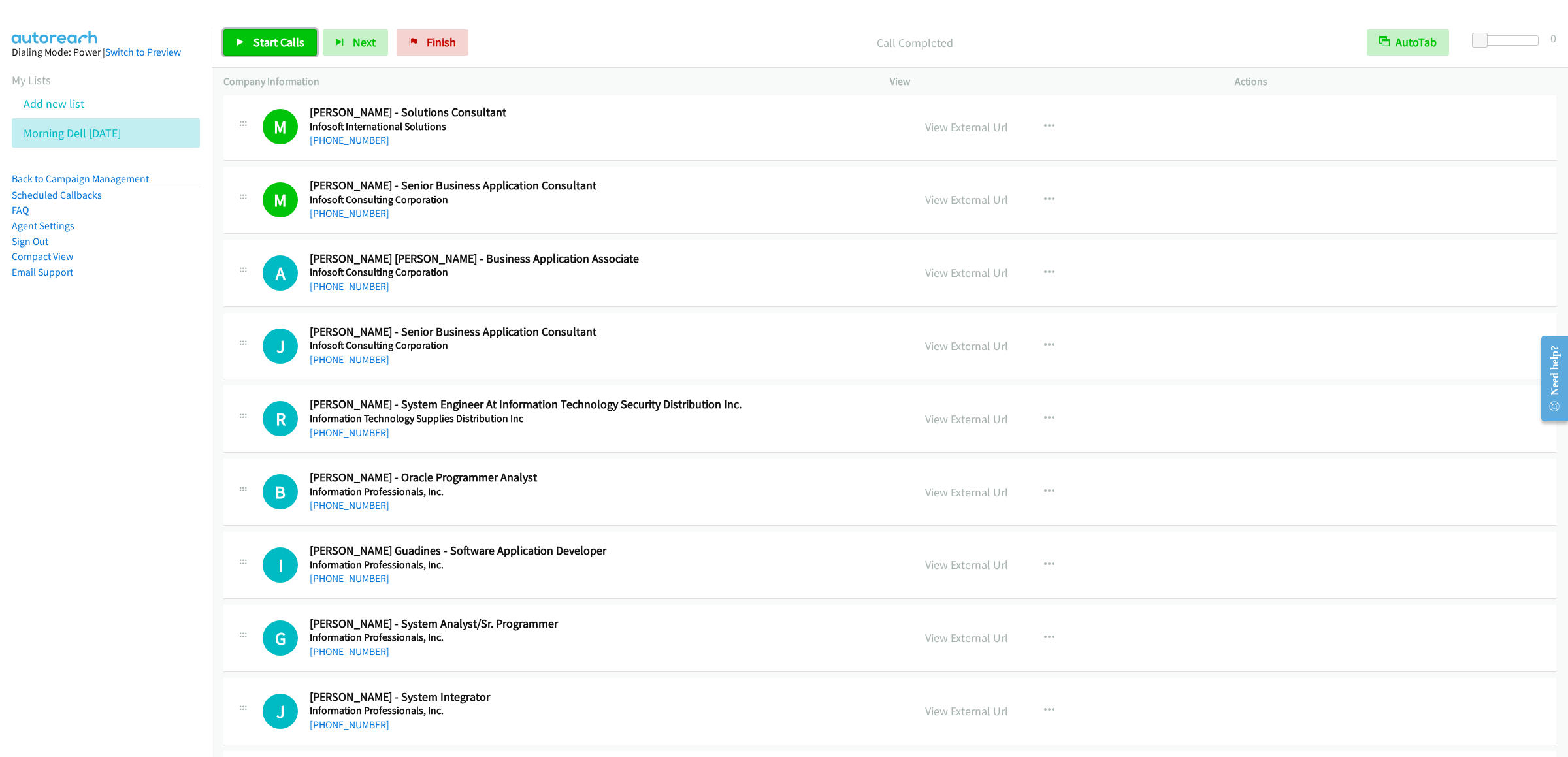
click at [244, 39] on icon at bounding box center [240, 43] width 9 height 9
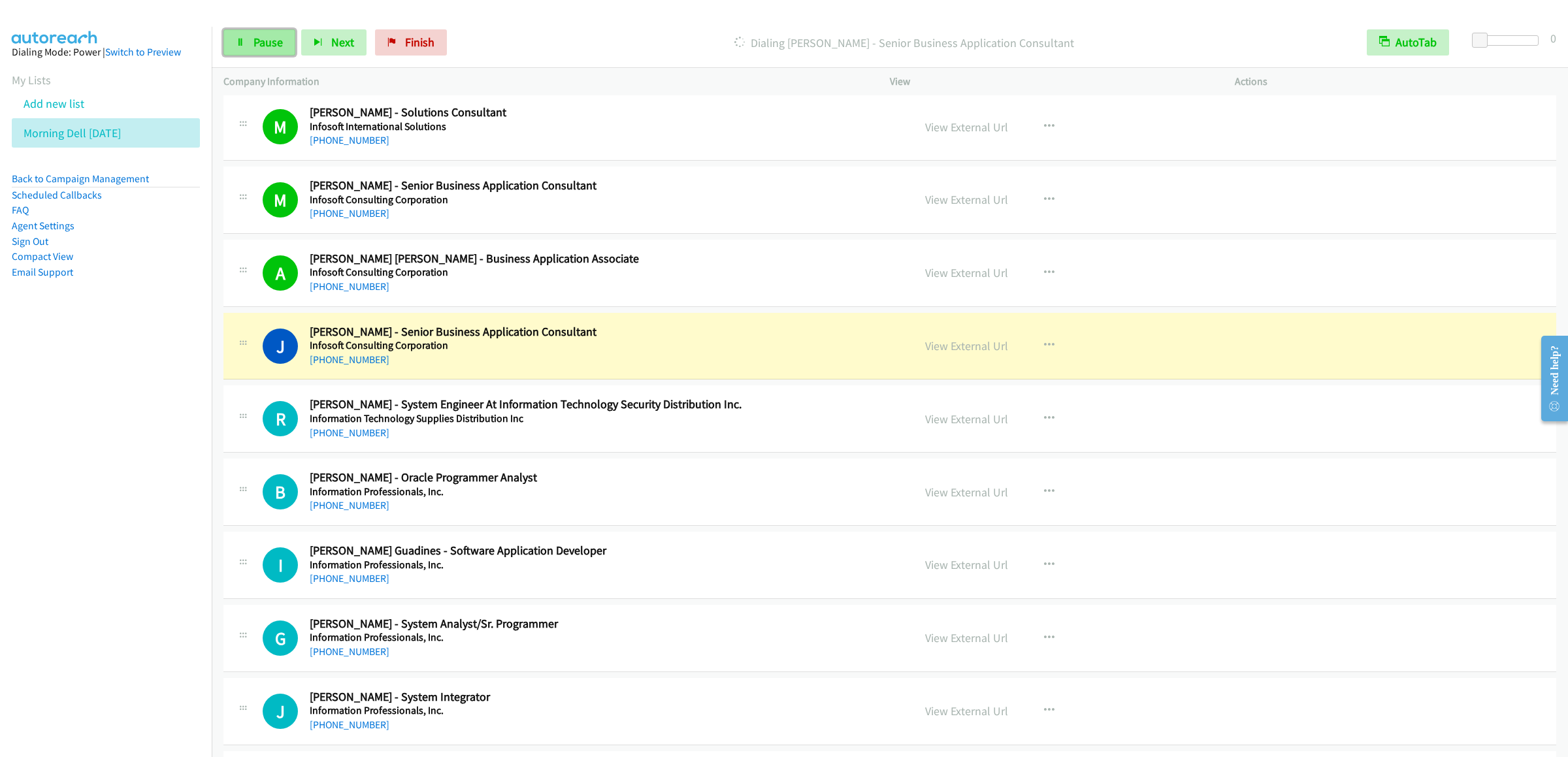
click at [249, 30] on link "Pause" at bounding box center [259, 42] width 72 height 26
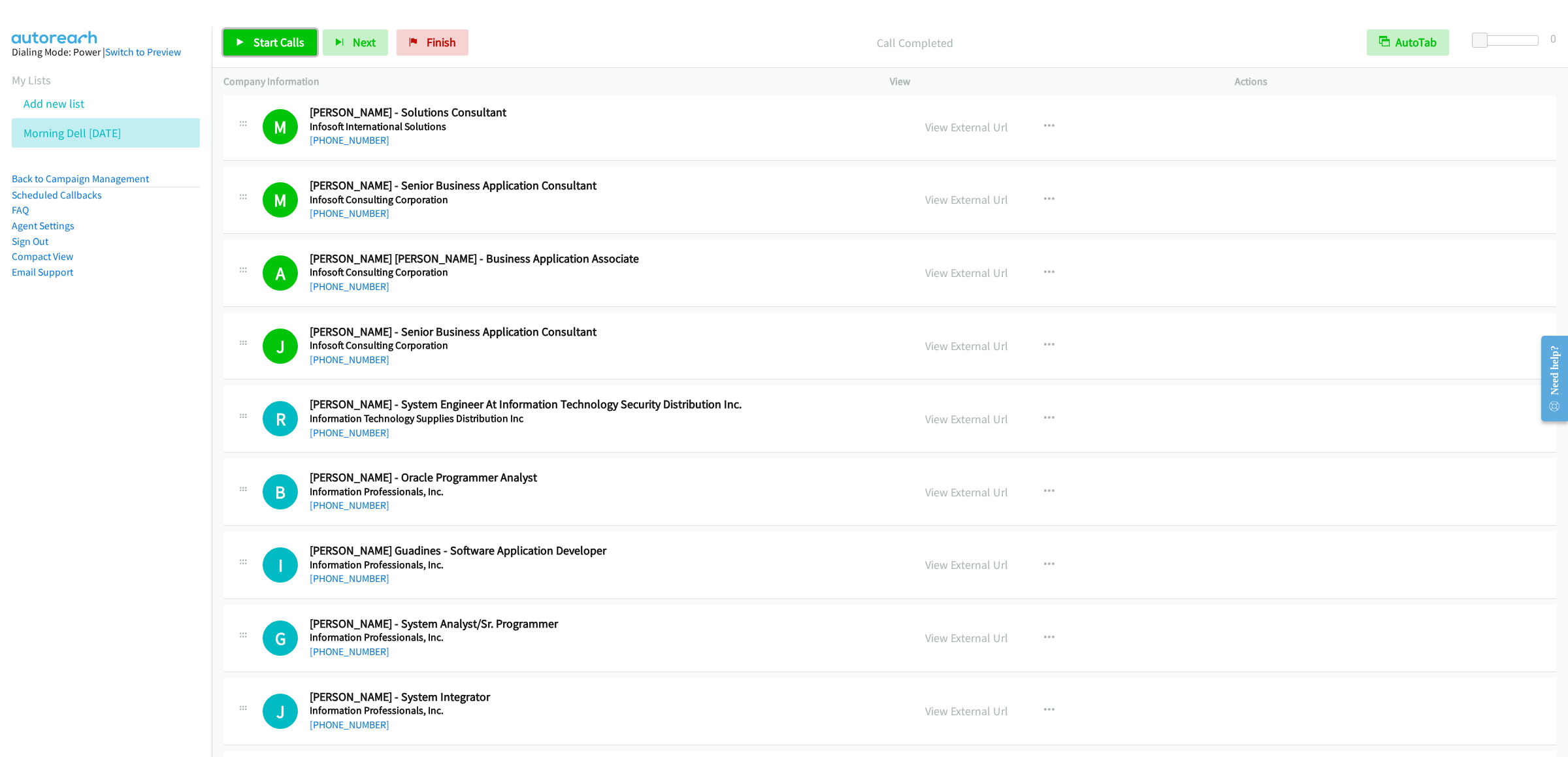
click at [276, 45] on span "Start Calls" at bounding box center [279, 42] width 51 height 15
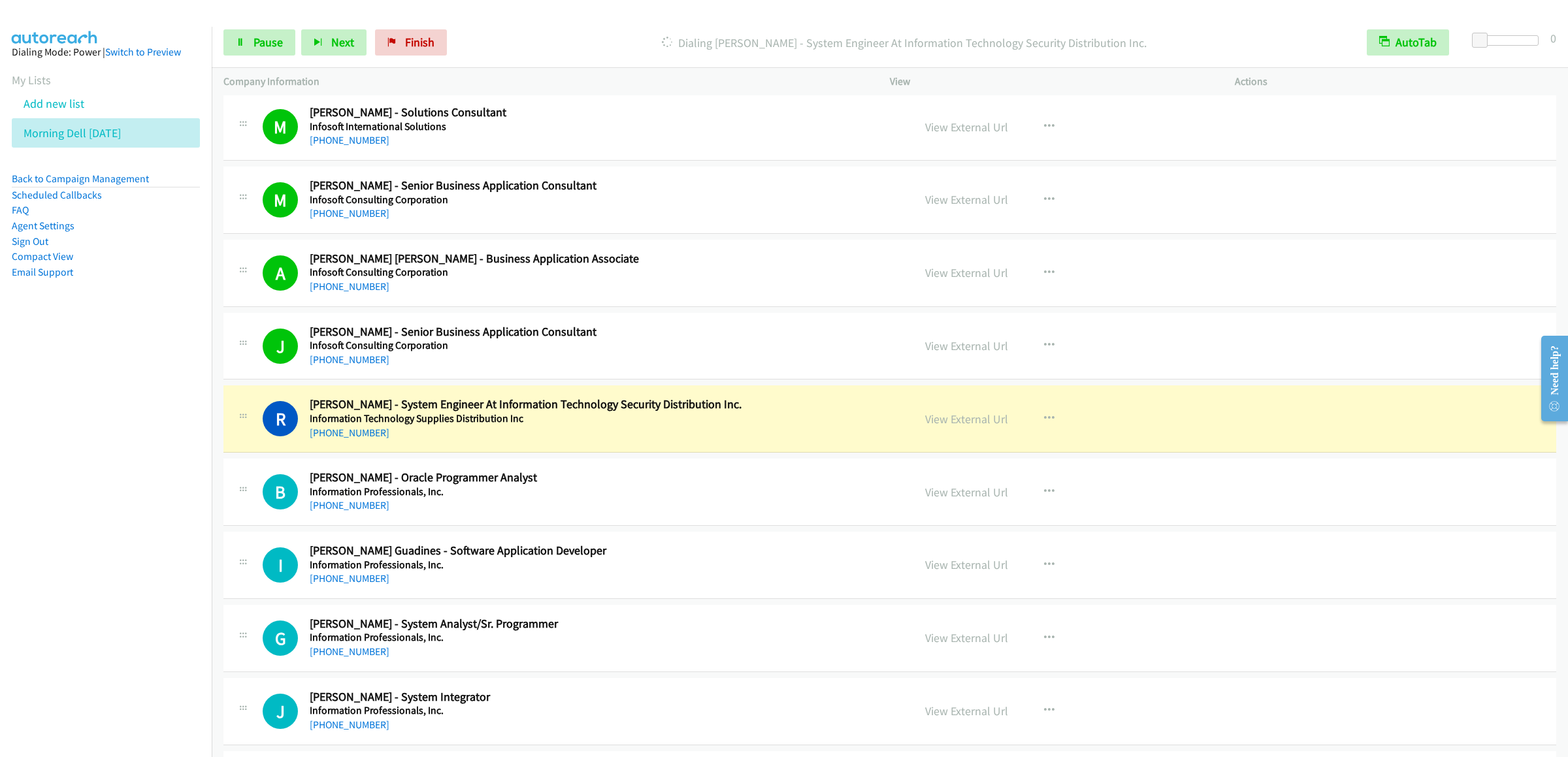
scroll to position [6665, 0]
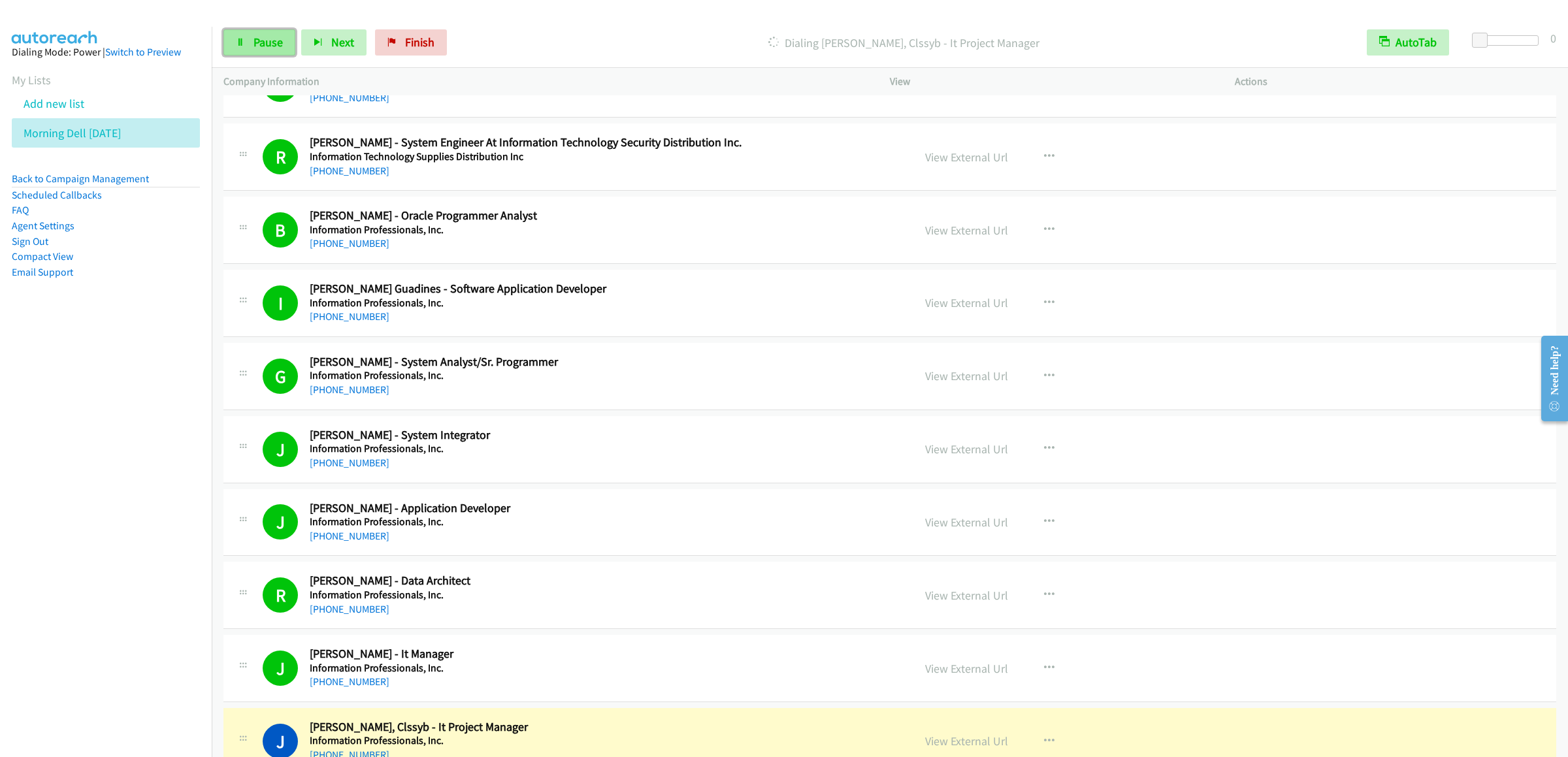
click at [227, 42] on link "Pause" at bounding box center [259, 42] width 72 height 26
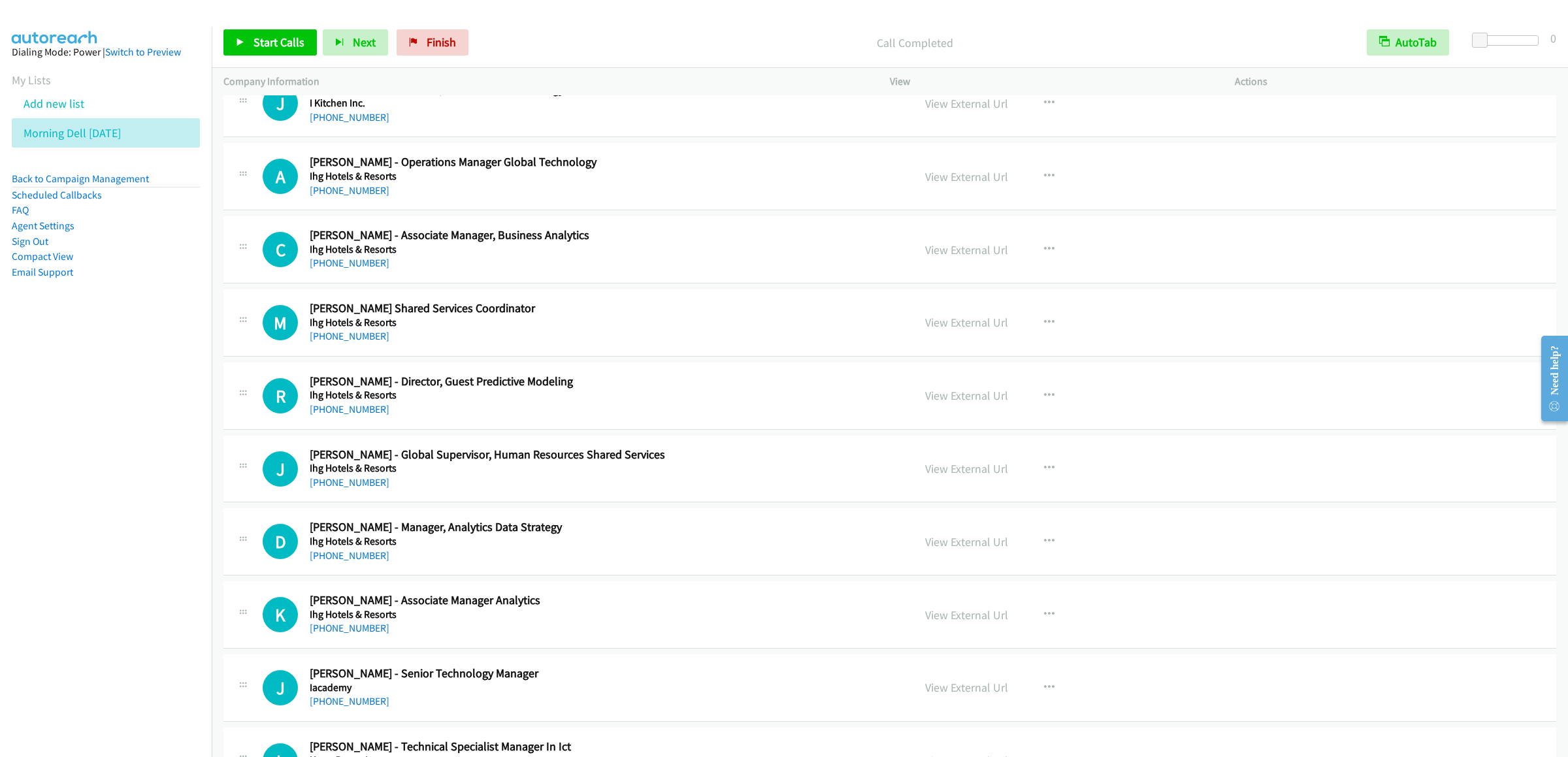
scroll to position [7318, 0]
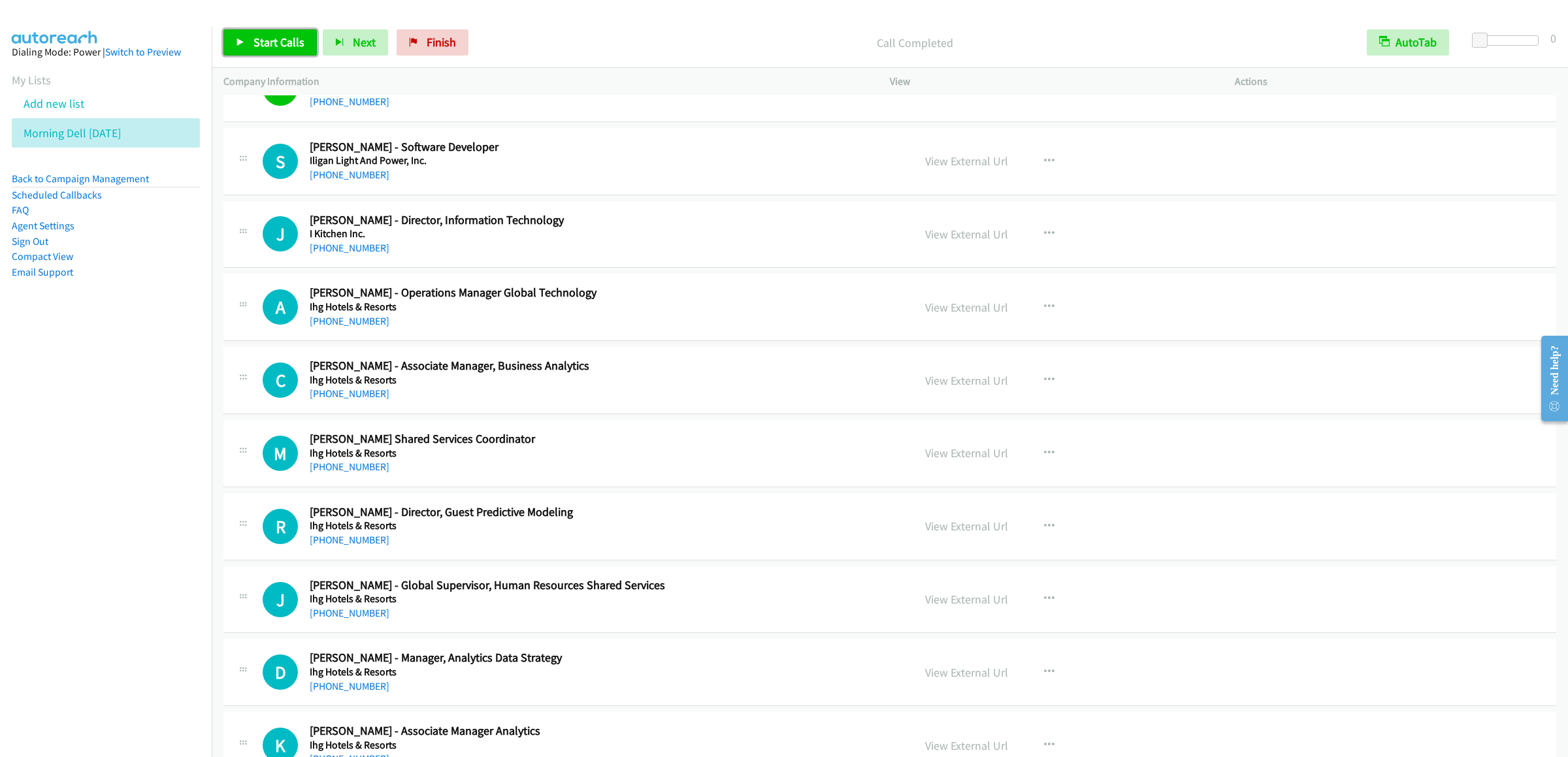
click at [280, 32] on link "Start Calls" at bounding box center [270, 42] width 94 height 26
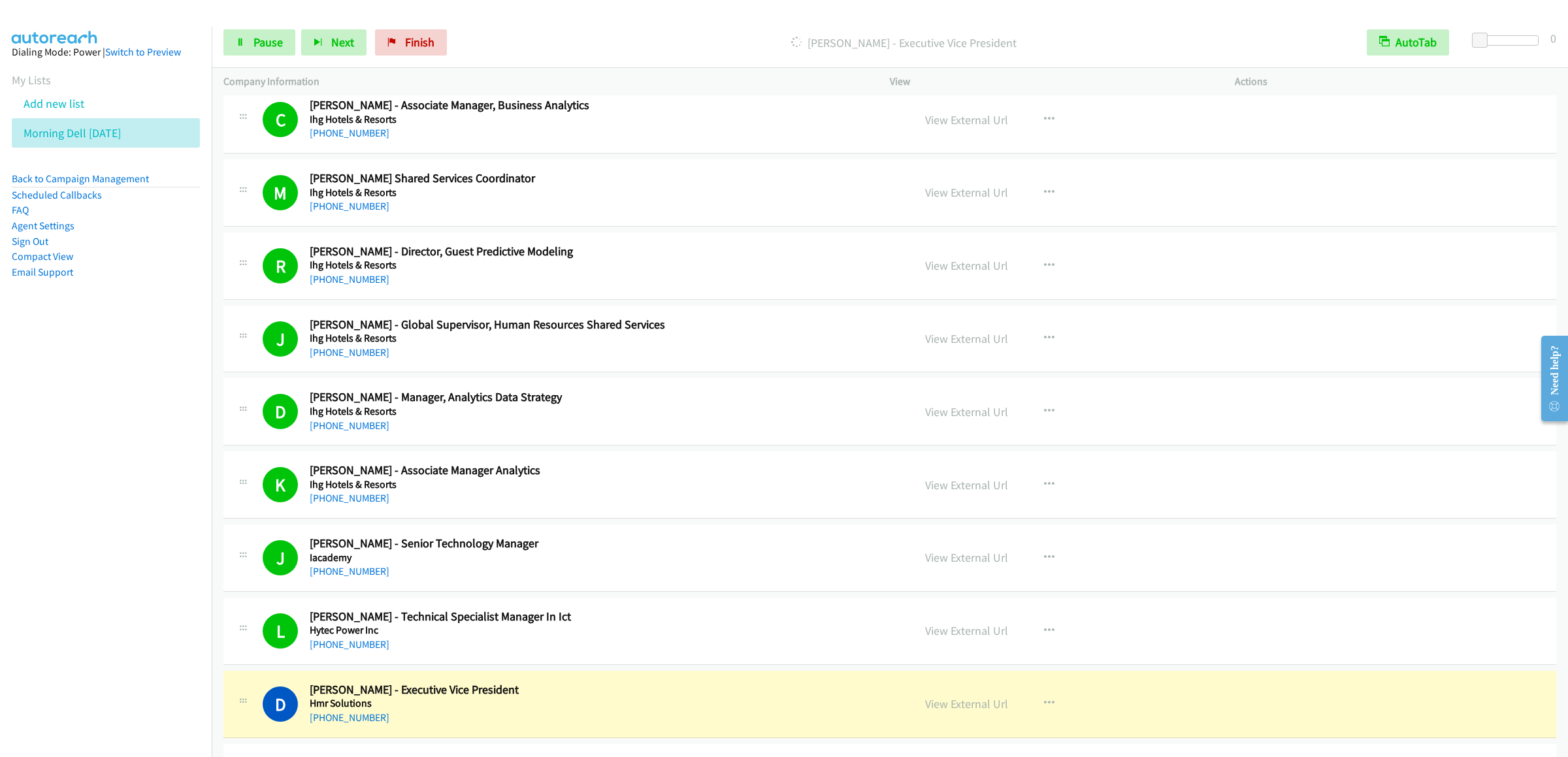
scroll to position [8103, 0]
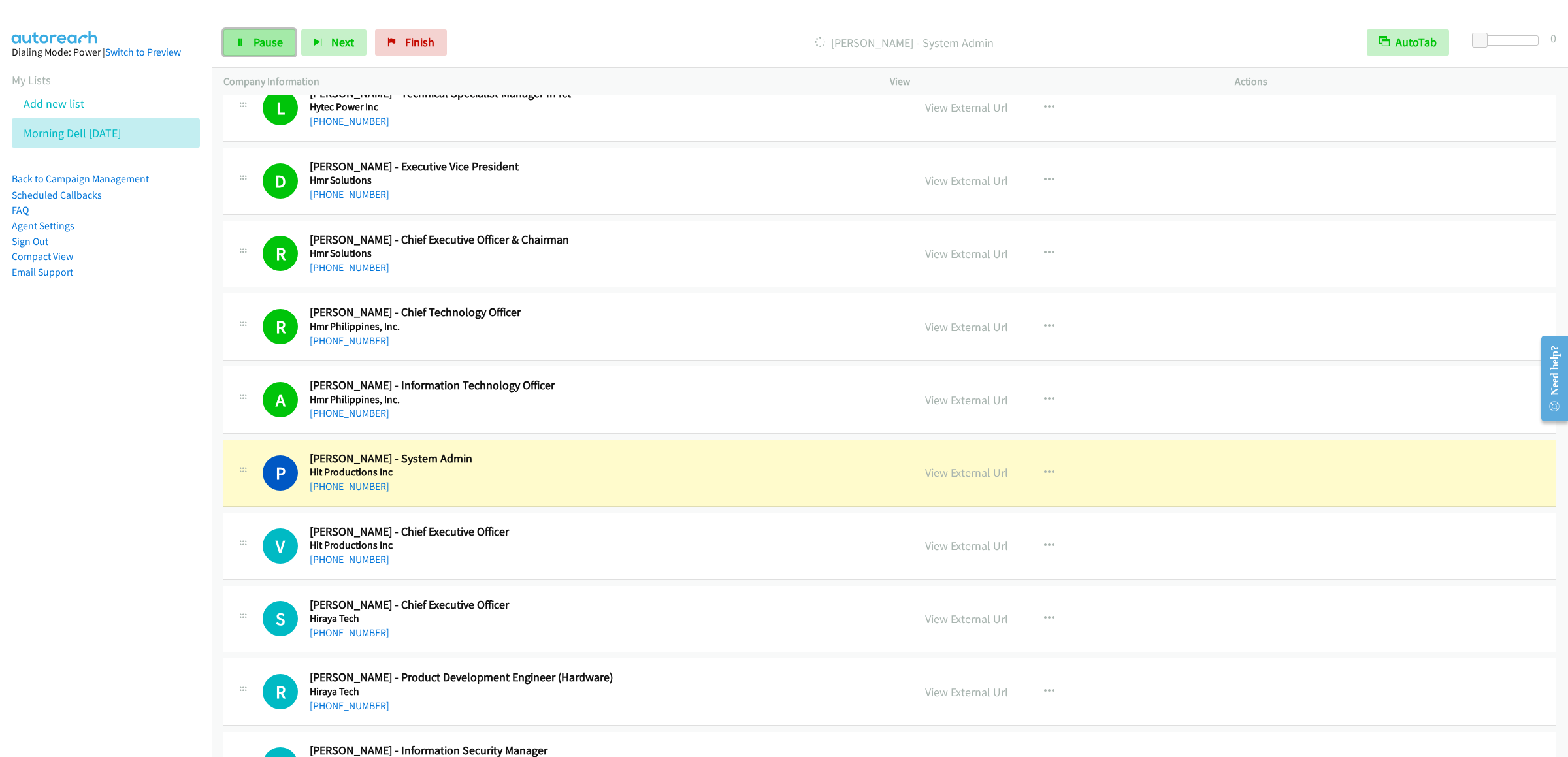
click at [264, 37] on span "Pause" at bounding box center [268, 42] width 29 height 15
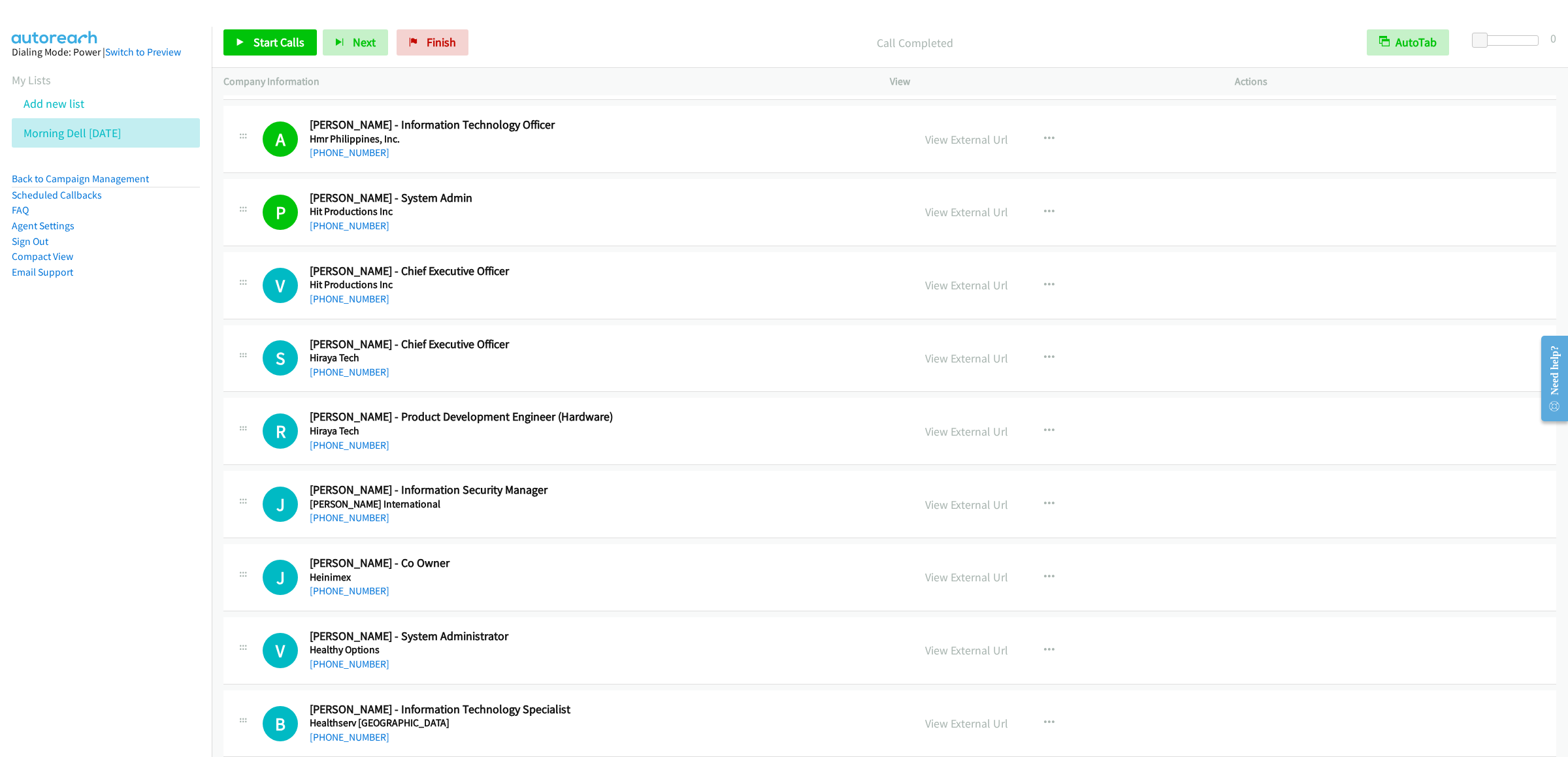
click at [292, 28] on div "Start Calls Pause Next Finish Call Completed AutoTab AutoTab 0" at bounding box center [890, 42] width 1357 height 51
click at [284, 38] on span "Start Calls" at bounding box center [279, 42] width 51 height 15
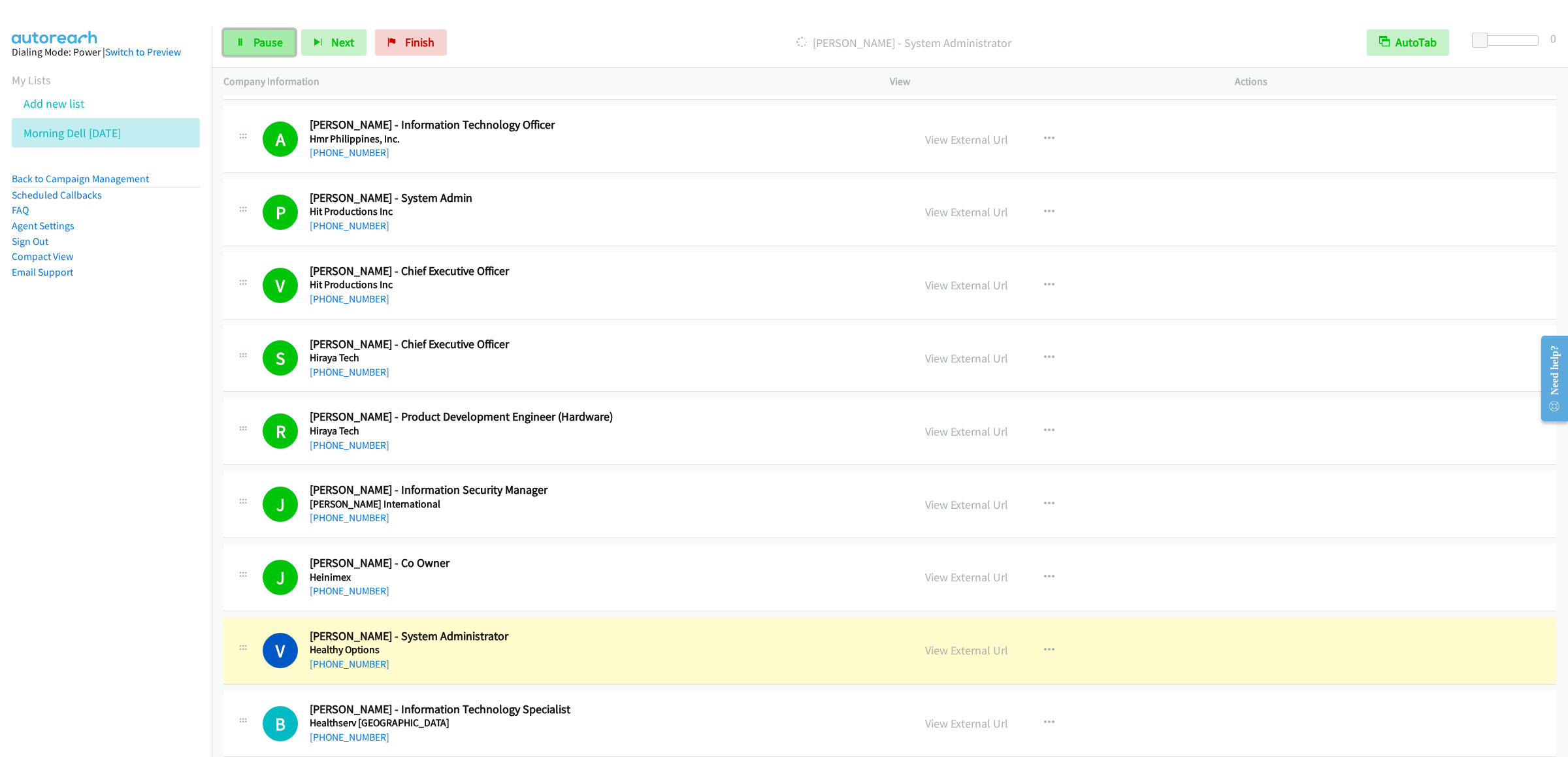
click at [265, 43] on span "Pause" at bounding box center [268, 42] width 29 height 15
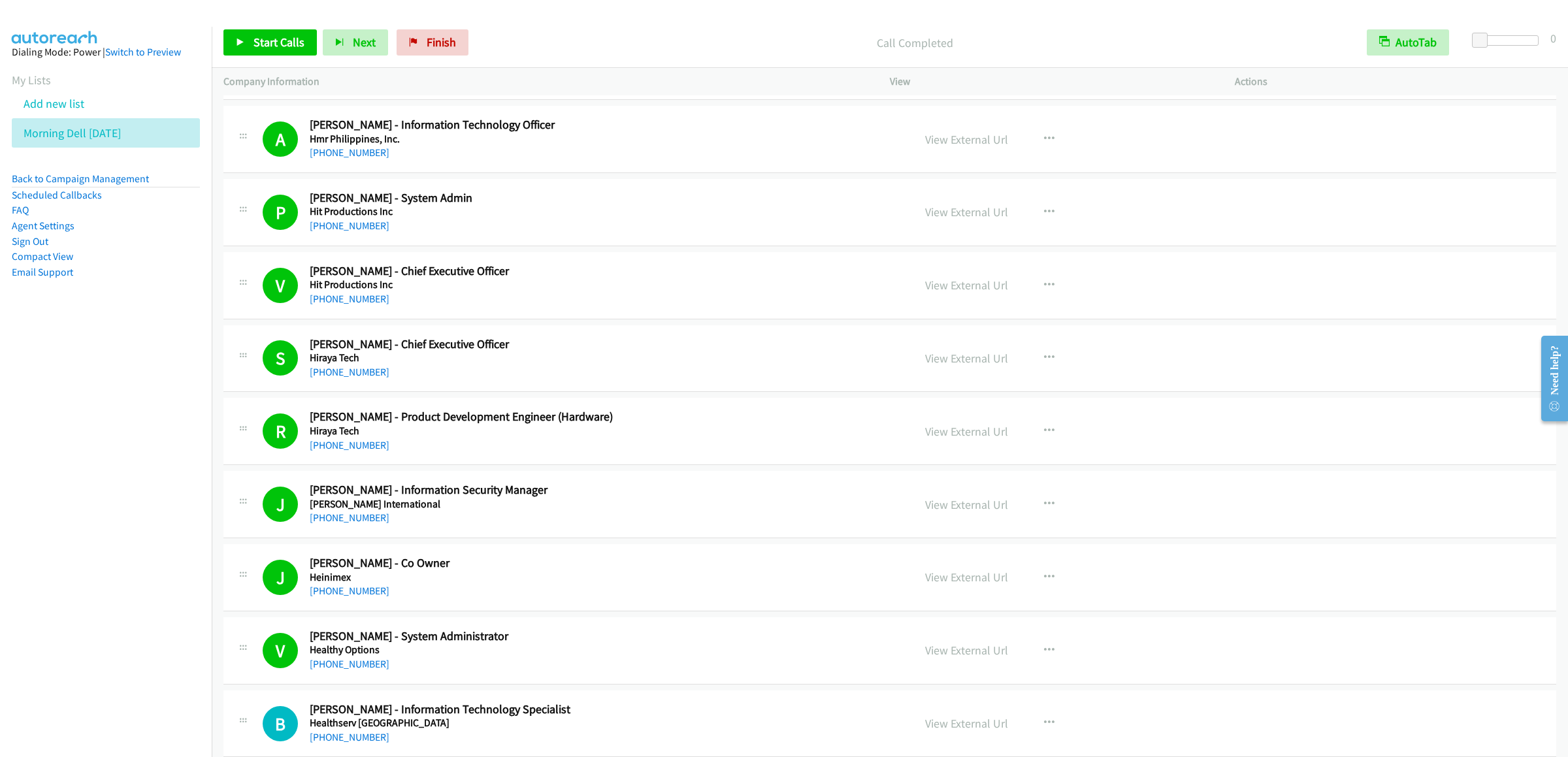
scroll to position [8887, 0]
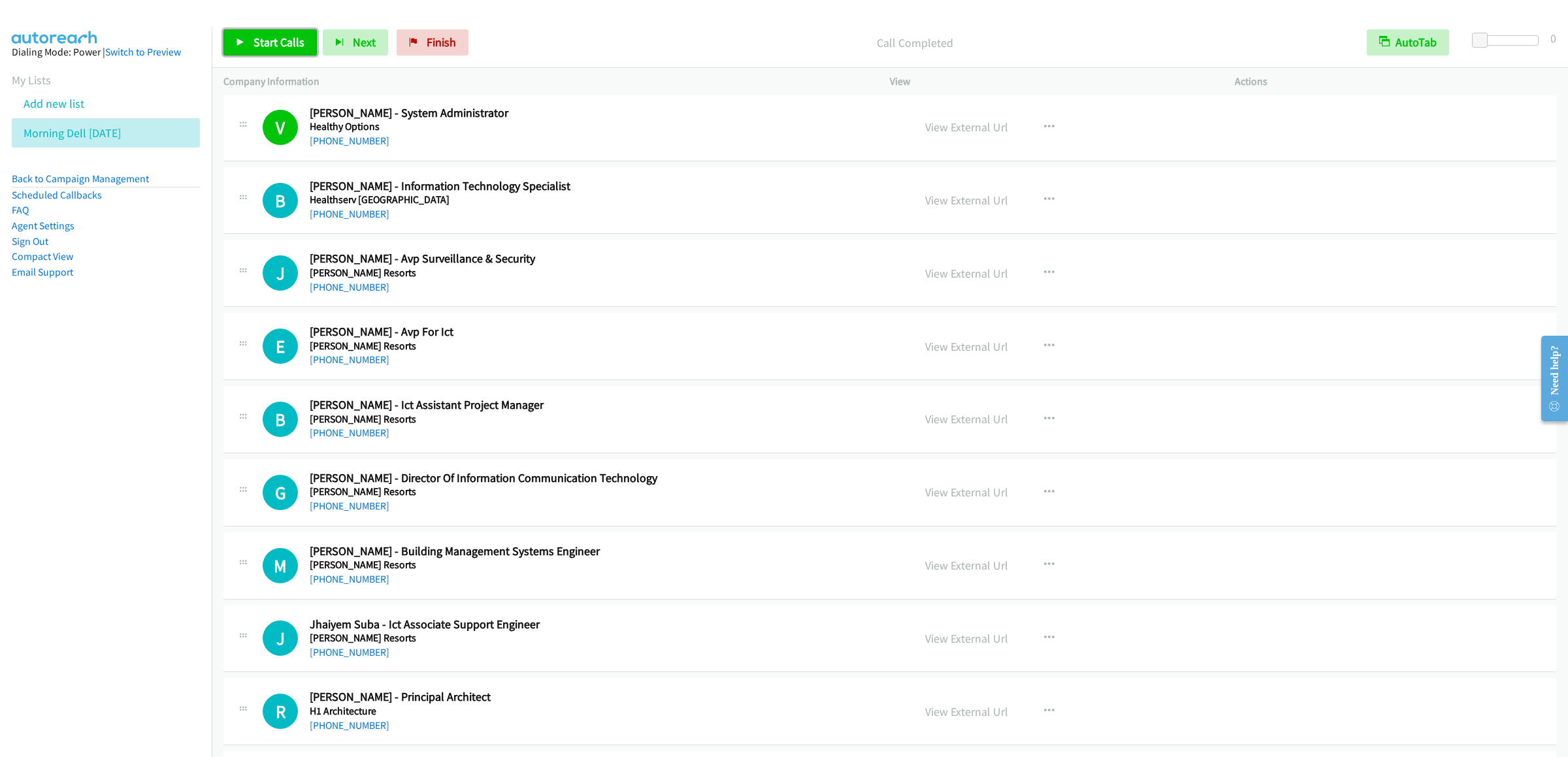
click at [287, 37] on span "Start Calls" at bounding box center [279, 42] width 51 height 15
click at [267, 45] on span "Pause" at bounding box center [268, 42] width 29 height 15
click at [1039, 213] on button "button" at bounding box center [1049, 199] width 35 height 26
click at [959, 298] on link "Start Calls Here" at bounding box center [979, 286] width 174 height 26
click at [296, 41] on span "Start Calls" at bounding box center [279, 42] width 51 height 15
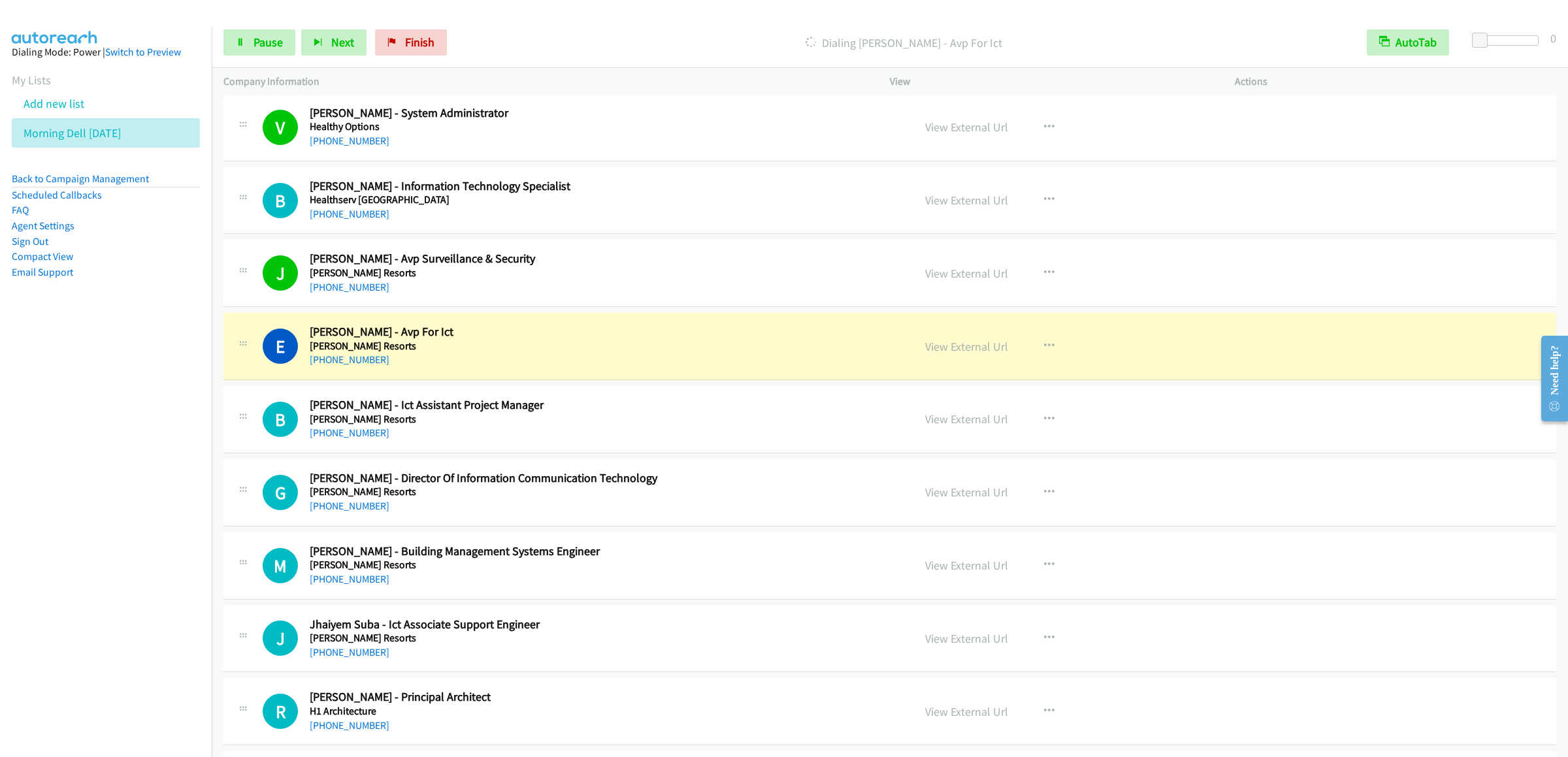
scroll to position [9018, 0]
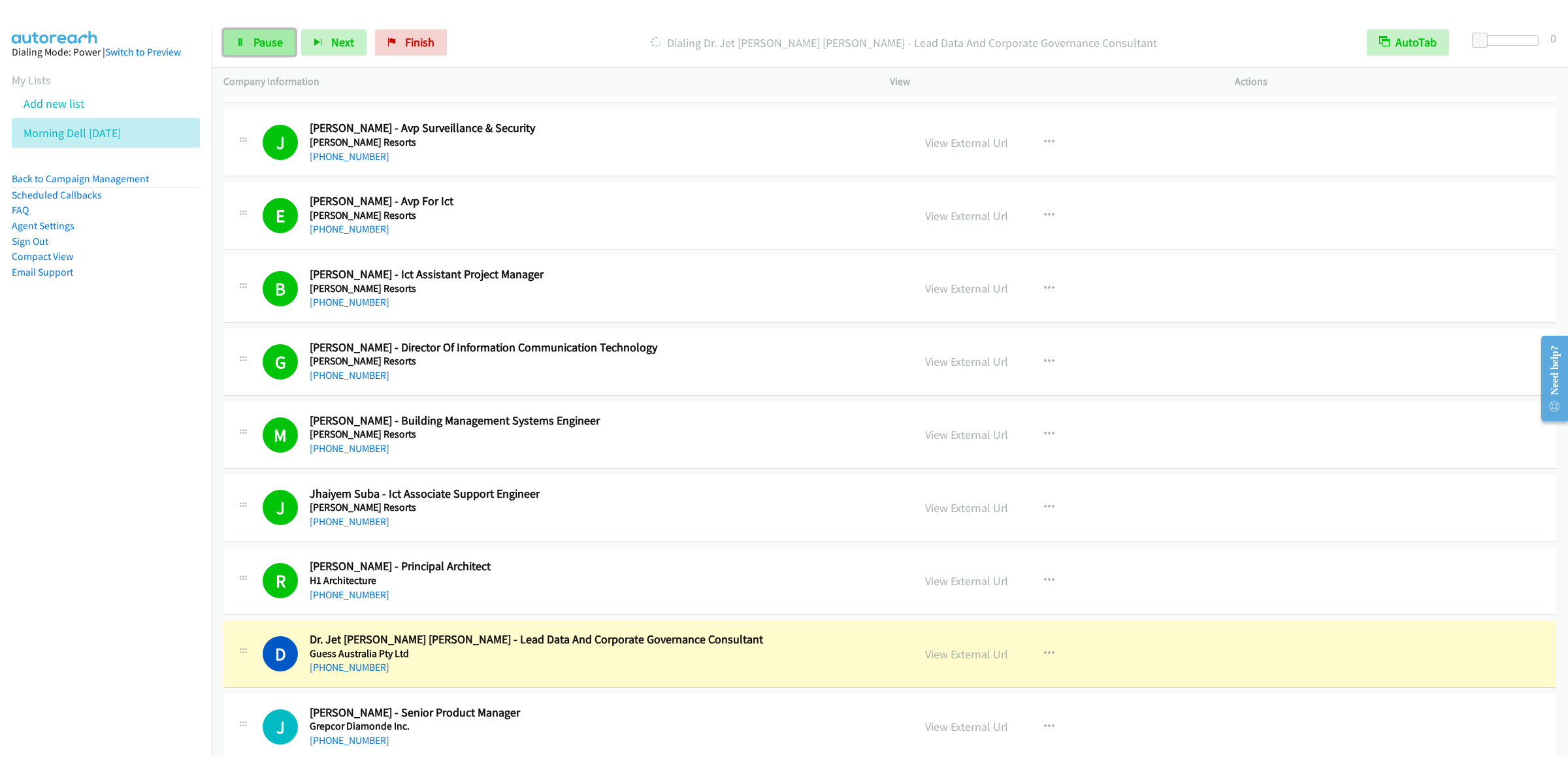
click at [255, 54] on link "Pause" at bounding box center [259, 42] width 72 height 26
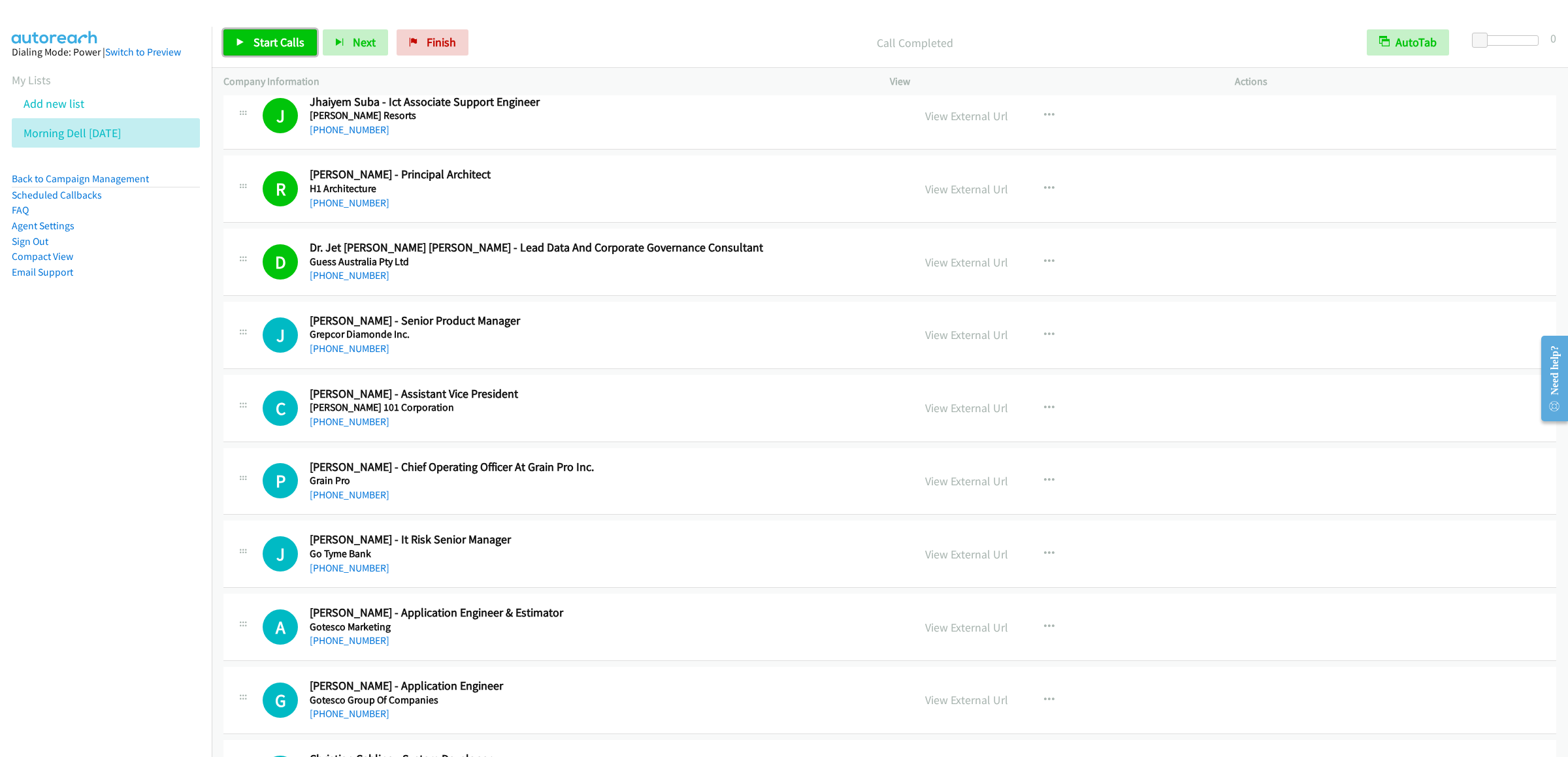
click at [273, 46] on span "Start Calls" at bounding box center [279, 42] width 51 height 15
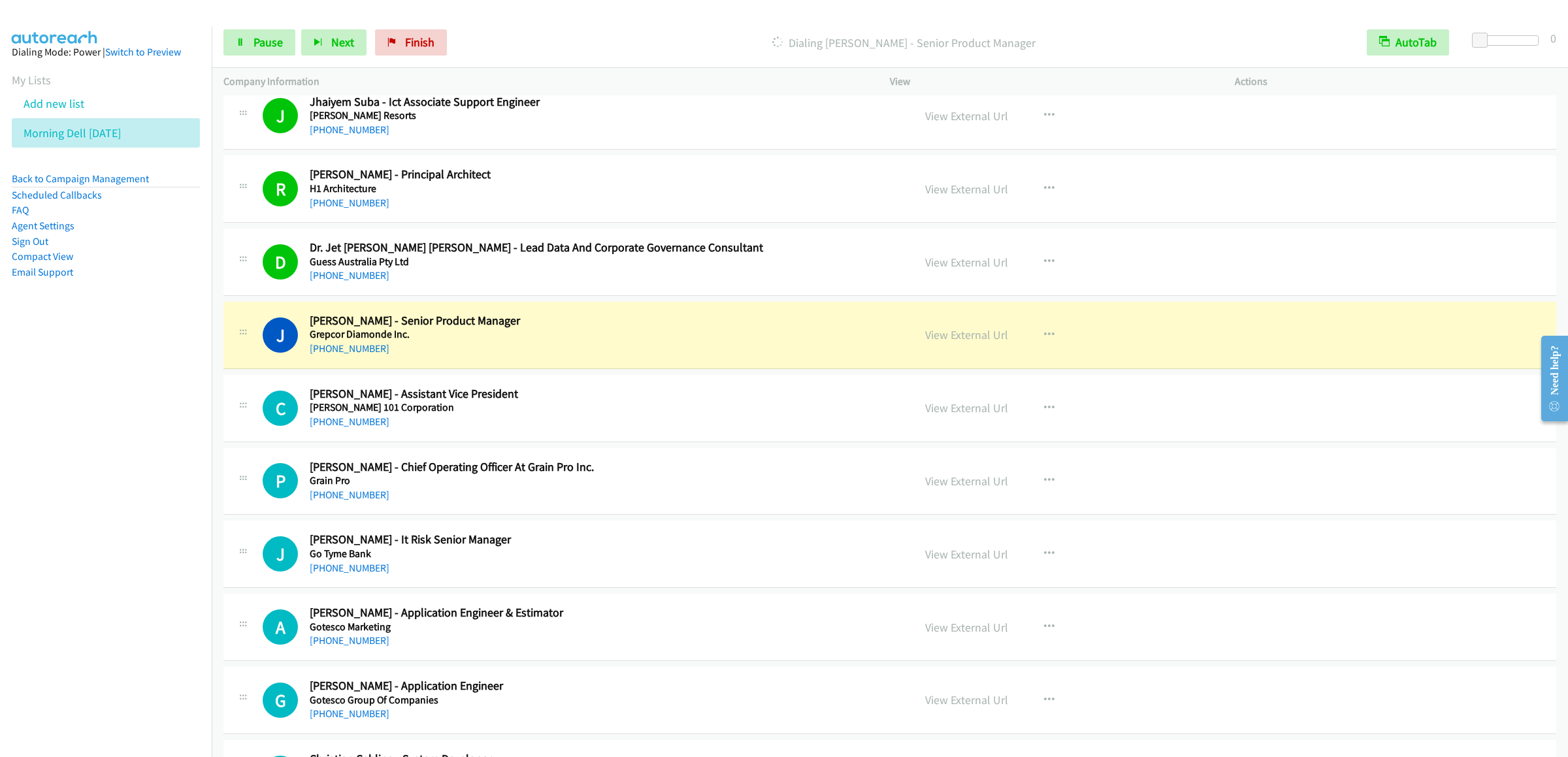
scroll to position [9671, 0]
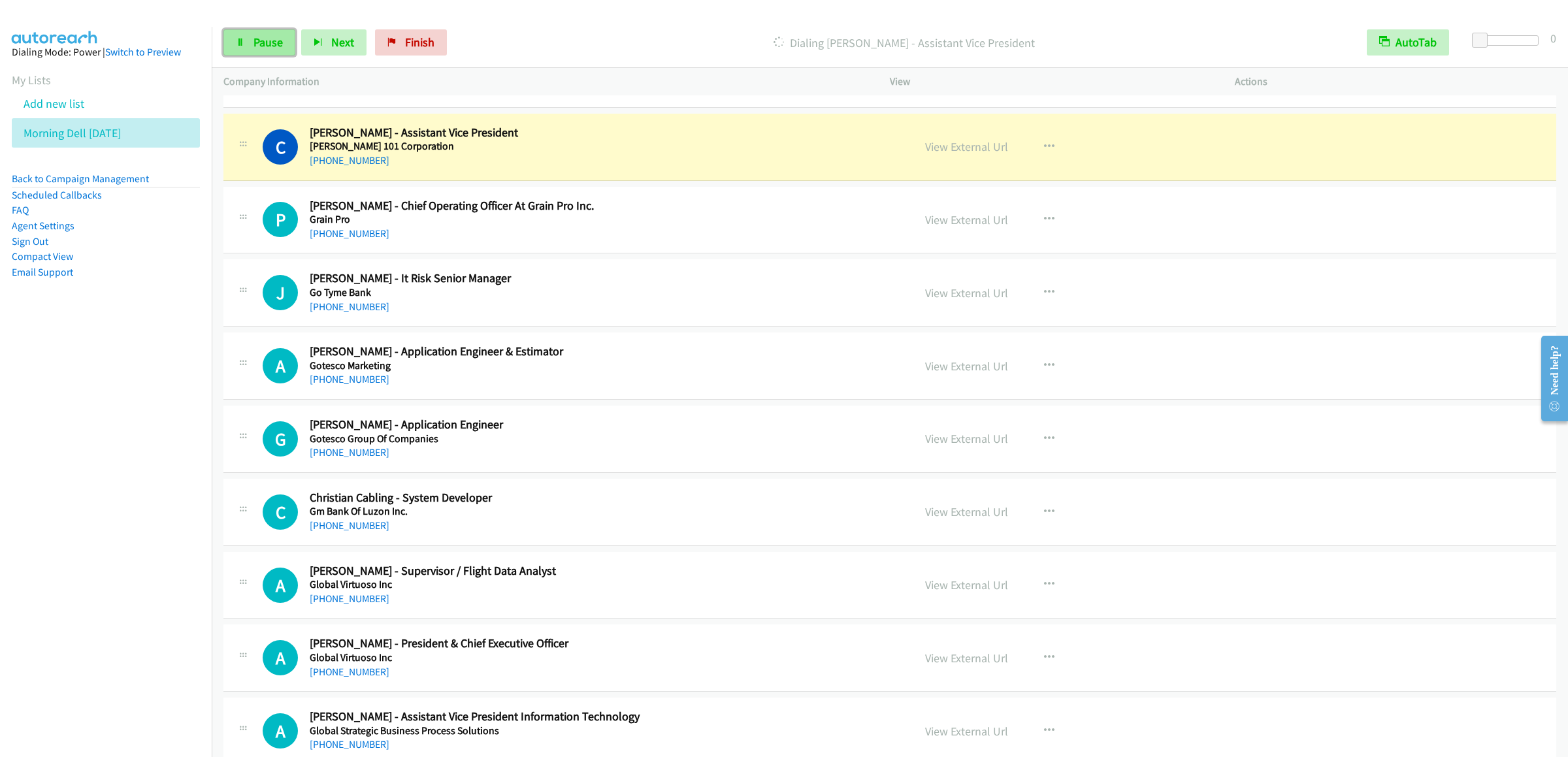
click at [249, 38] on link "Pause" at bounding box center [259, 42] width 72 height 26
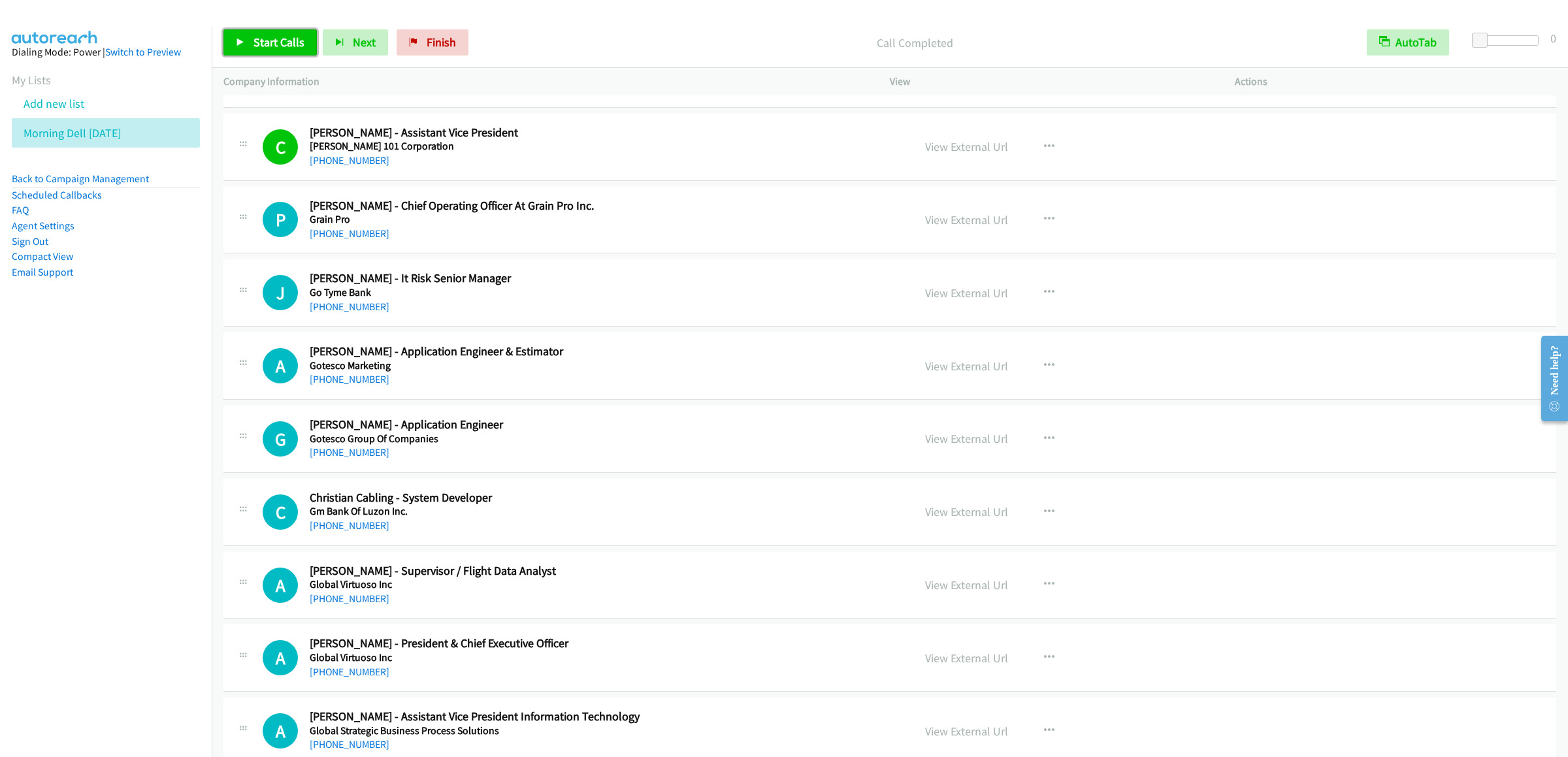
click at [279, 48] on span "Start Calls" at bounding box center [279, 42] width 51 height 15
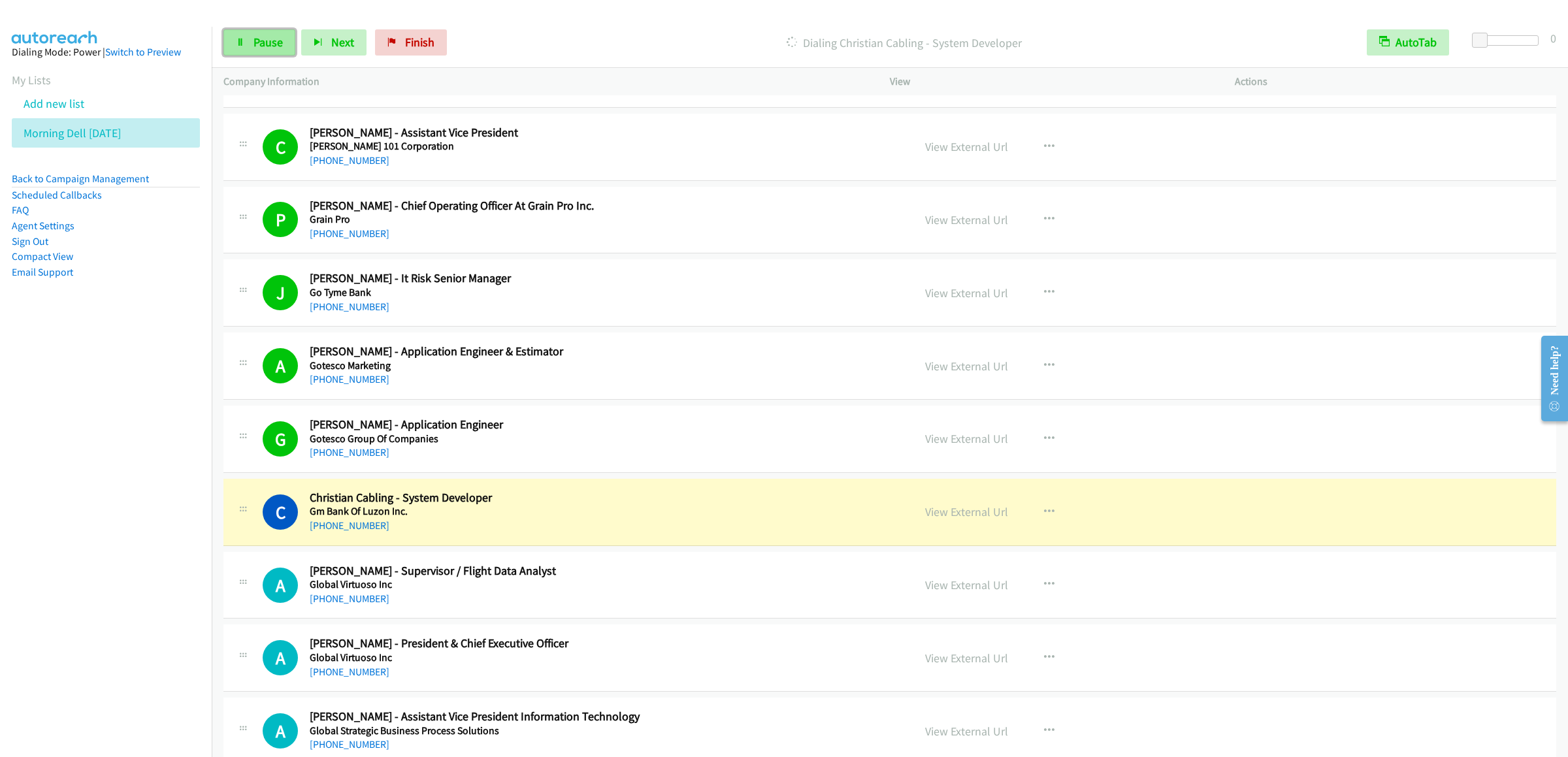
click at [254, 36] on span "Pause" at bounding box center [268, 42] width 29 height 15
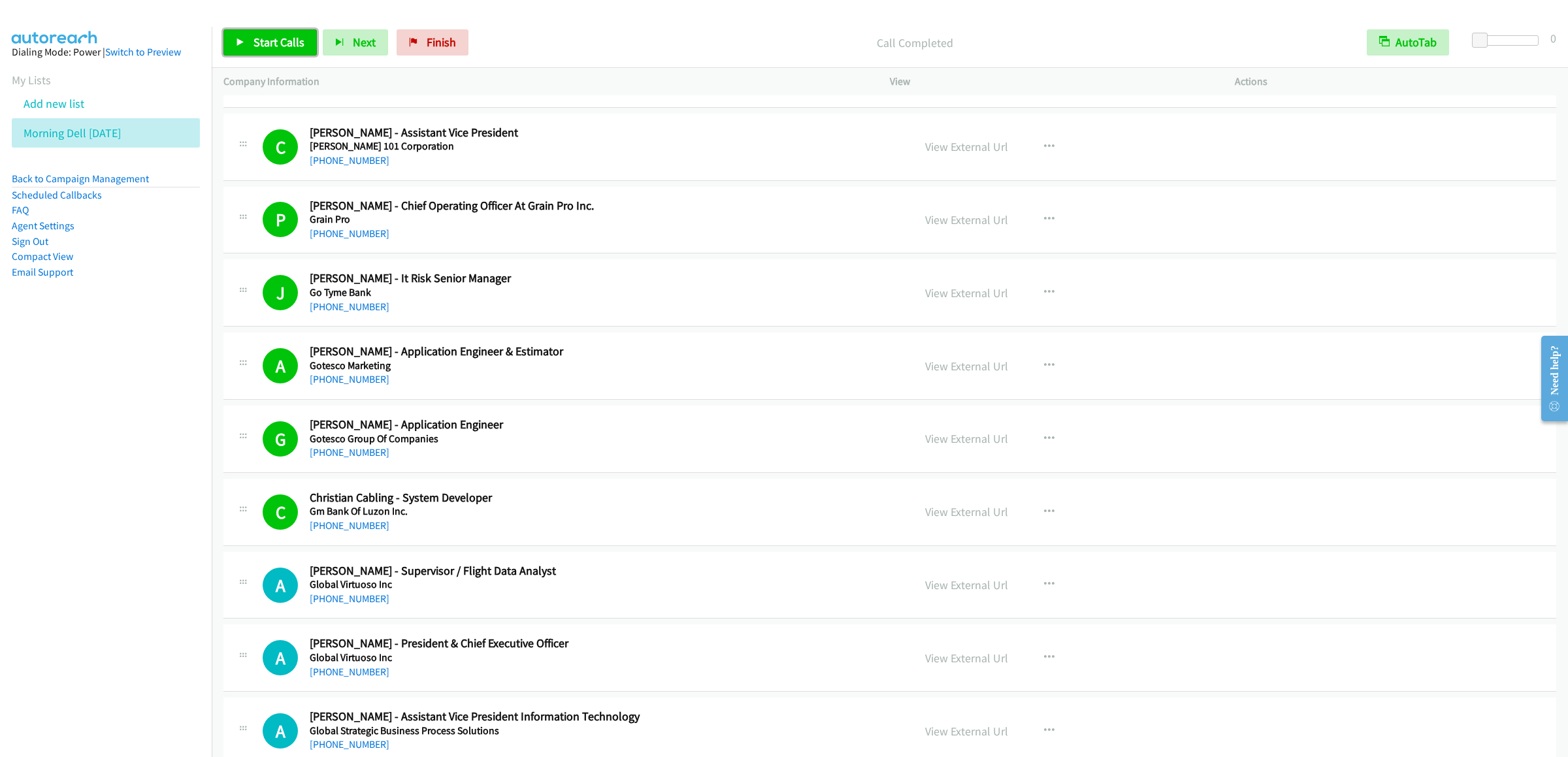
click at [274, 32] on link "Start Calls" at bounding box center [270, 42] width 94 height 26
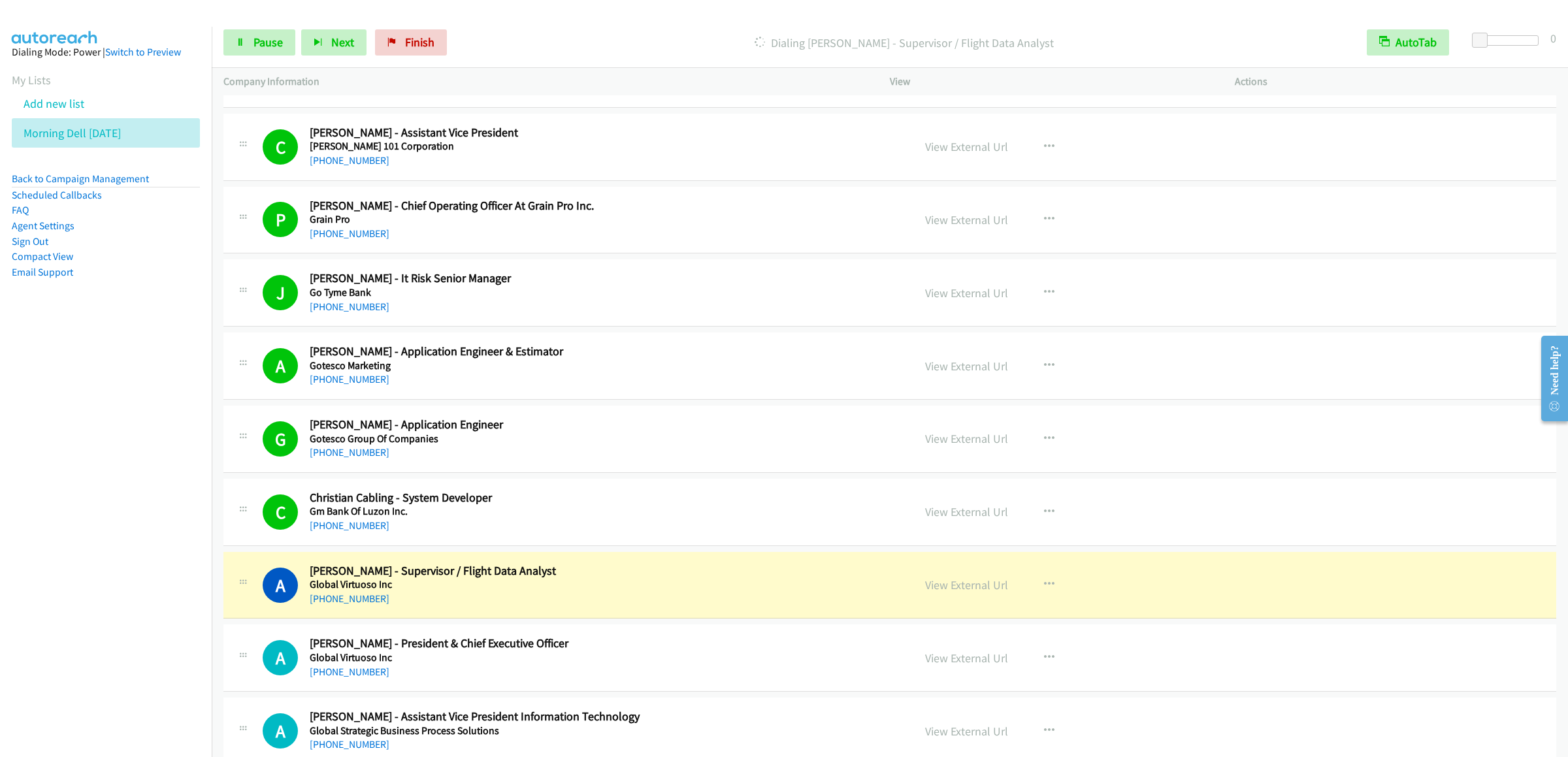
scroll to position [10194, 0]
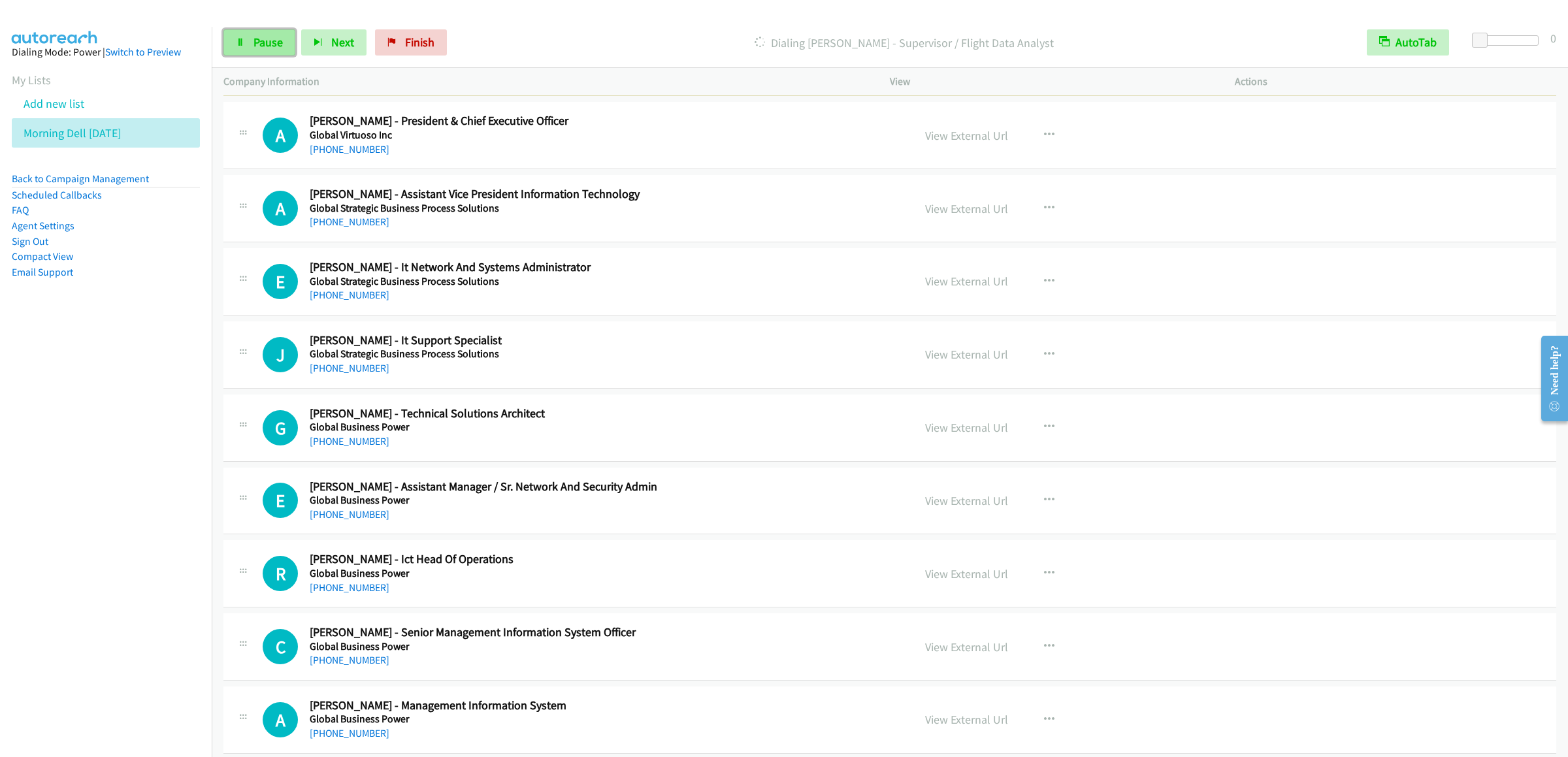
click at [268, 36] on span "Pause" at bounding box center [268, 42] width 29 height 15
click at [287, 29] on link "Start Calls" at bounding box center [270, 42] width 94 height 26
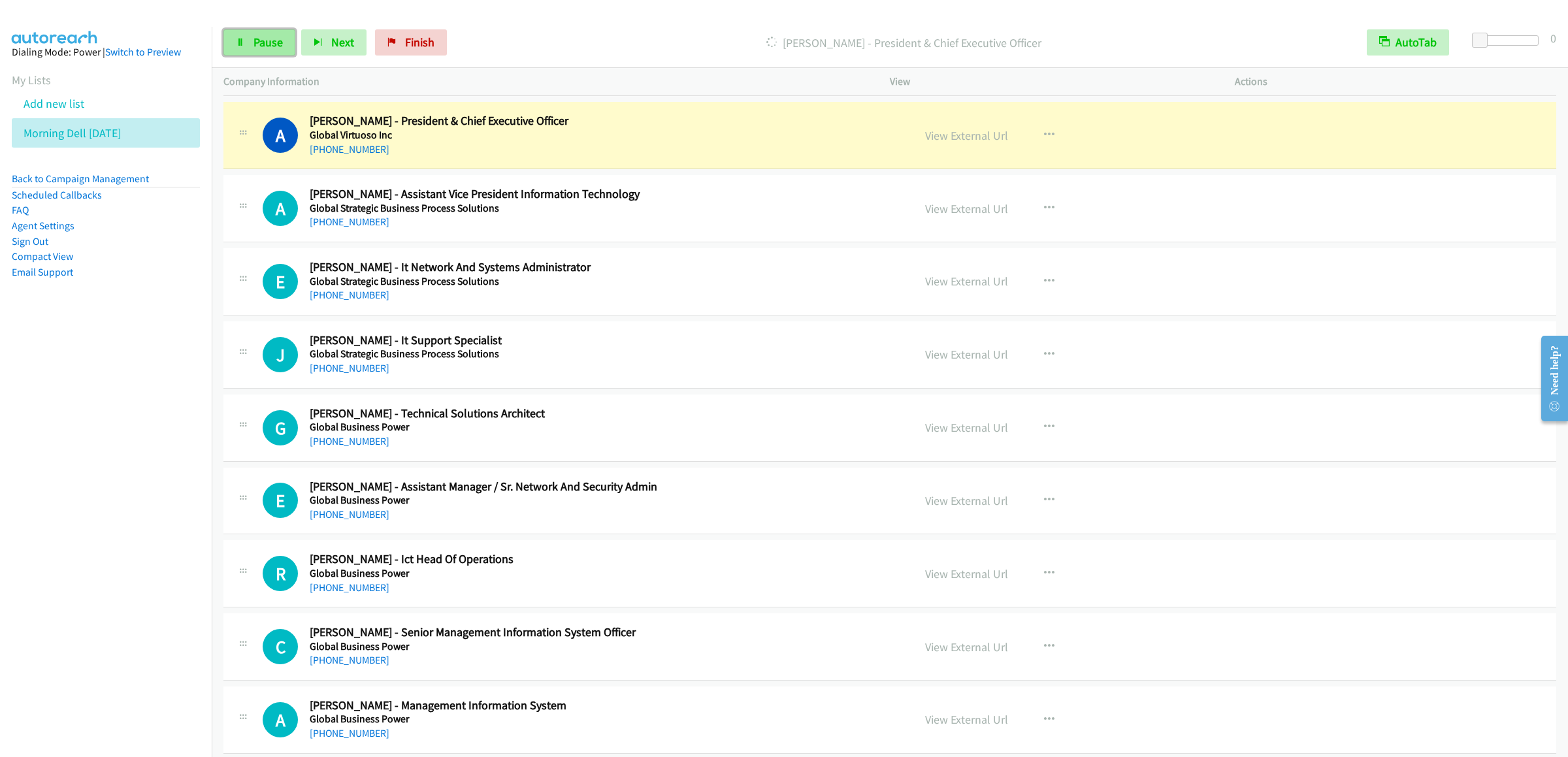
click at [287, 29] on link "Pause" at bounding box center [259, 42] width 72 height 26
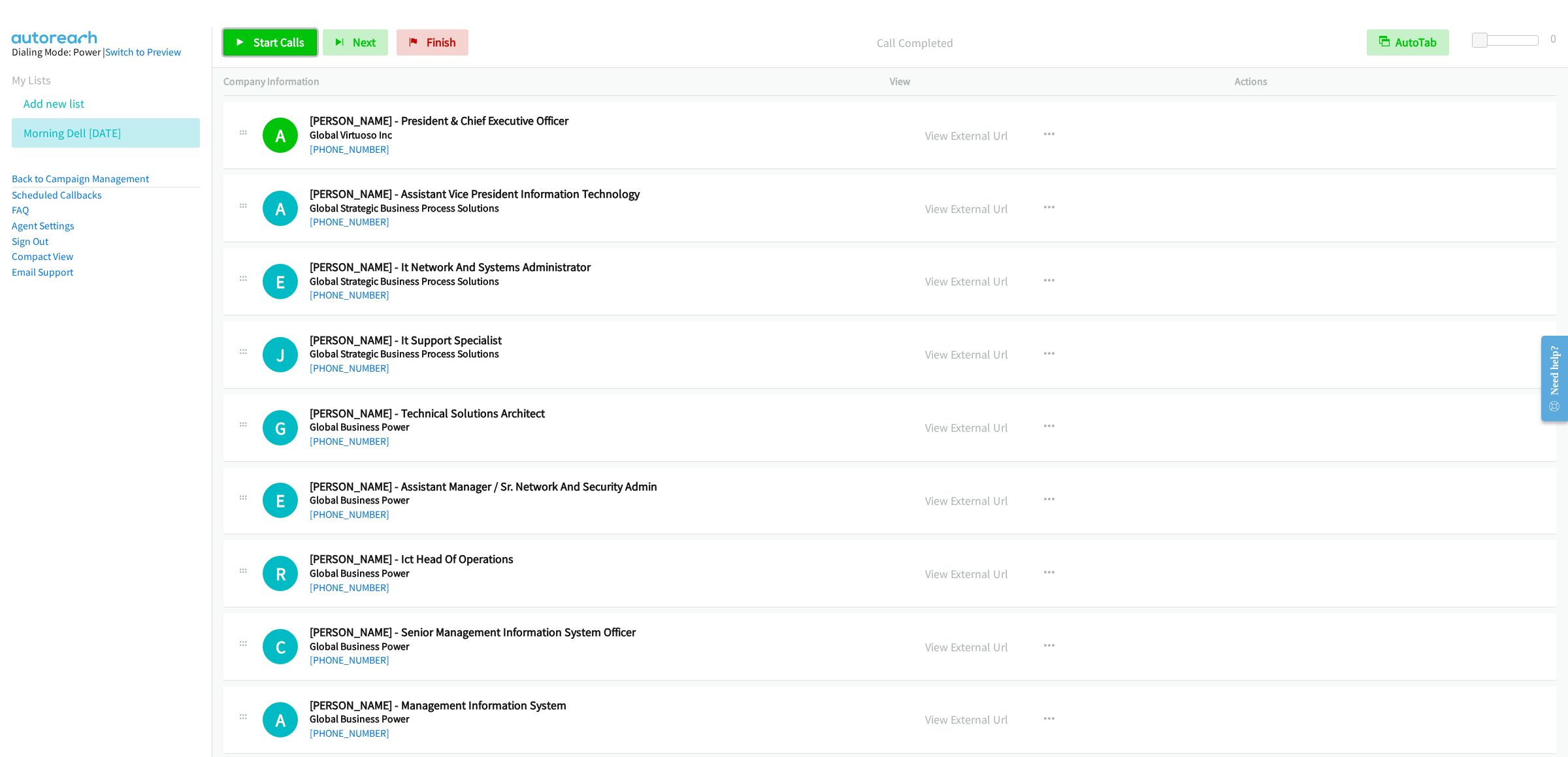
click at [261, 38] on span "Start Calls" at bounding box center [279, 42] width 51 height 15
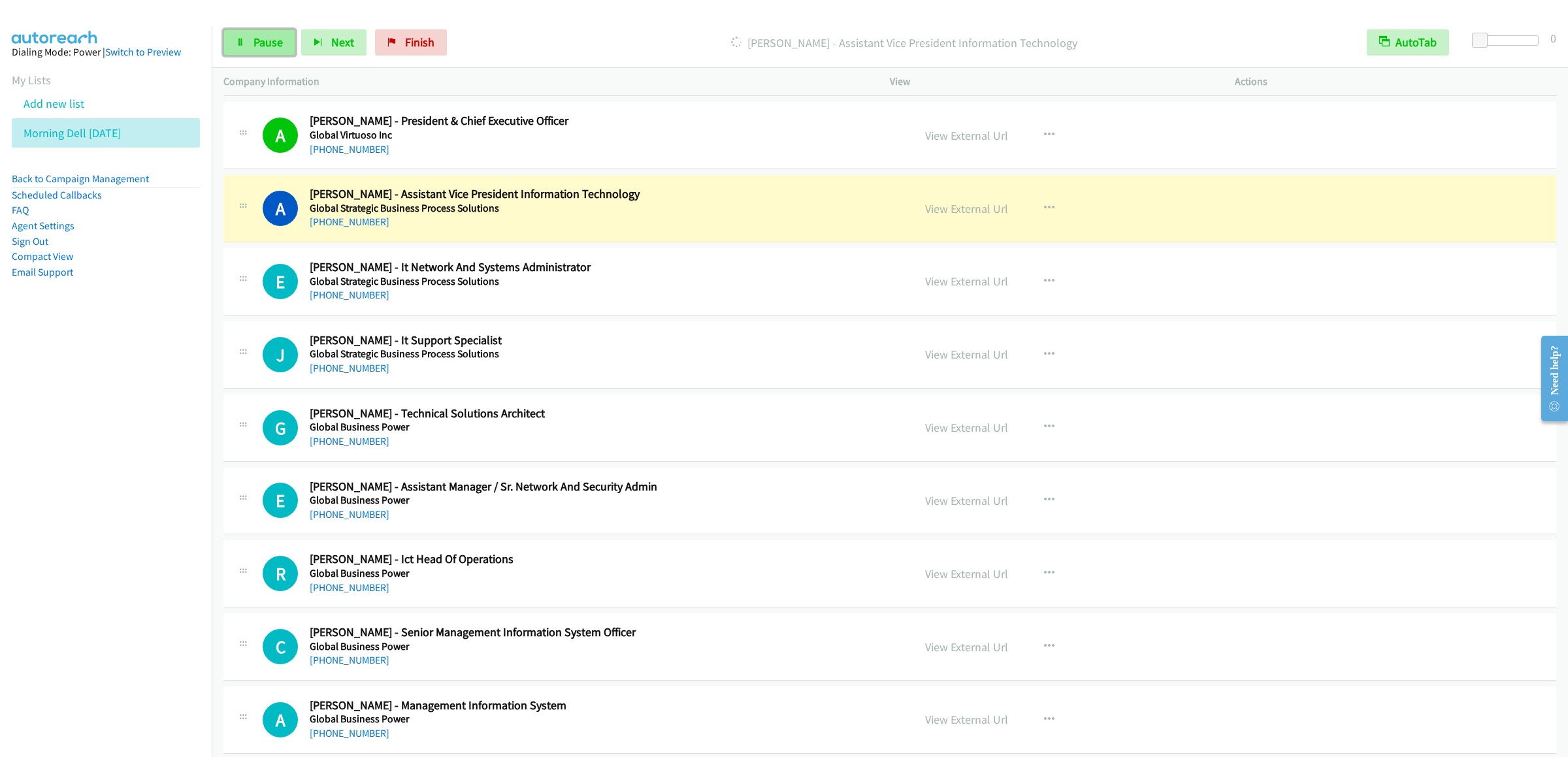
click at [255, 45] on span "Pause" at bounding box center [268, 42] width 29 height 15
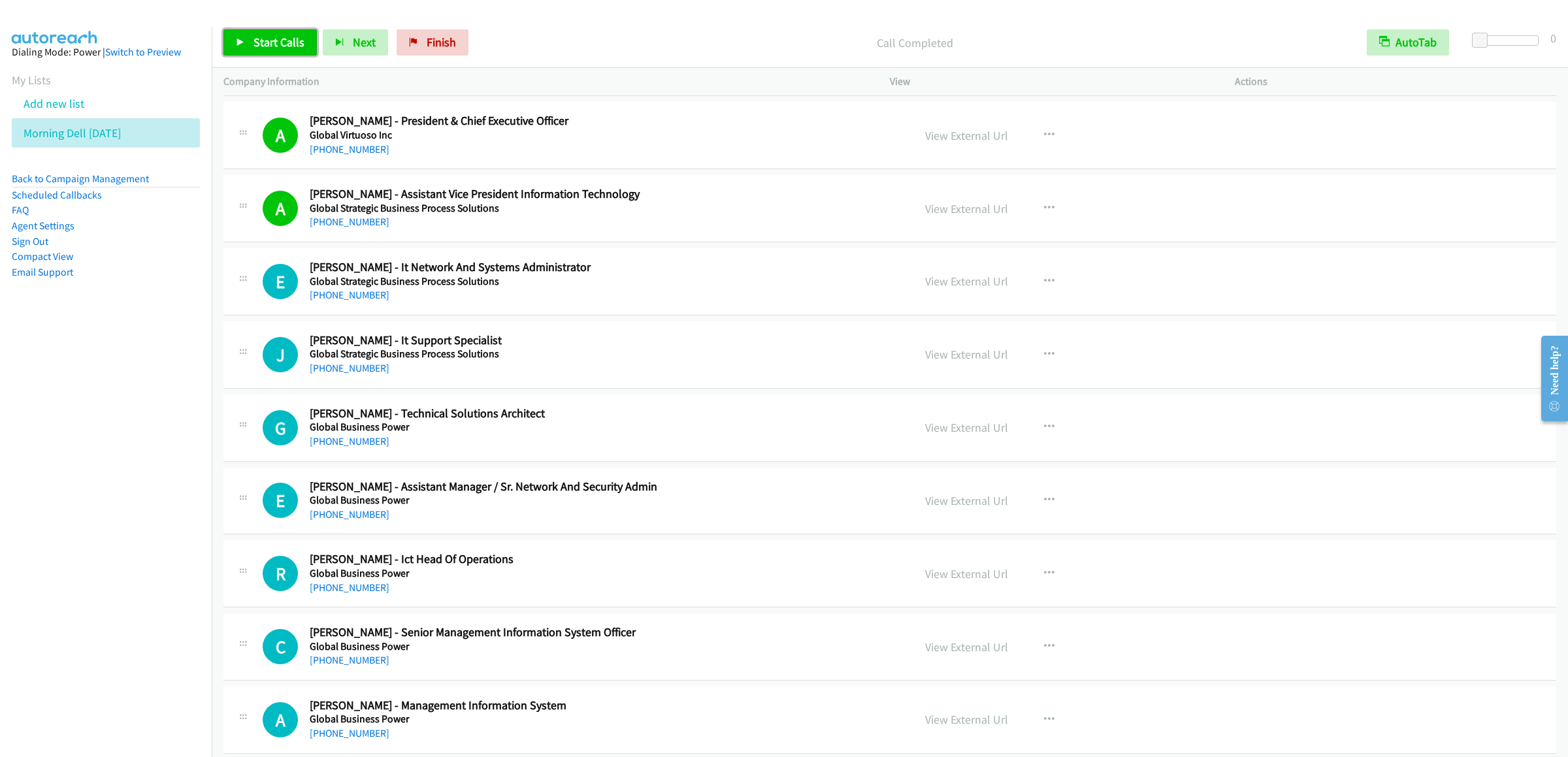
click at [265, 33] on link "Start Calls" at bounding box center [270, 42] width 94 height 26
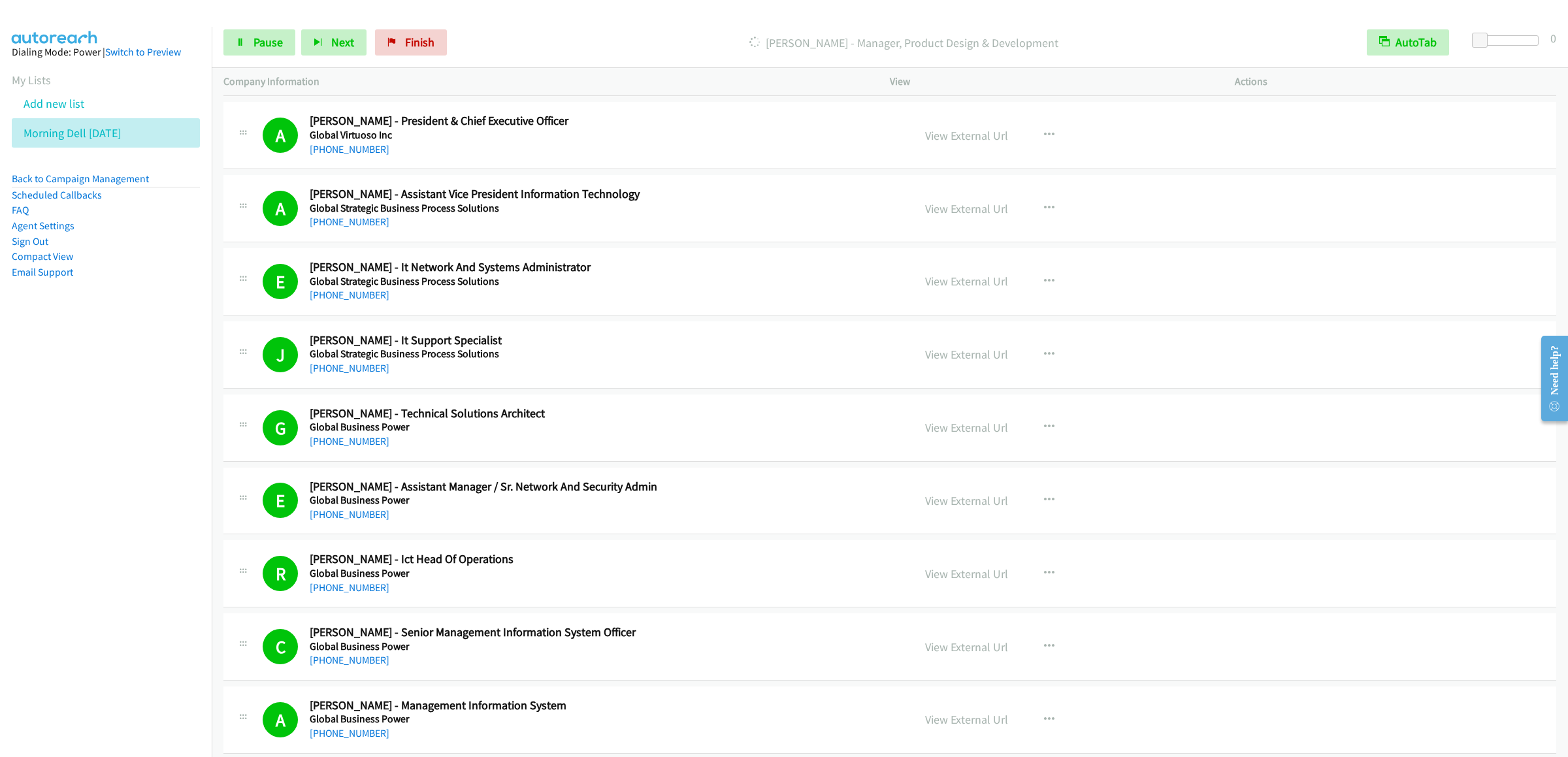
scroll to position [10716, 0]
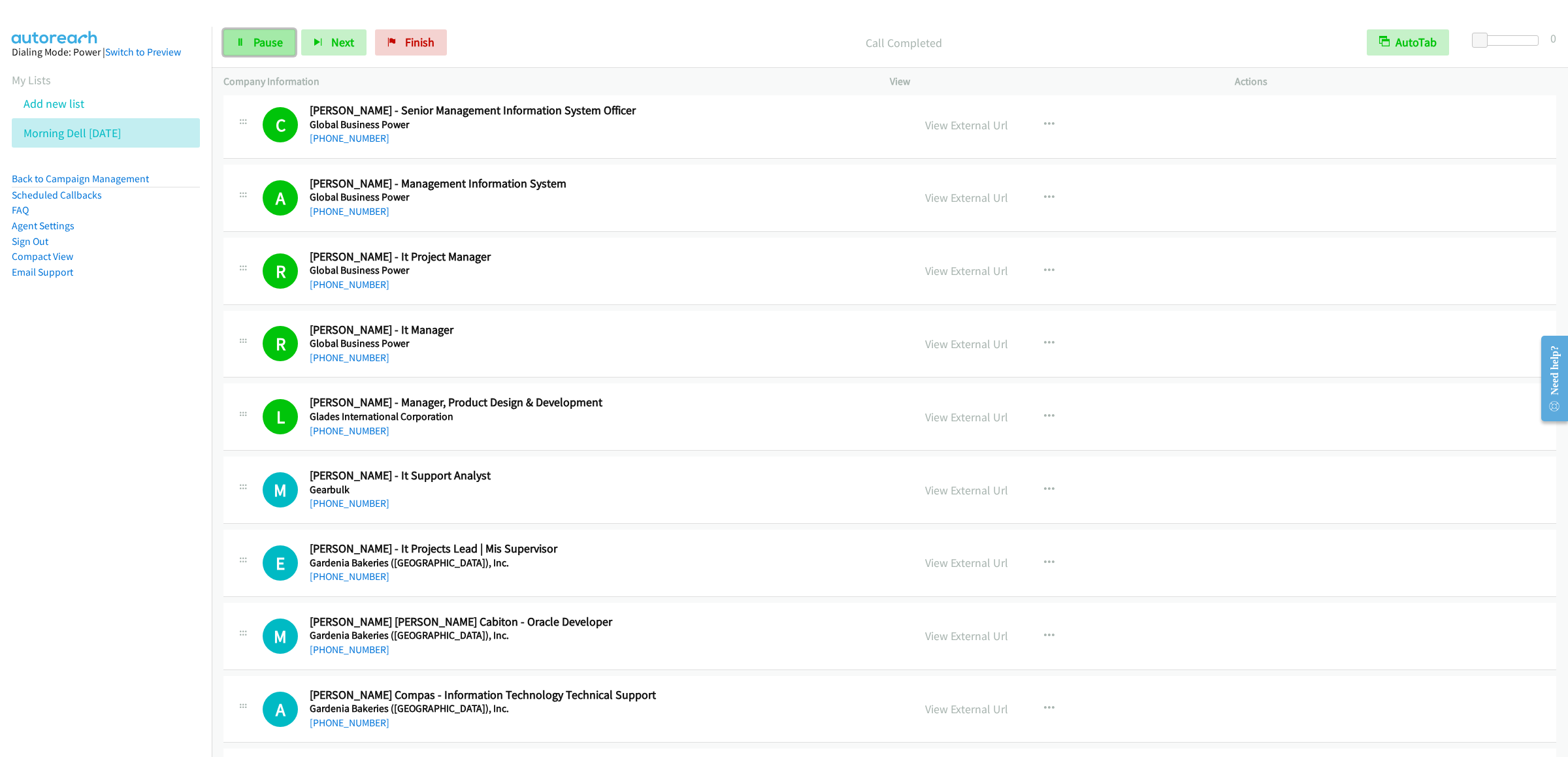
click at [255, 51] on link "Pause" at bounding box center [259, 42] width 72 height 26
click at [275, 49] on span "Start Calls" at bounding box center [279, 42] width 51 height 15
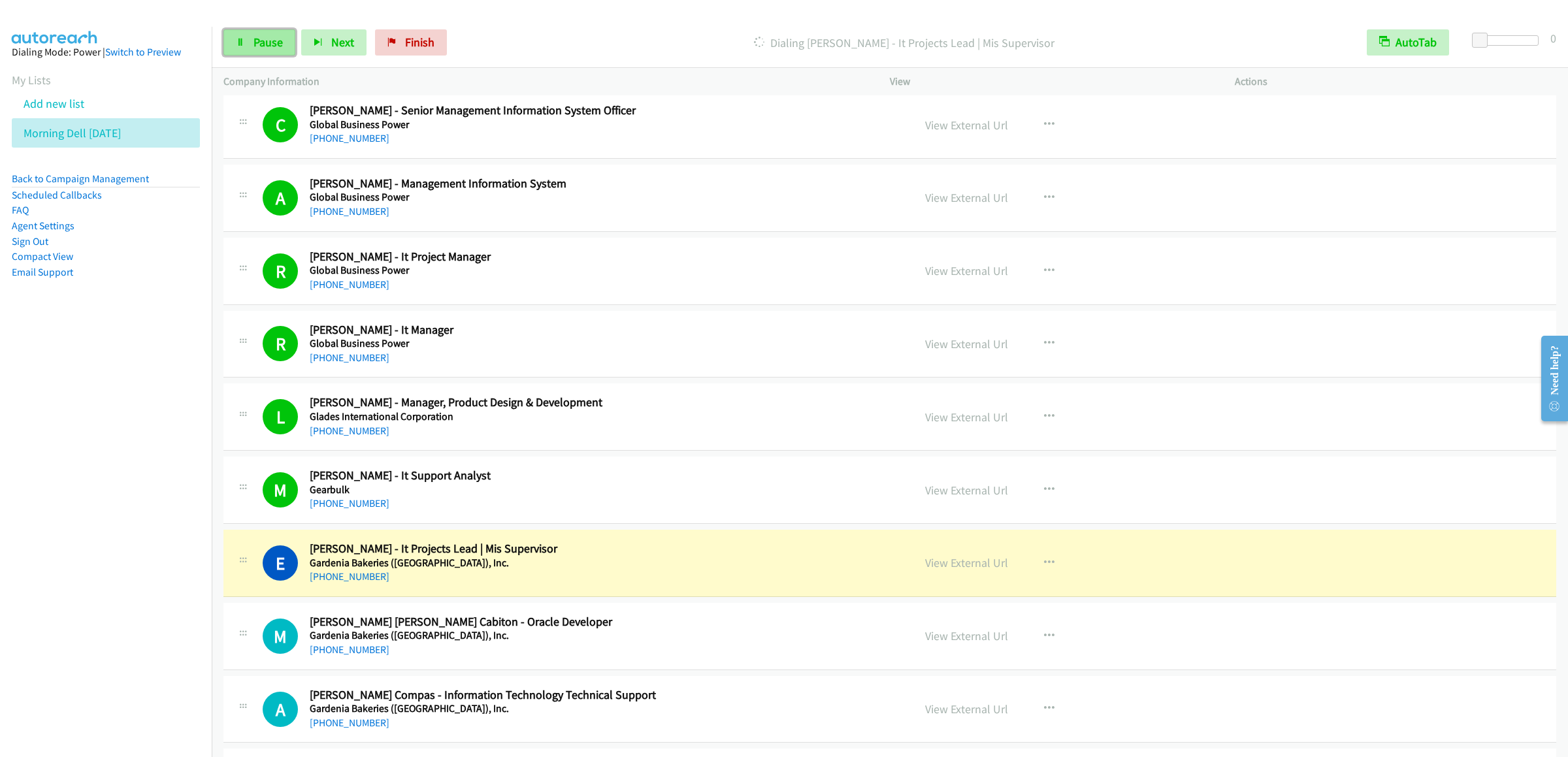
click at [236, 50] on link "Pause" at bounding box center [259, 42] width 72 height 26
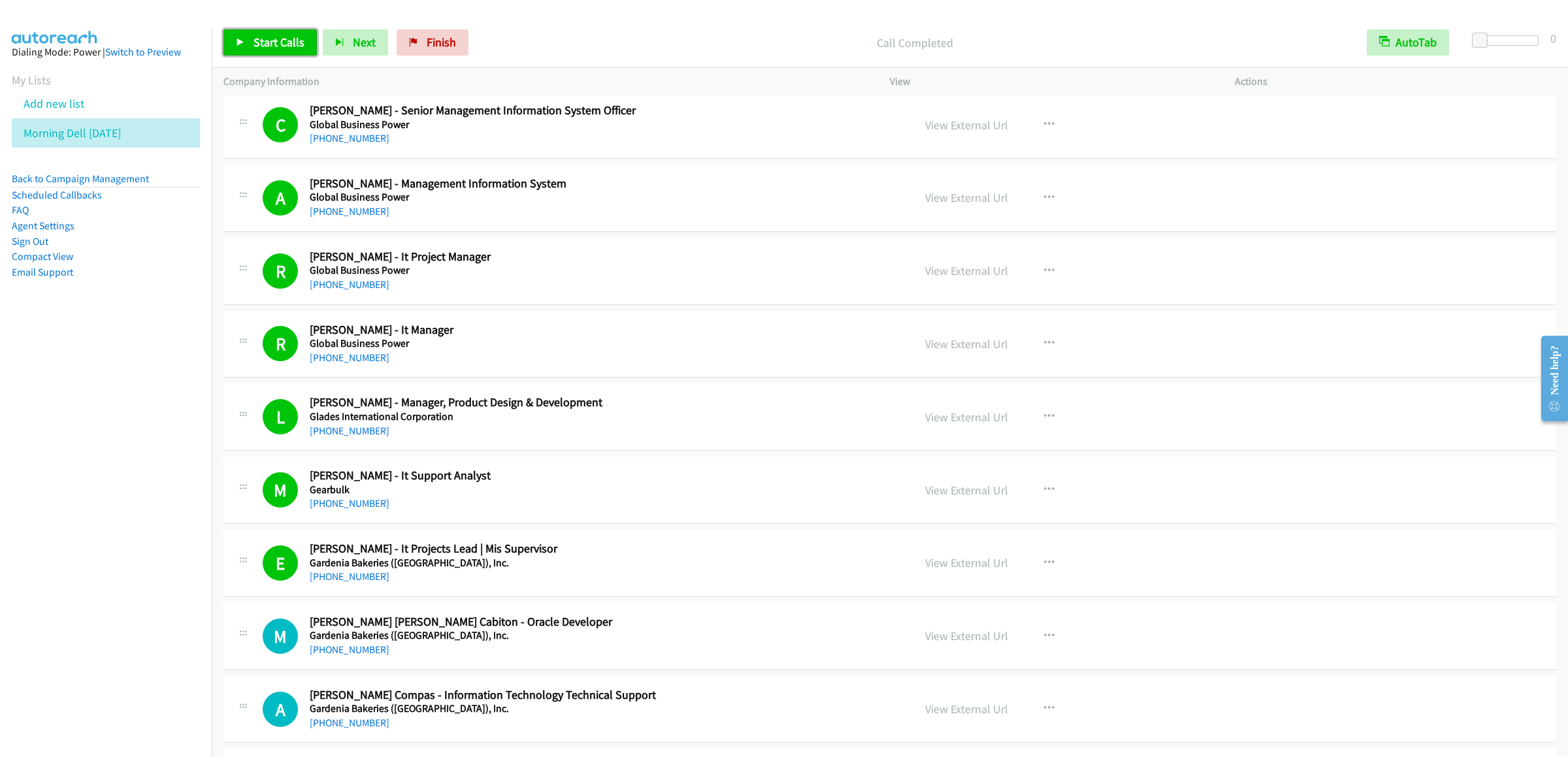
click at [264, 44] on span "Start Calls" at bounding box center [279, 42] width 51 height 15
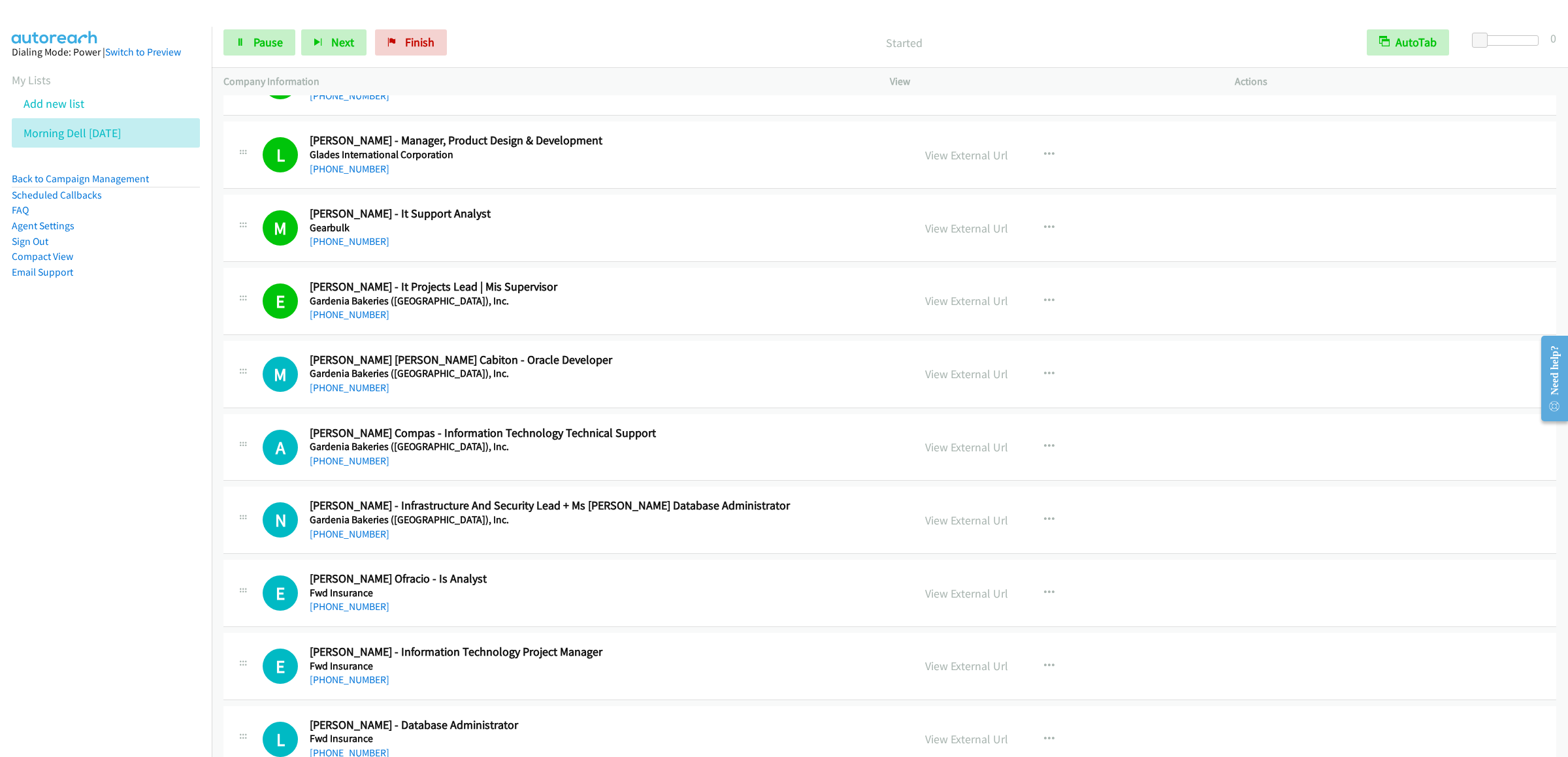
scroll to position [11239, 0]
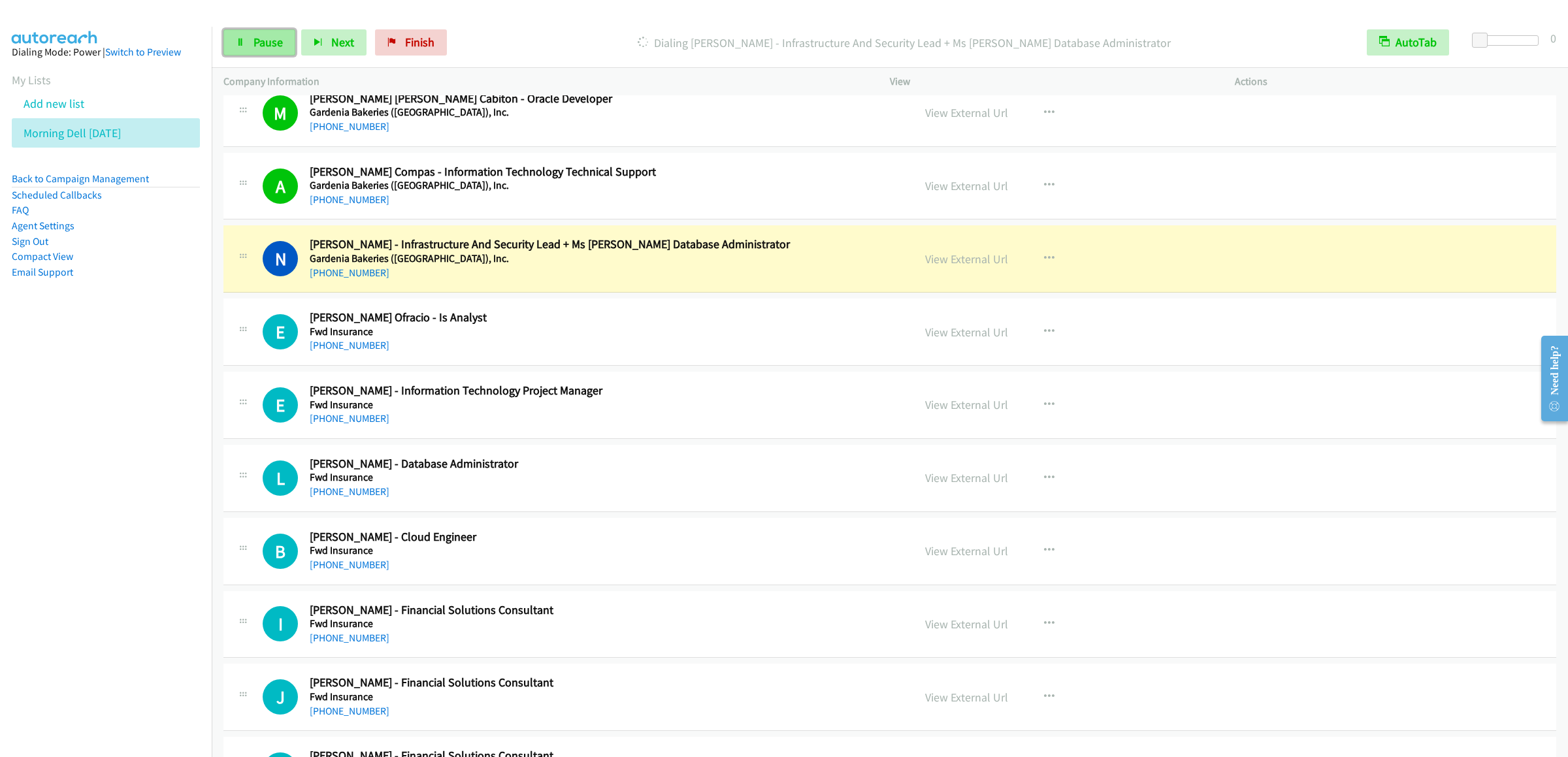
click at [294, 41] on link "Pause" at bounding box center [259, 42] width 72 height 26
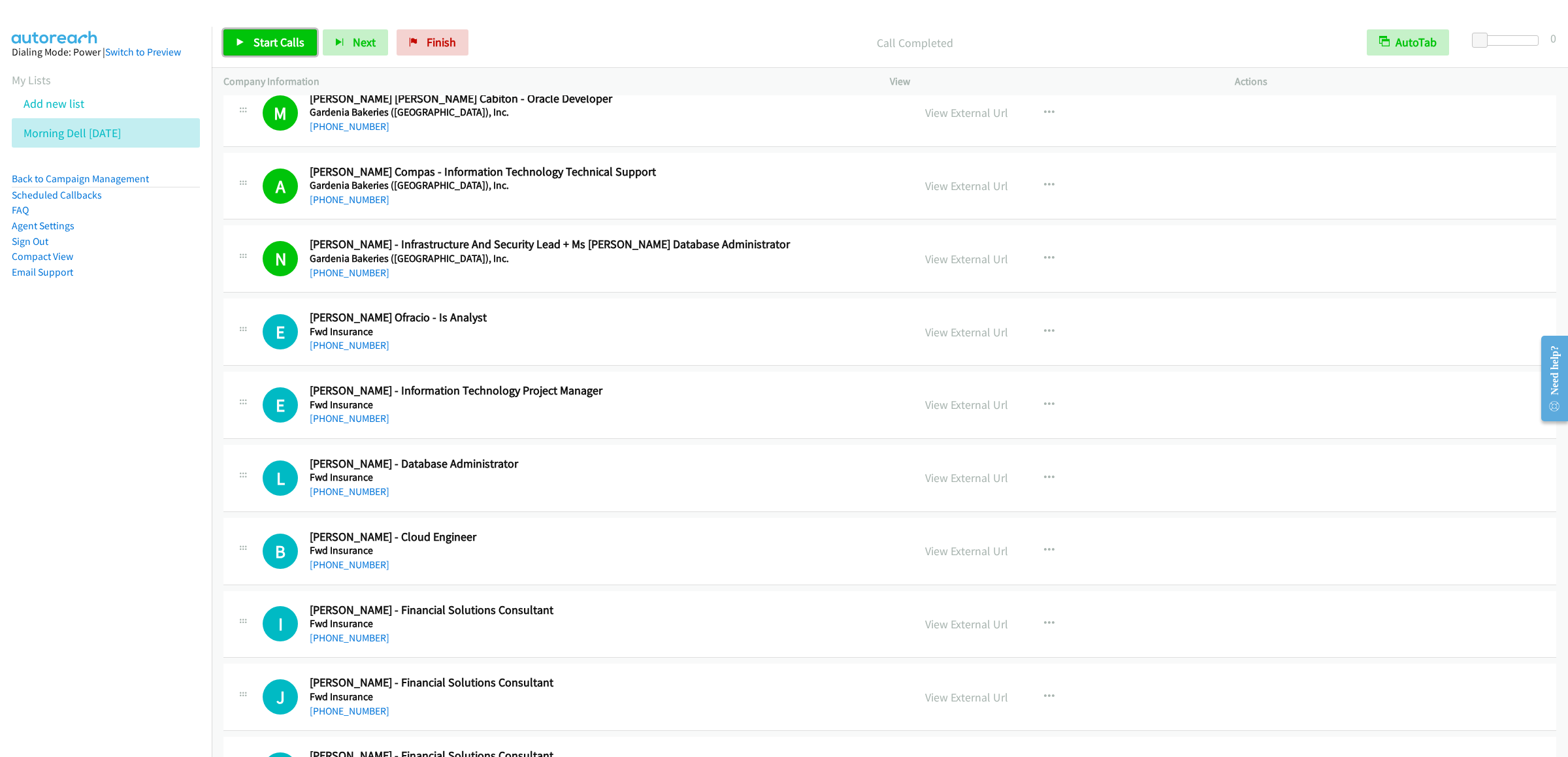
click at [263, 45] on span "Start Calls" at bounding box center [279, 42] width 51 height 15
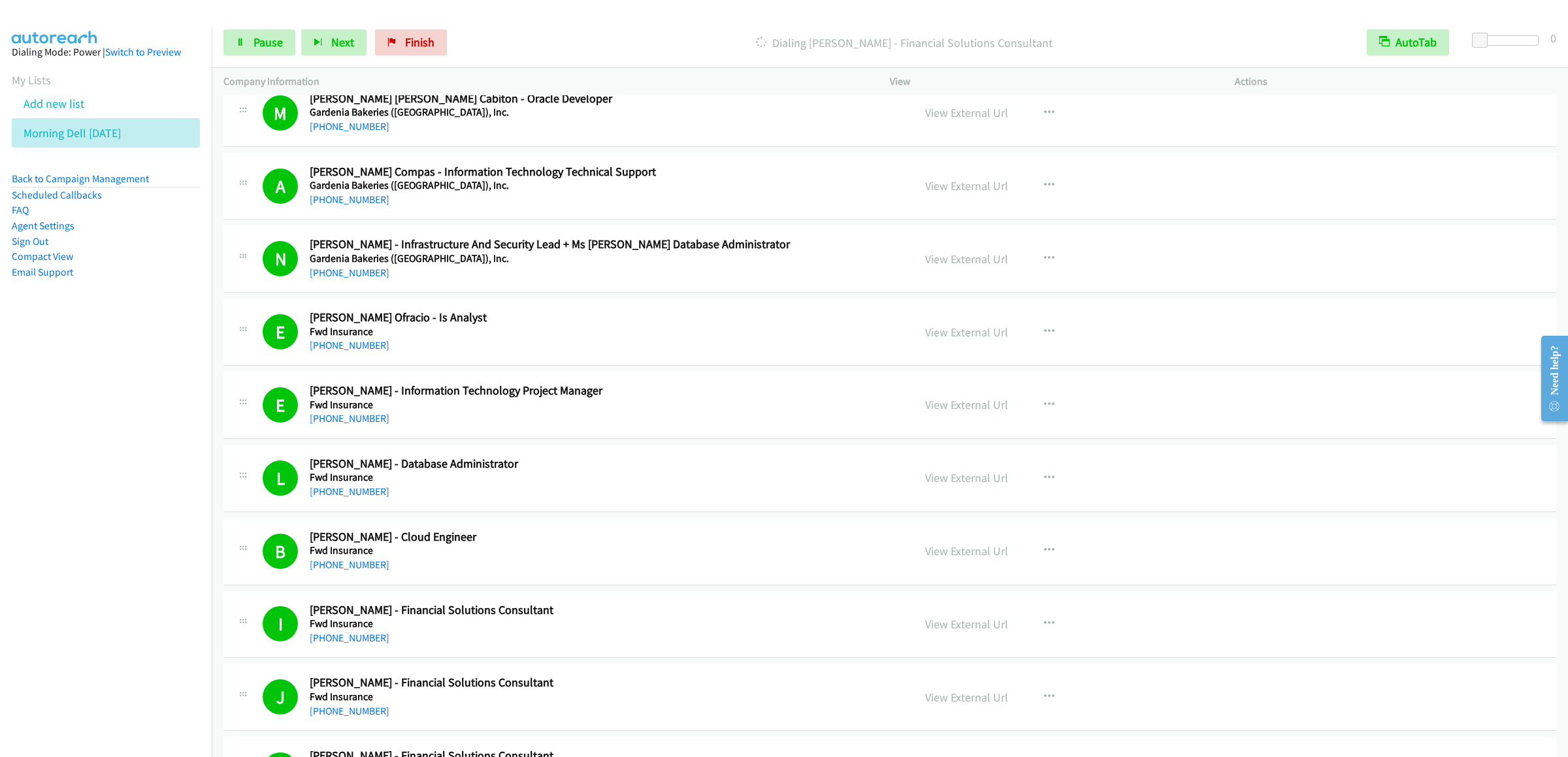
scroll to position [11762, 0]
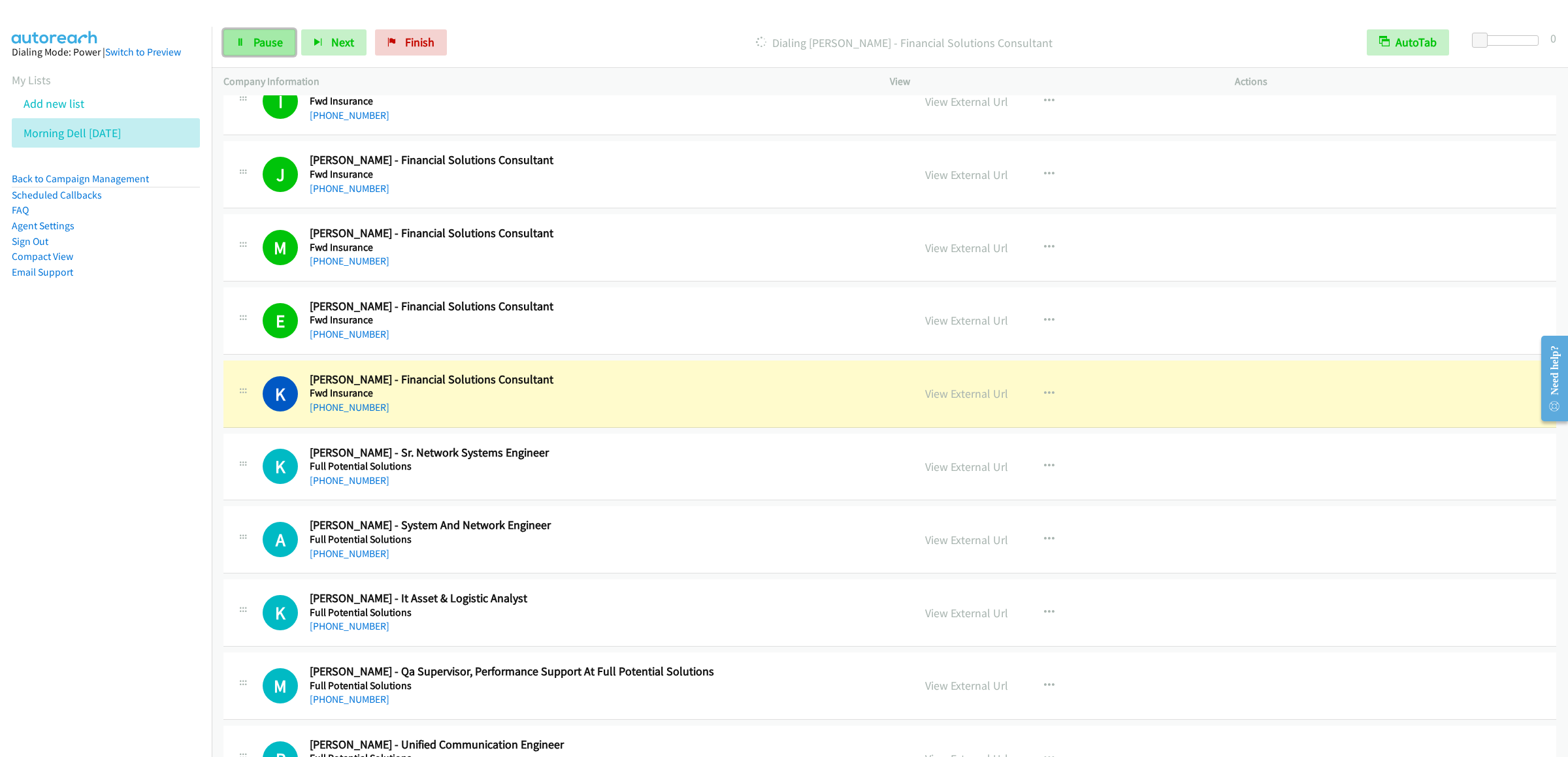
click at [254, 36] on span "Pause" at bounding box center [268, 42] width 29 height 15
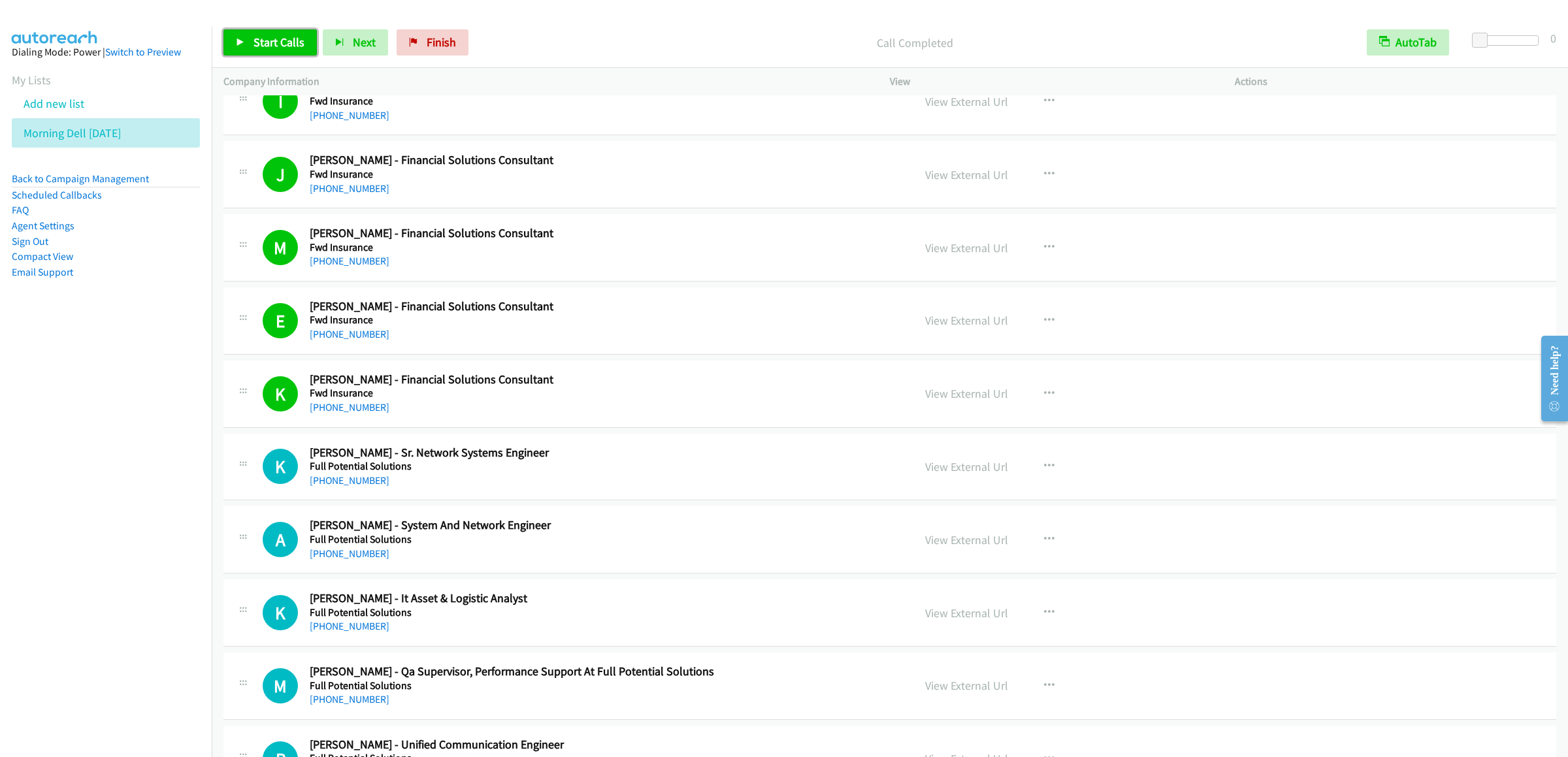
click at [310, 43] on link "Start Calls" at bounding box center [270, 42] width 94 height 26
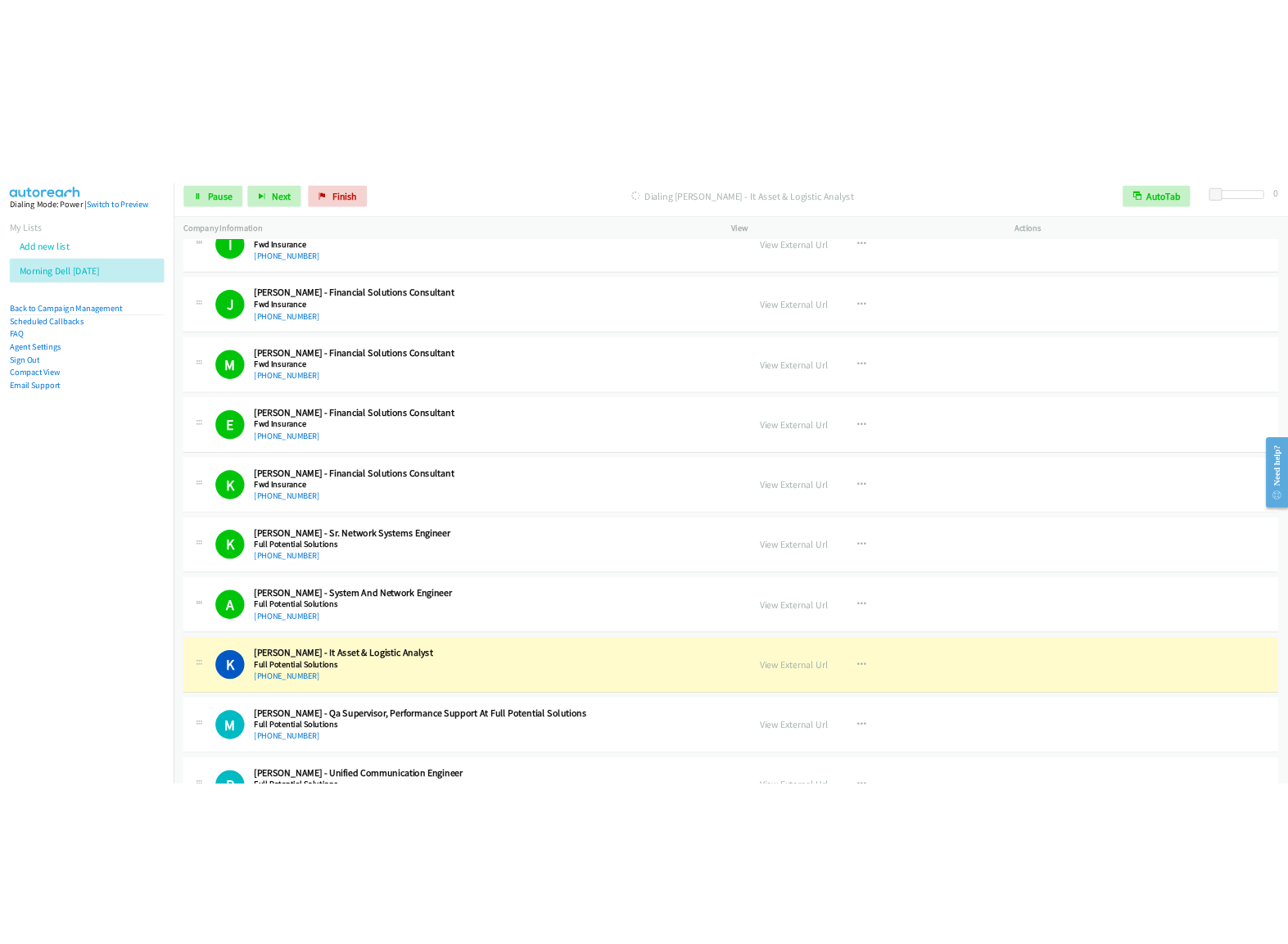
scroll to position [15396, 0]
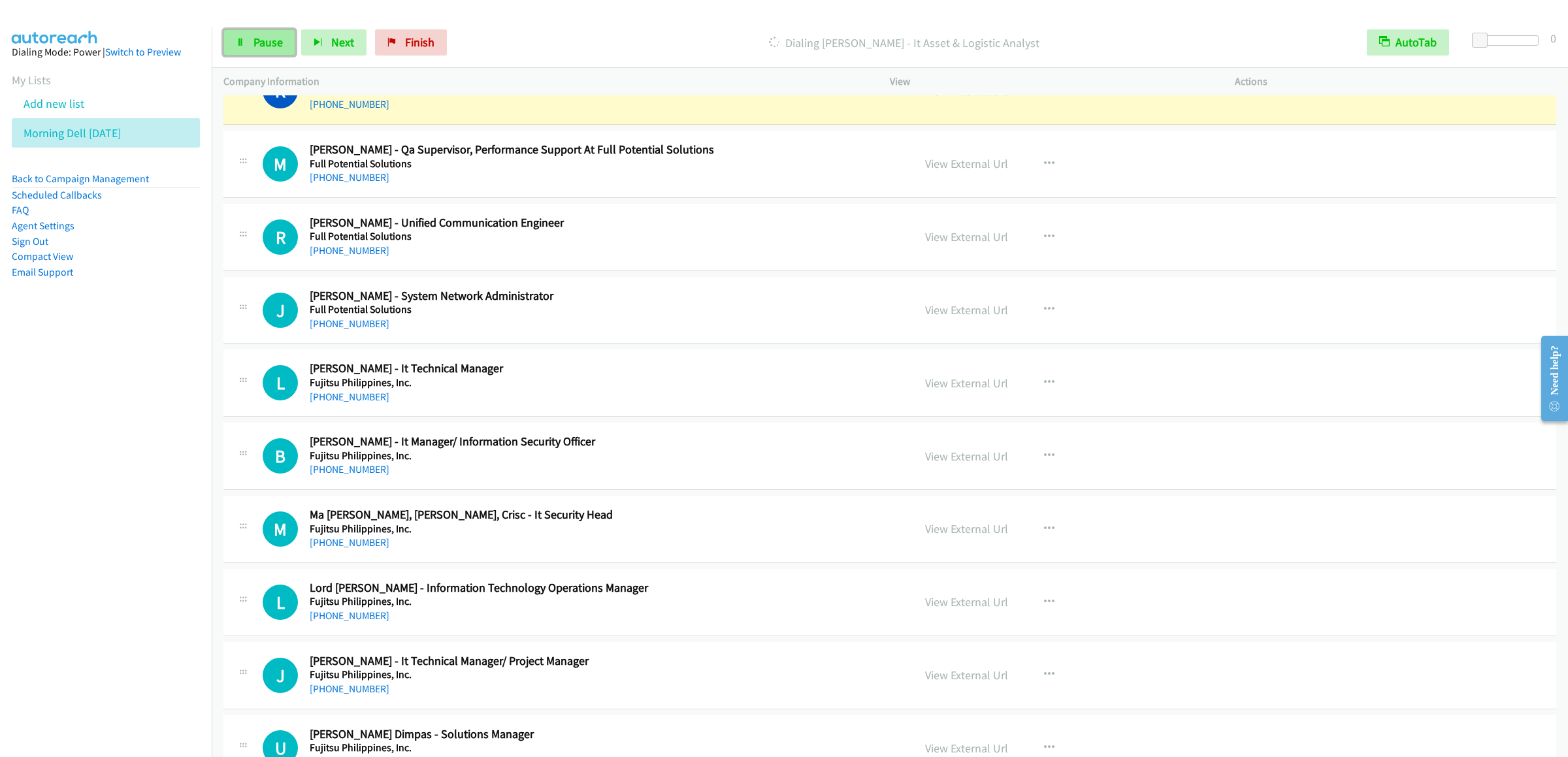
drag, startPoint x: 238, startPoint y: 43, endPoint x: 6, endPoint y: 59, distance: 232.6
click at [238, 43] on icon at bounding box center [240, 43] width 9 height 9
